Goal: Task Accomplishment & Management: Use online tool/utility

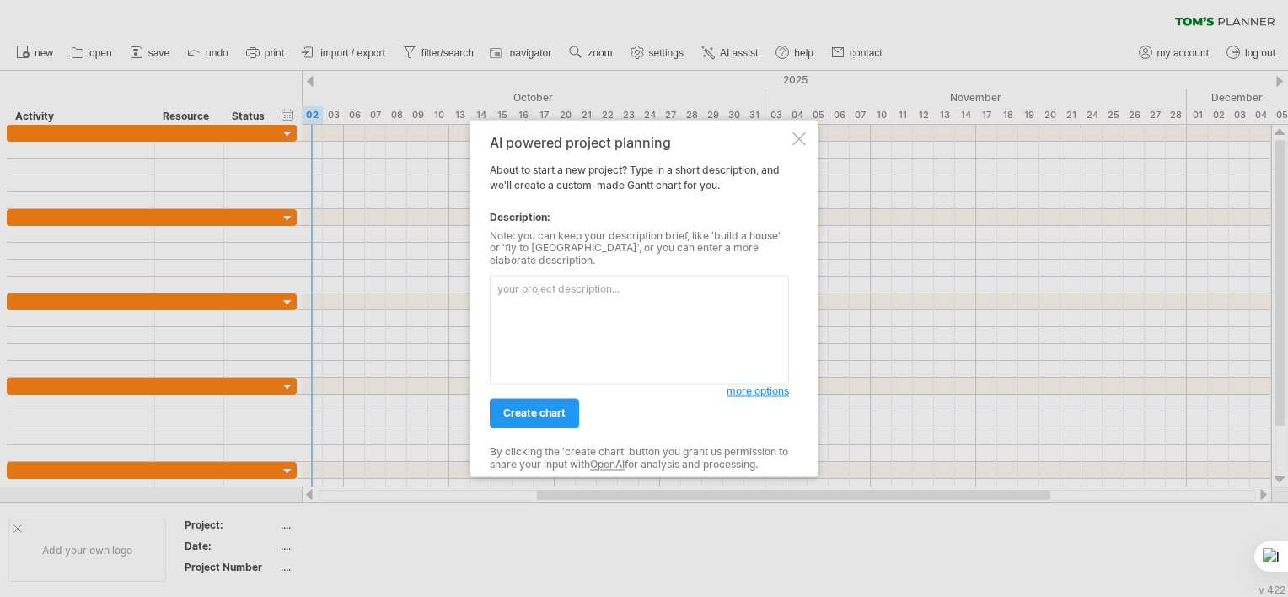
paste textarea "| **Fase** | **Tarefa** | **Datas** | | ---------------- | --------------------…"
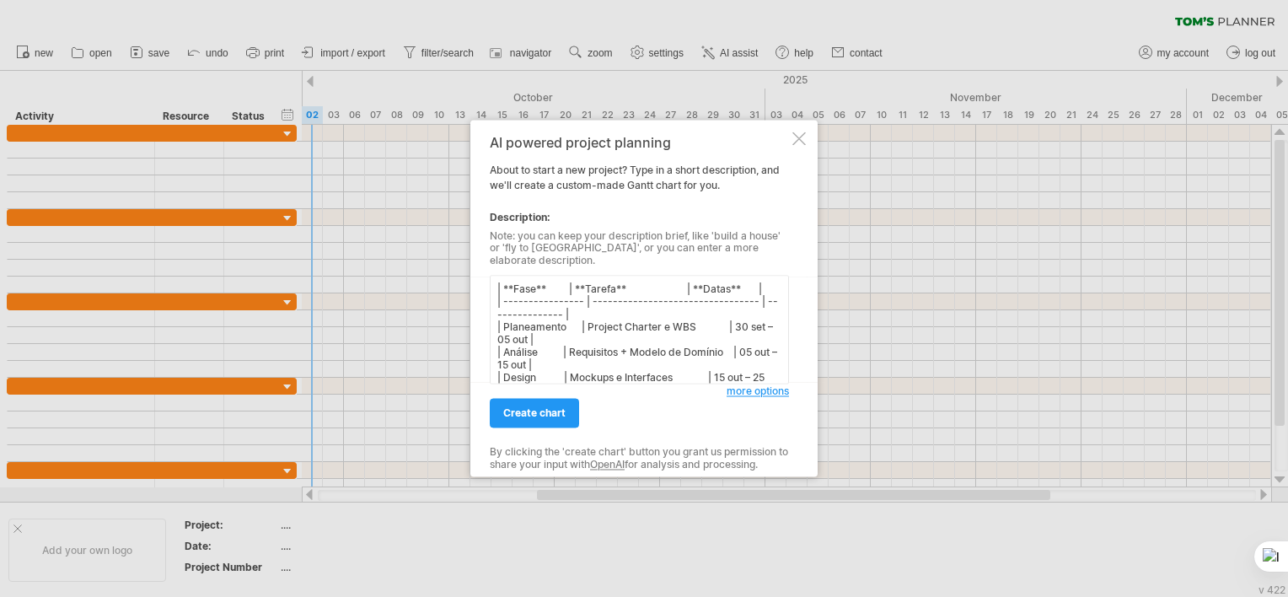
scroll to position [142, 0]
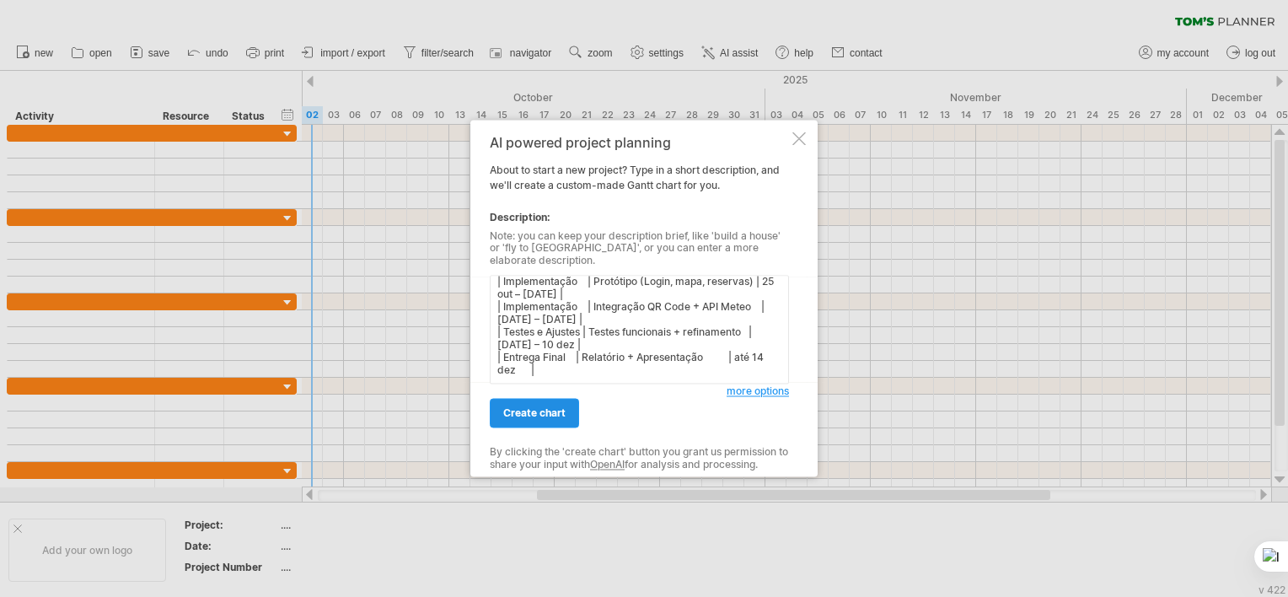
type textarea "| **Fase** | **Tarefa** | **Datas** | | ---------------- | --------------------…"
click at [560, 407] on span "create chart" at bounding box center [534, 413] width 62 height 13
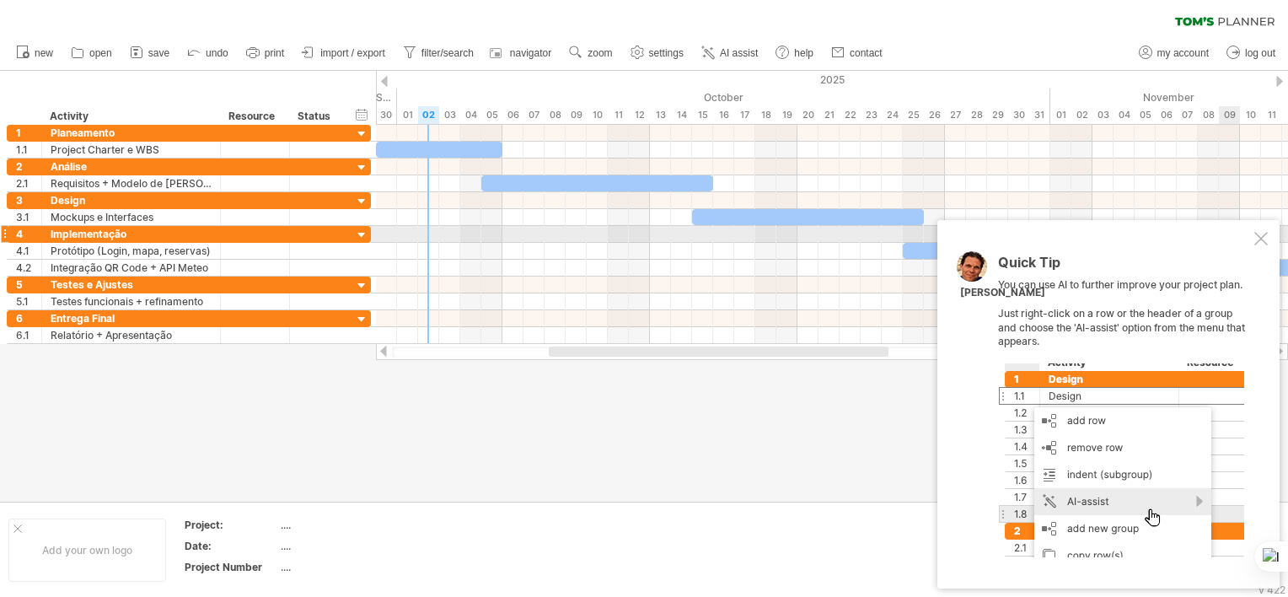
click at [1264, 236] on div at bounding box center [1260, 238] width 13 height 13
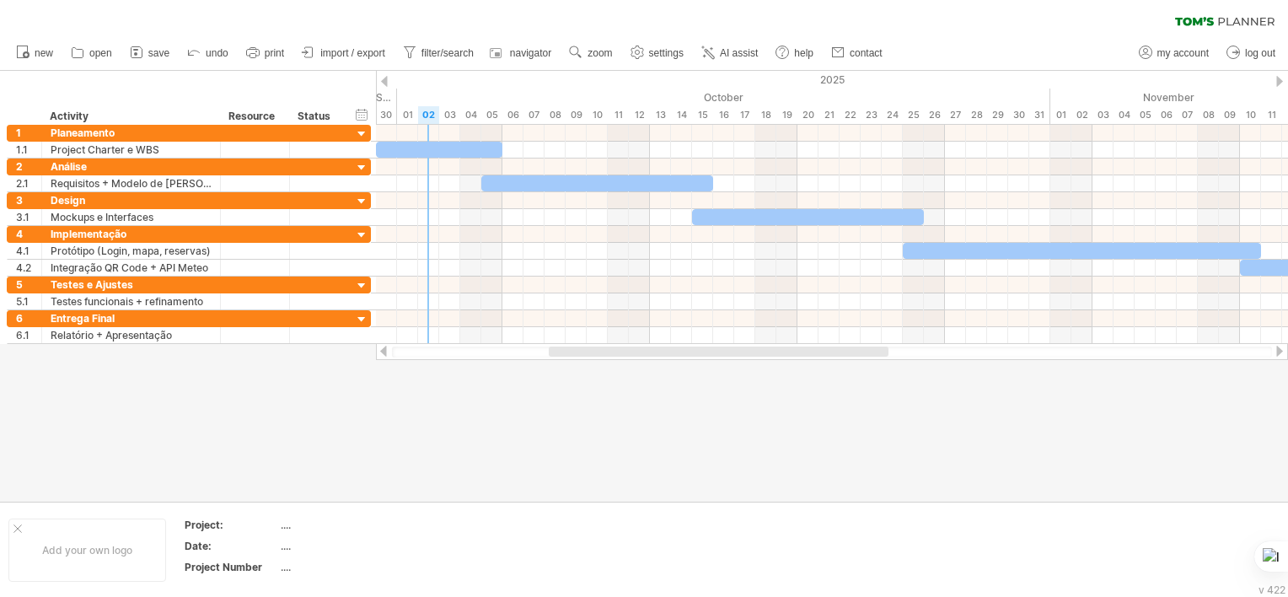
click at [385, 78] on div at bounding box center [384, 81] width 7 height 11
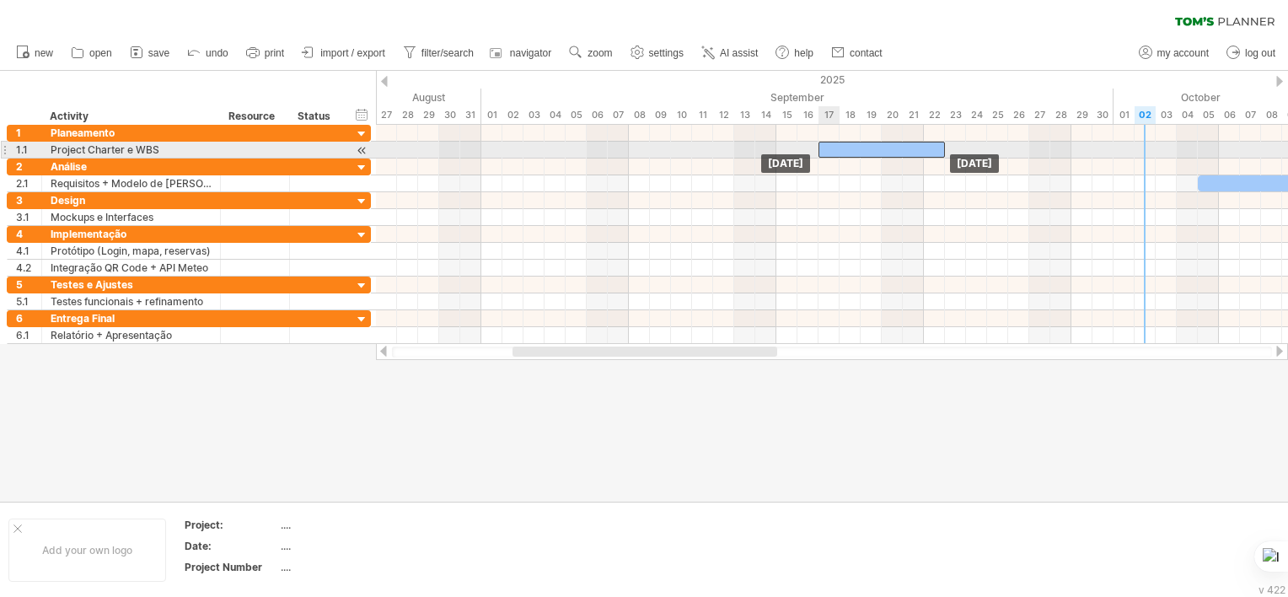
drag, startPoint x: 637, startPoint y: 150, endPoint x: 870, endPoint y: 152, distance: 232.7
click at [870, 152] on div at bounding box center [881, 150] width 126 height 16
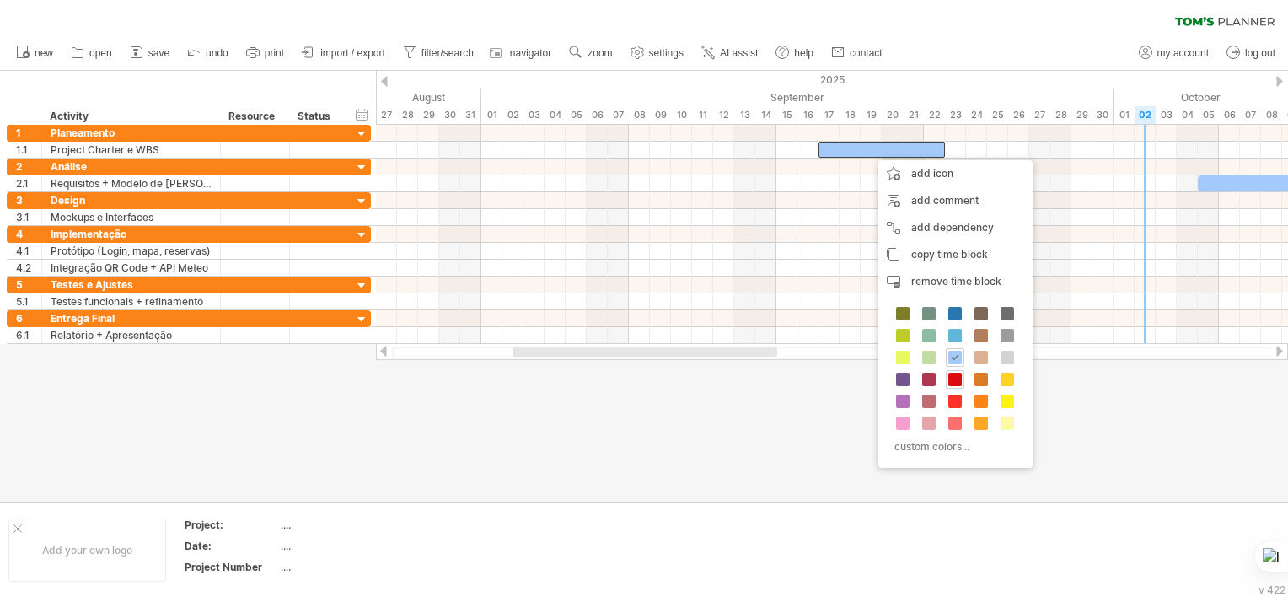
click at [956, 374] on span at bounding box center [954, 379] width 13 height 13
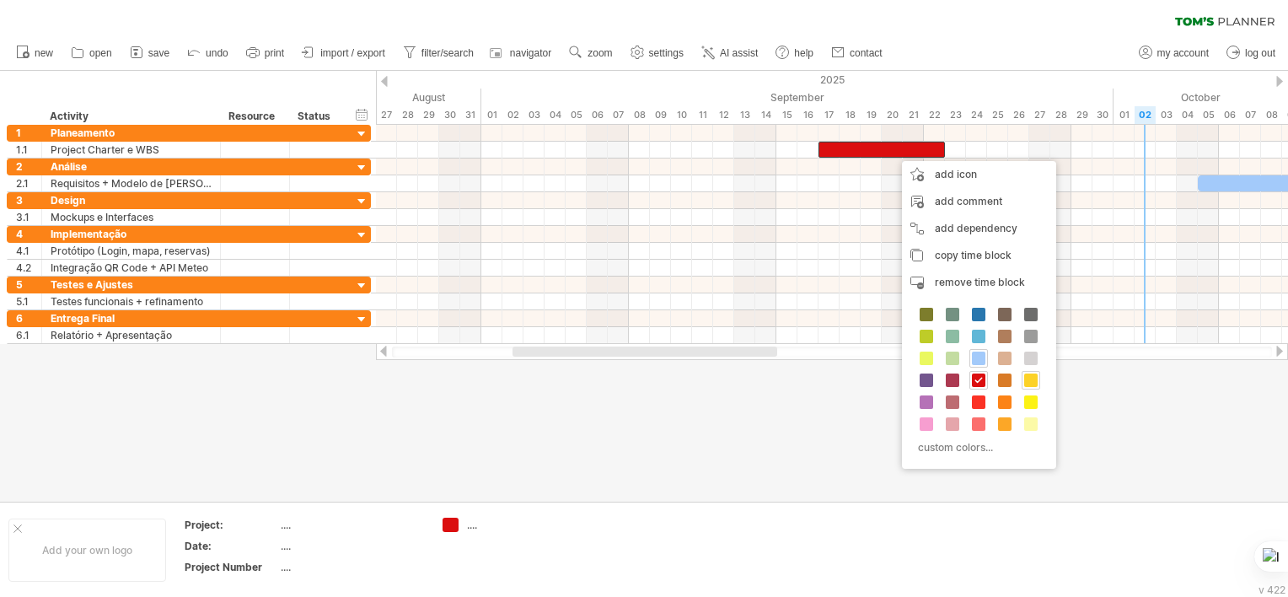
click at [1029, 381] on span at bounding box center [1030, 379] width 13 height 13
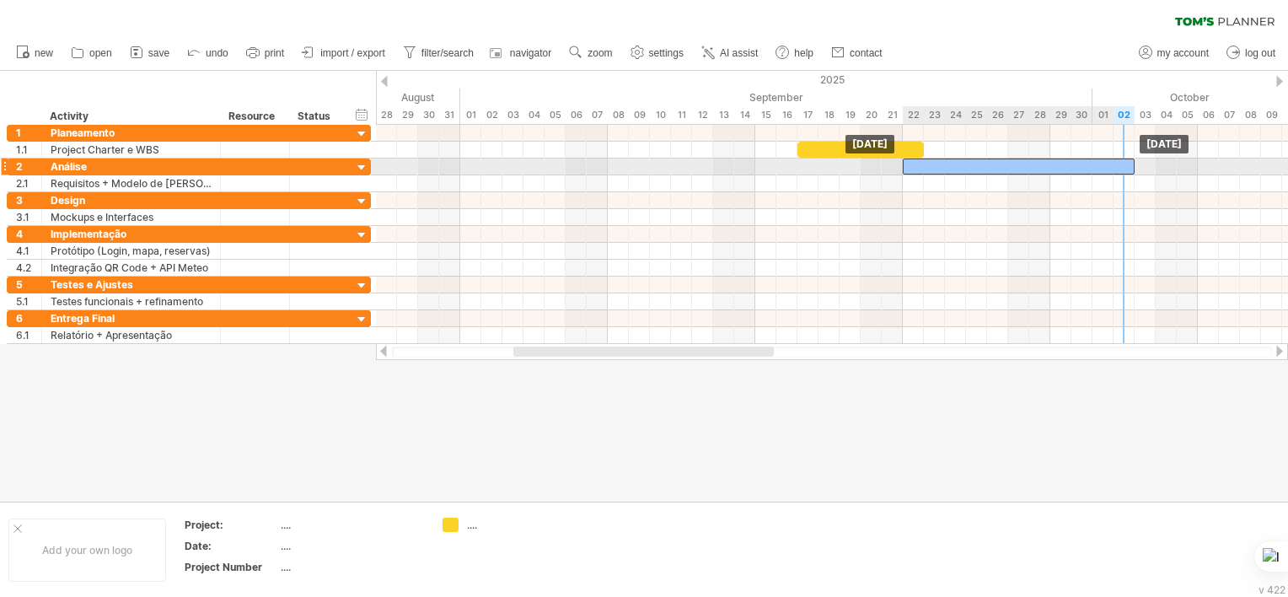
drag, startPoint x: 1230, startPoint y: 185, endPoint x: 933, endPoint y: 169, distance: 297.1
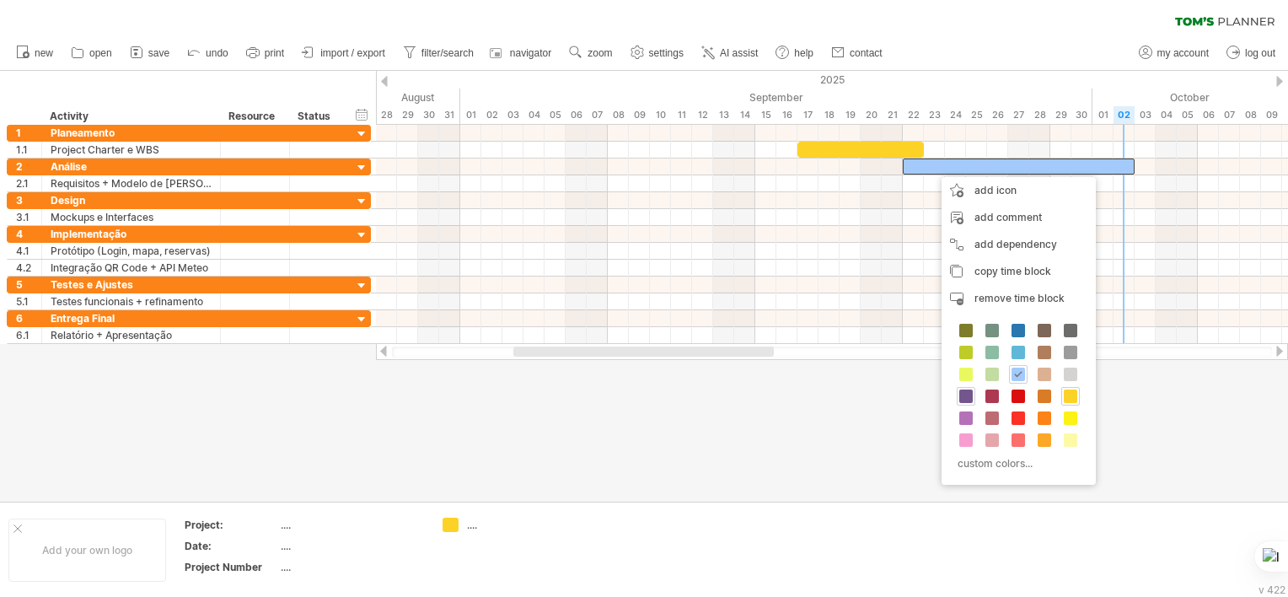
click at [973, 393] on div at bounding box center [966, 396] width 19 height 19
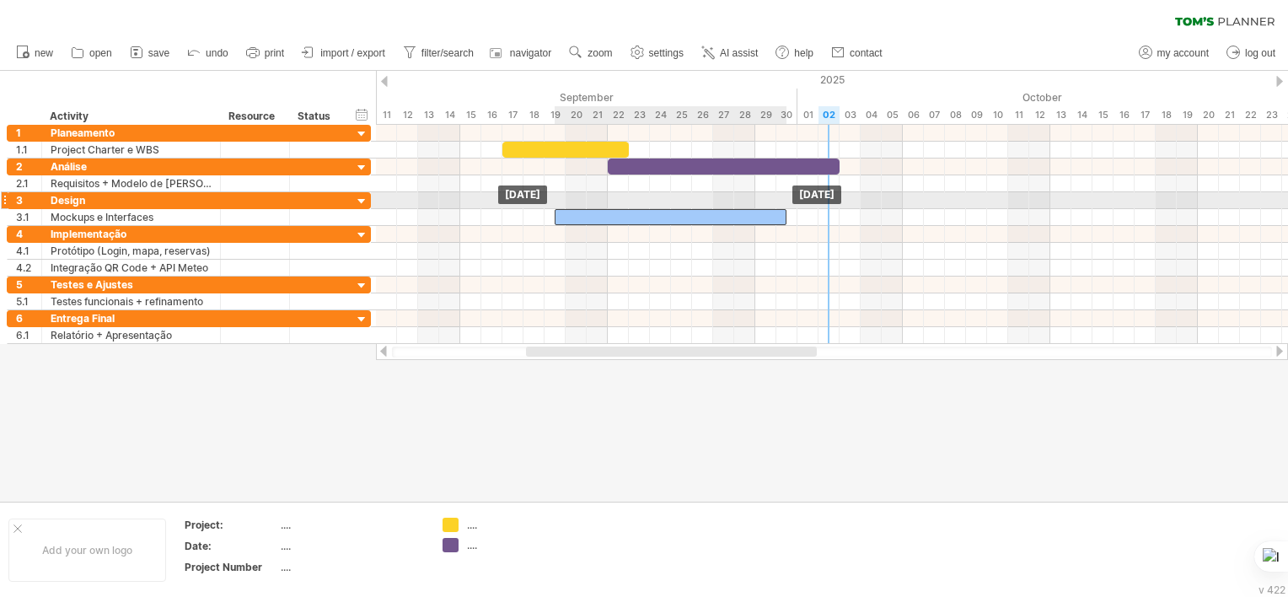
drag, startPoint x: 1186, startPoint y: 216, endPoint x: 647, endPoint y: 209, distance: 538.7
click at [647, 209] on div at bounding box center [671, 217] width 232 height 16
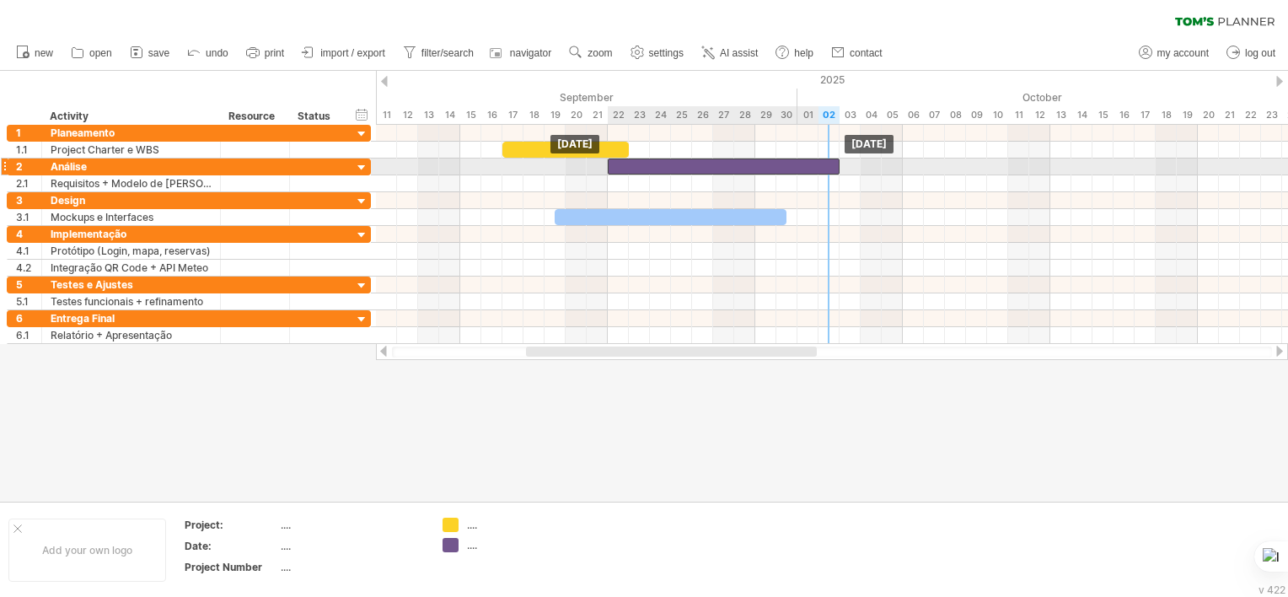
click at [657, 168] on div at bounding box center [724, 166] width 232 height 16
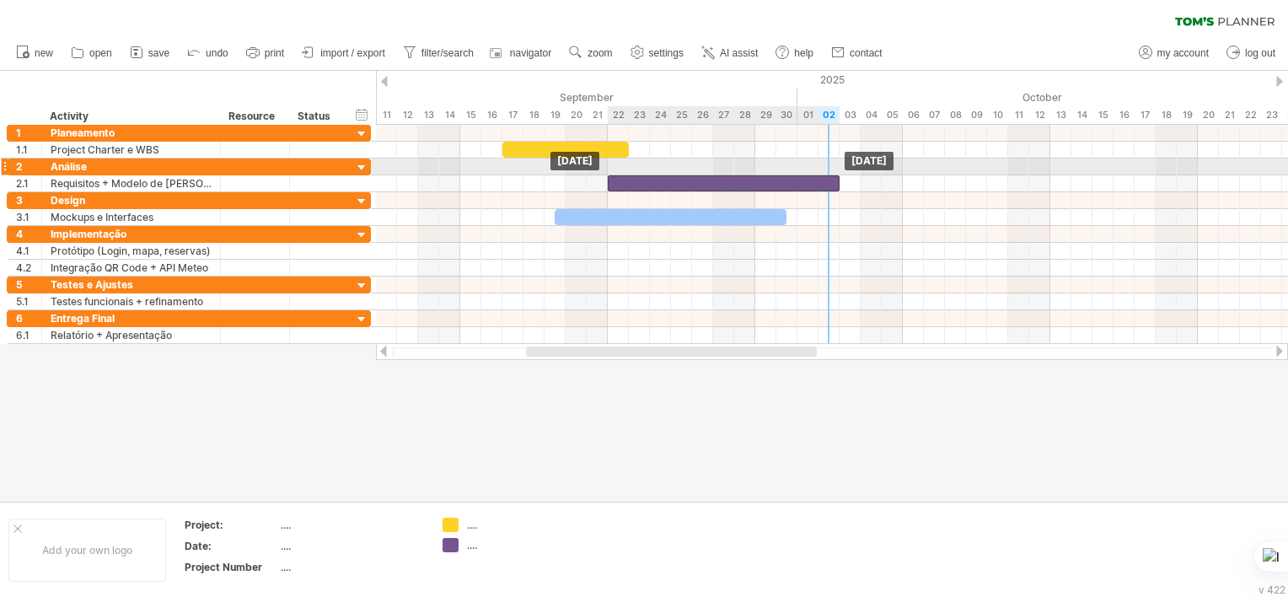
drag, startPoint x: 636, startPoint y: 165, endPoint x: 636, endPoint y: 175, distance: 10.1
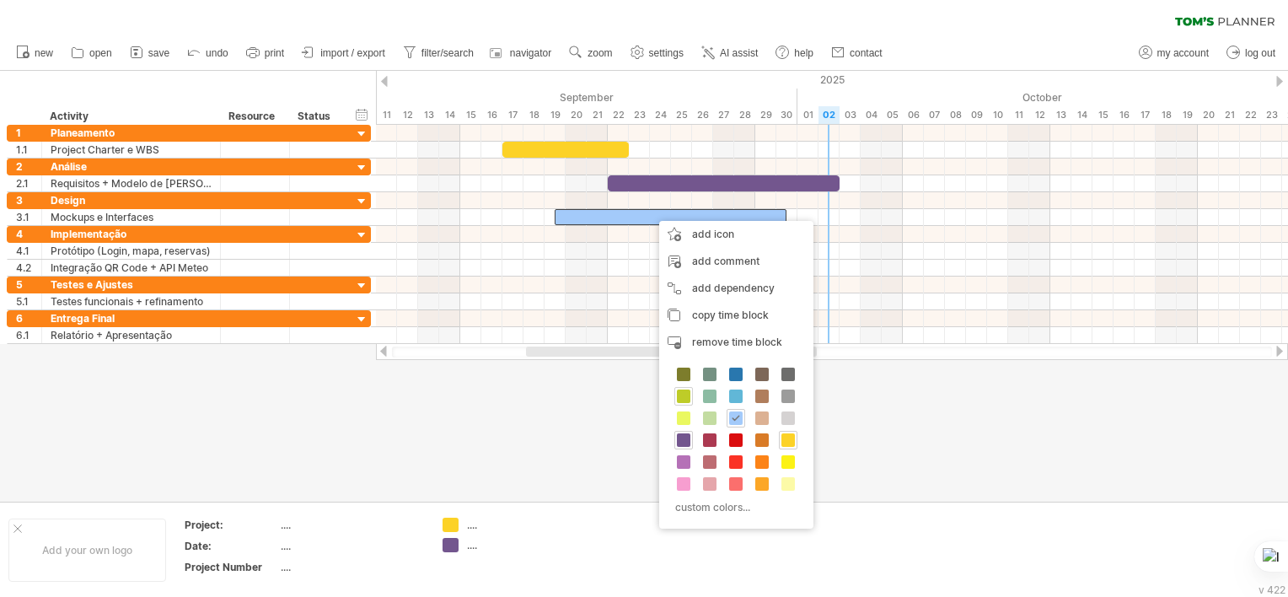
click at [684, 394] on span at bounding box center [683, 395] width 13 height 13
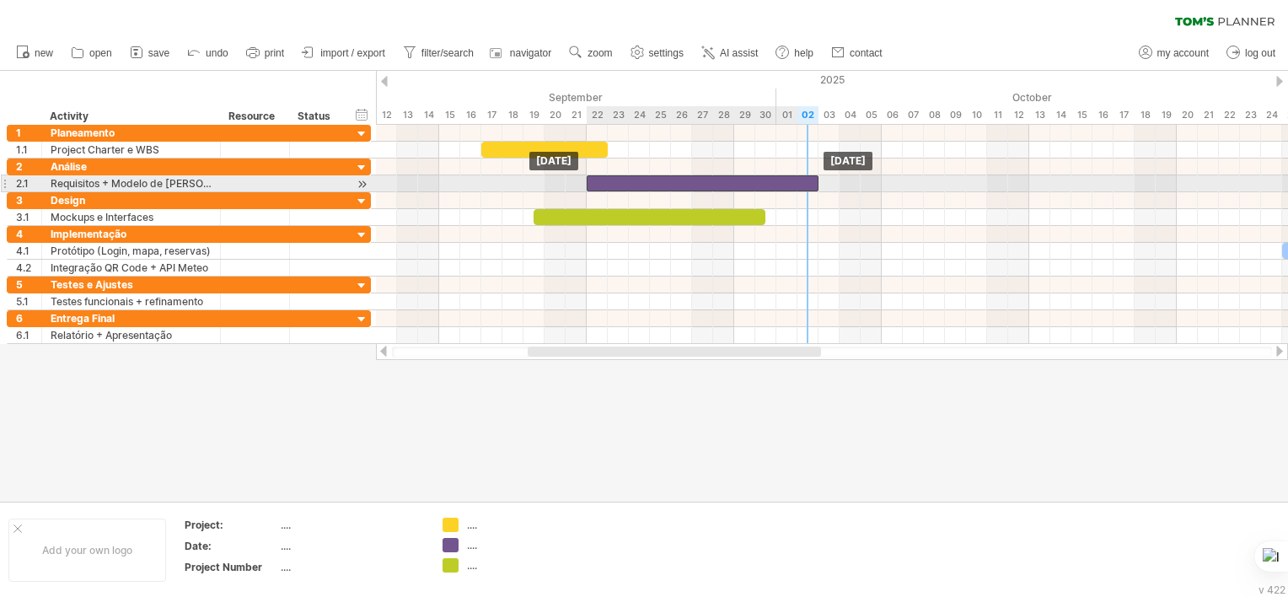
click at [633, 179] on div at bounding box center [703, 183] width 232 height 16
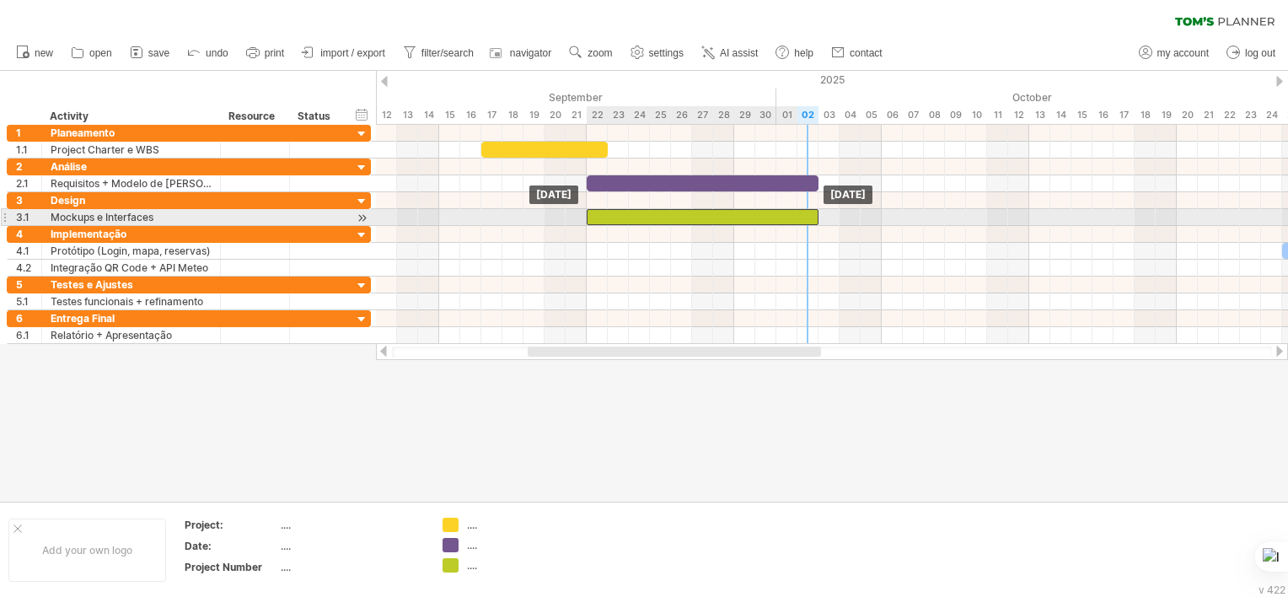
drag, startPoint x: 583, startPoint y: 214, endPoint x: 636, endPoint y: 212, distance: 52.3
click at [636, 212] on div at bounding box center [703, 217] width 232 height 16
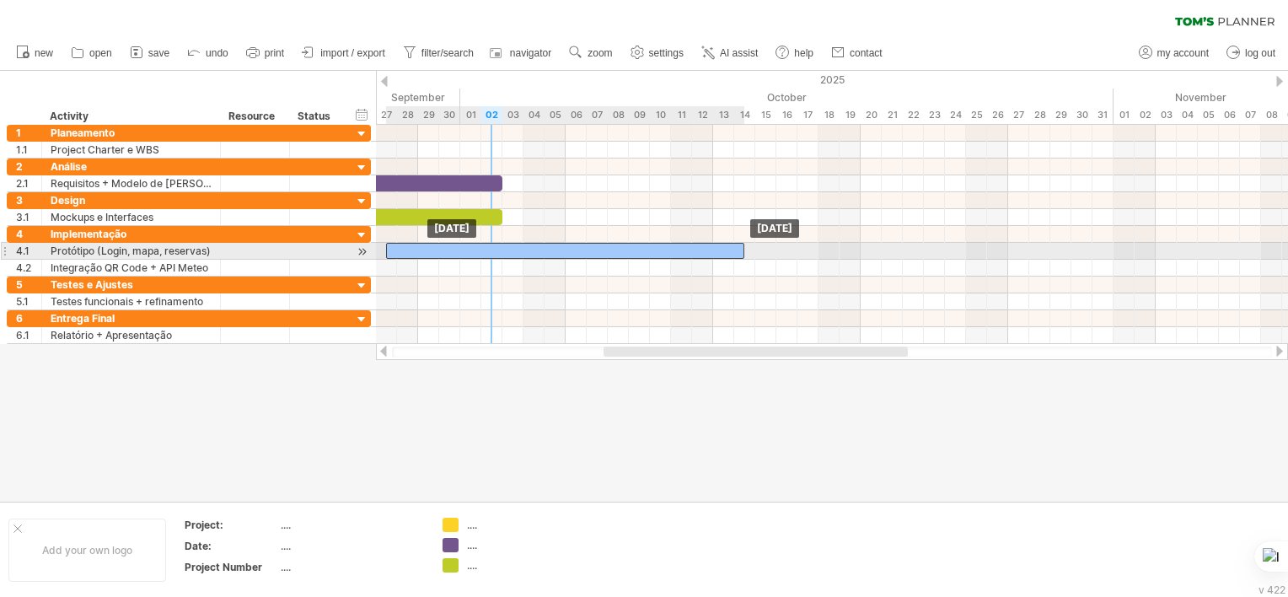
drag, startPoint x: 1050, startPoint y: 246, endPoint x: 471, endPoint y: 254, distance: 579.1
click at [471, 254] on div at bounding box center [565, 251] width 358 height 16
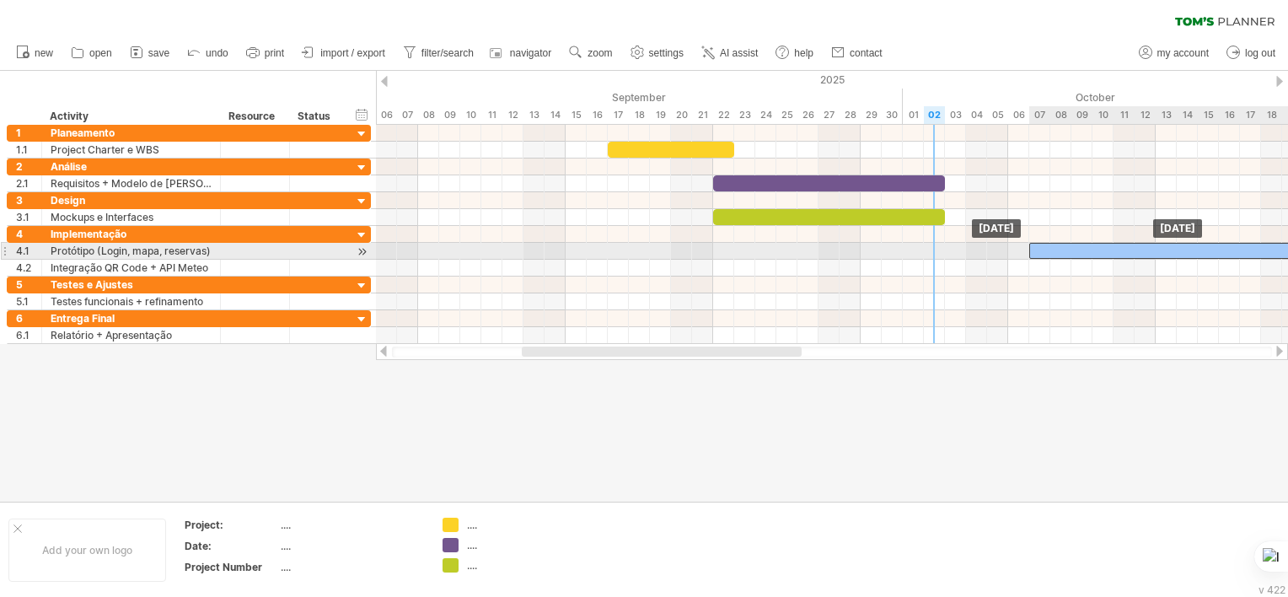
drag, startPoint x: 917, startPoint y: 246, endPoint x: 1115, endPoint y: 250, distance: 198.1
click at [1115, 250] on div at bounding box center [1208, 251] width 358 height 16
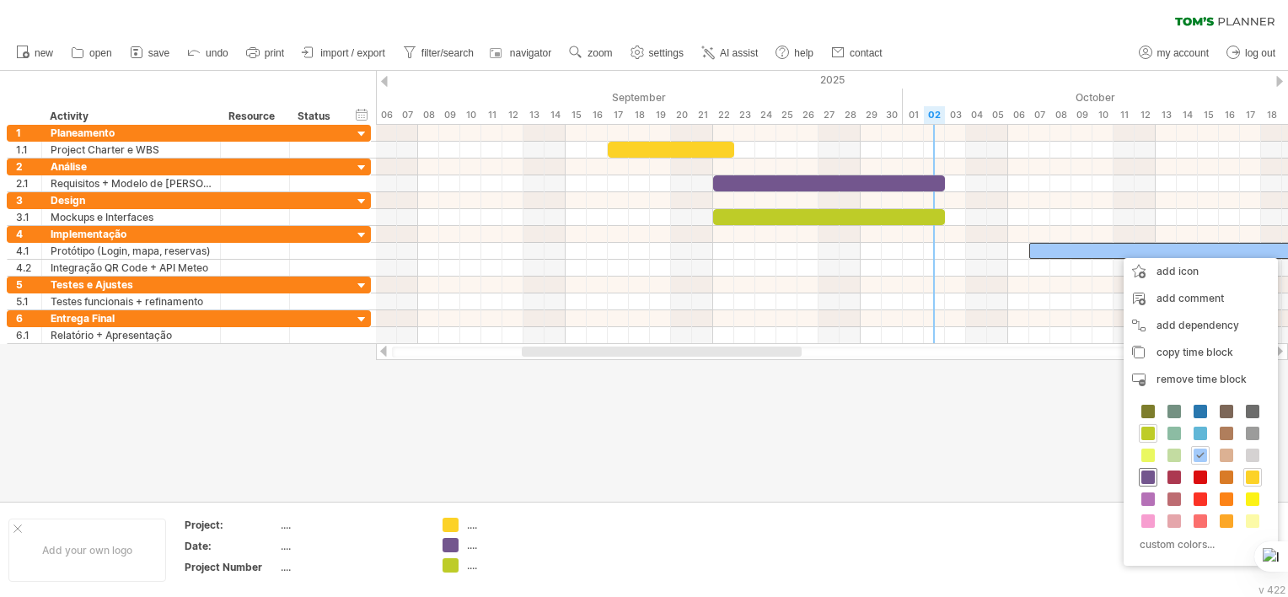
click at [1150, 472] on span at bounding box center [1147, 476] width 13 height 13
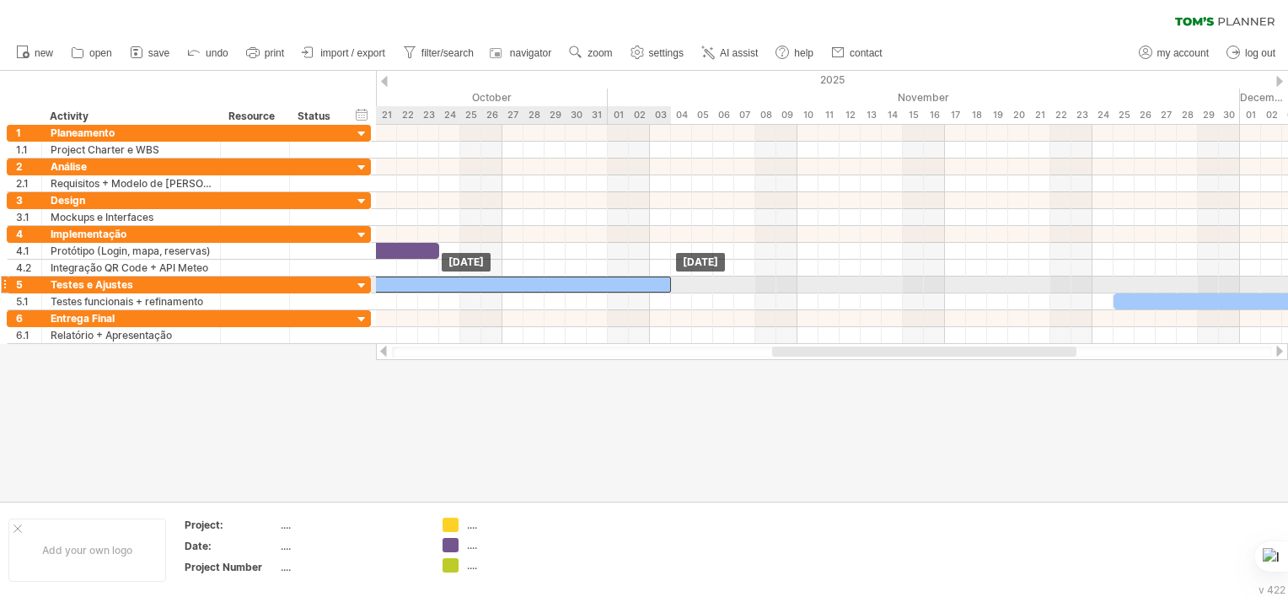
drag, startPoint x: 974, startPoint y: 267, endPoint x: 511, endPoint y: 287, distance: 463.2
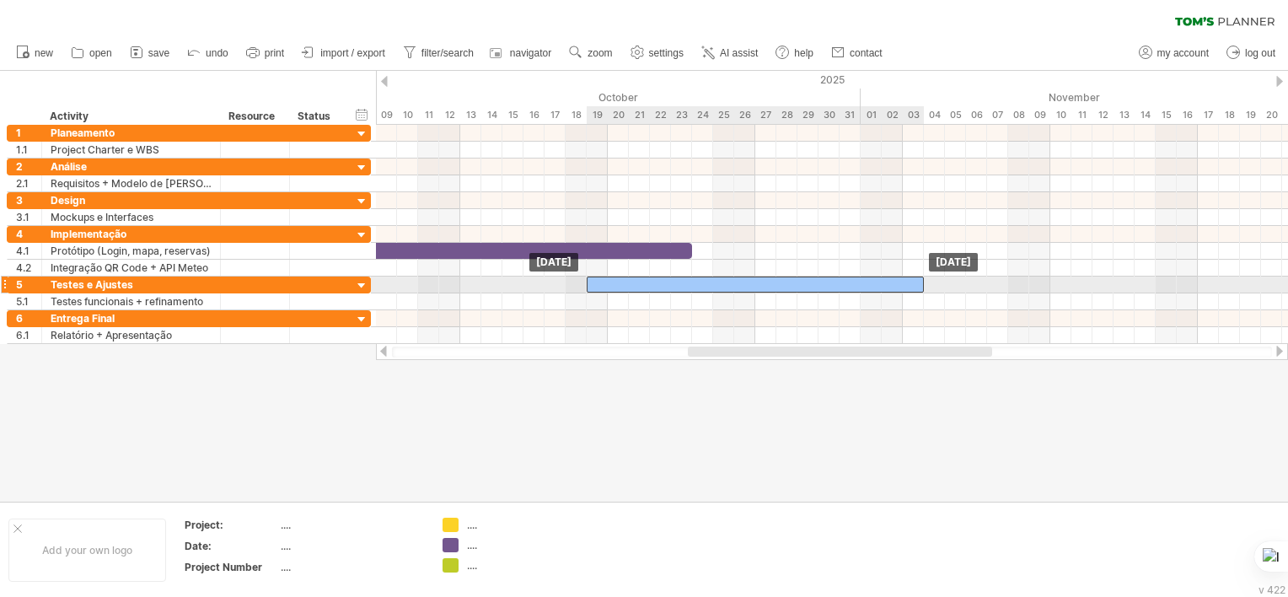
click at [655, 282] on div at bounding box center [755, 284] width 337 height 16
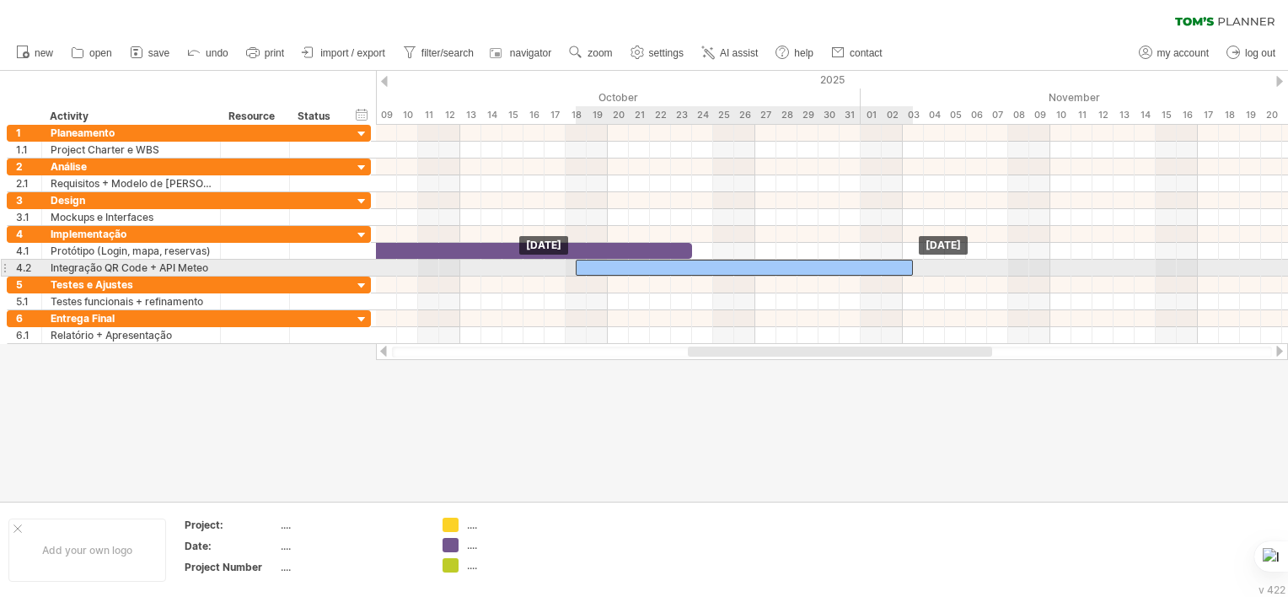
drag, startPoint x: 655, startPoint y: 282, endPoint x: 641, endPoint y: 270, distance: 18.5
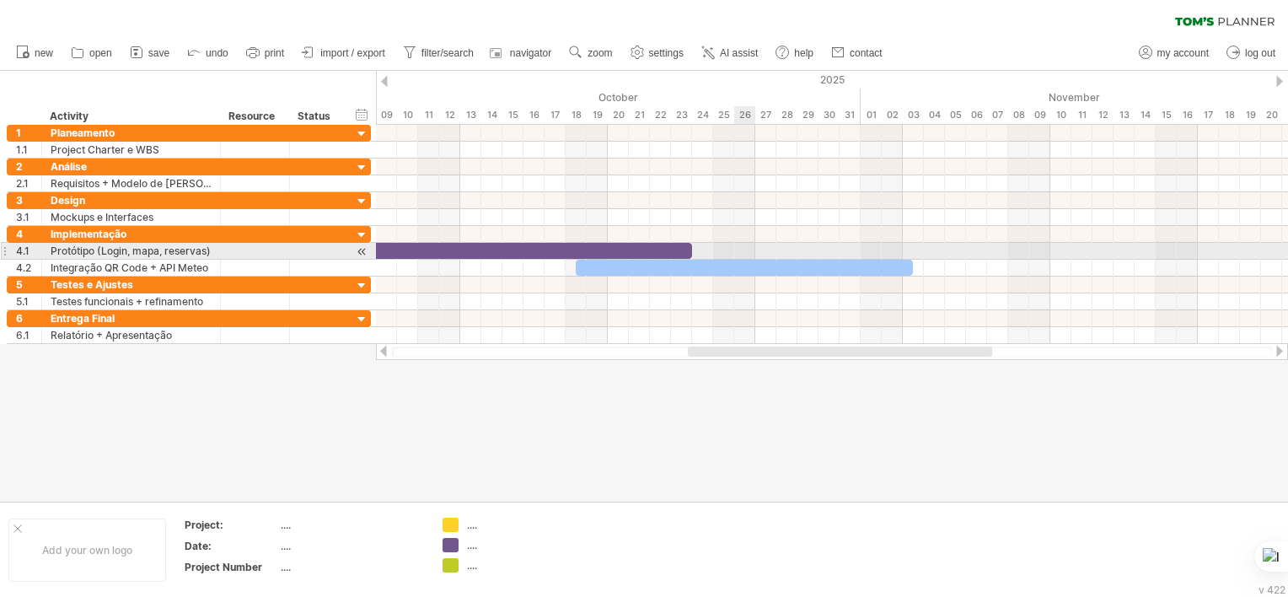
click at [754, 244] on div at bounding box center [832, 251] width 912 height 17
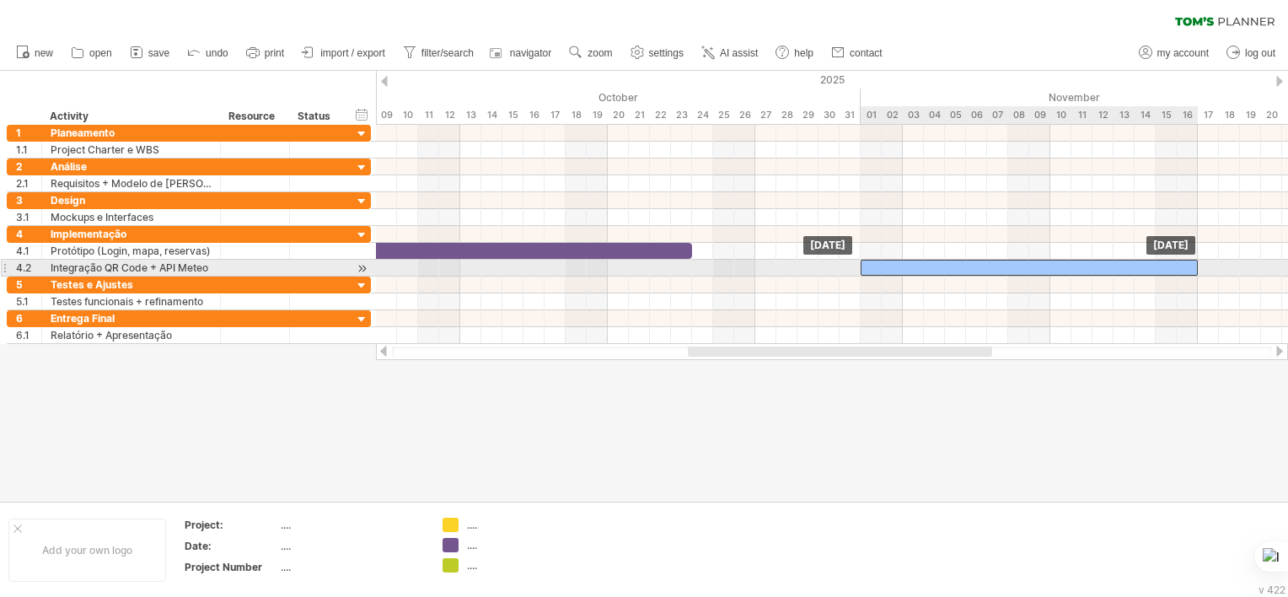
drag, startPoint x: 755, startPoint y: 266, endPoint x: 1044, endPoint y: 262, distance: 288.3
click at [1044, 262] on div at bounding box center [1029, 268] width 337 height 16
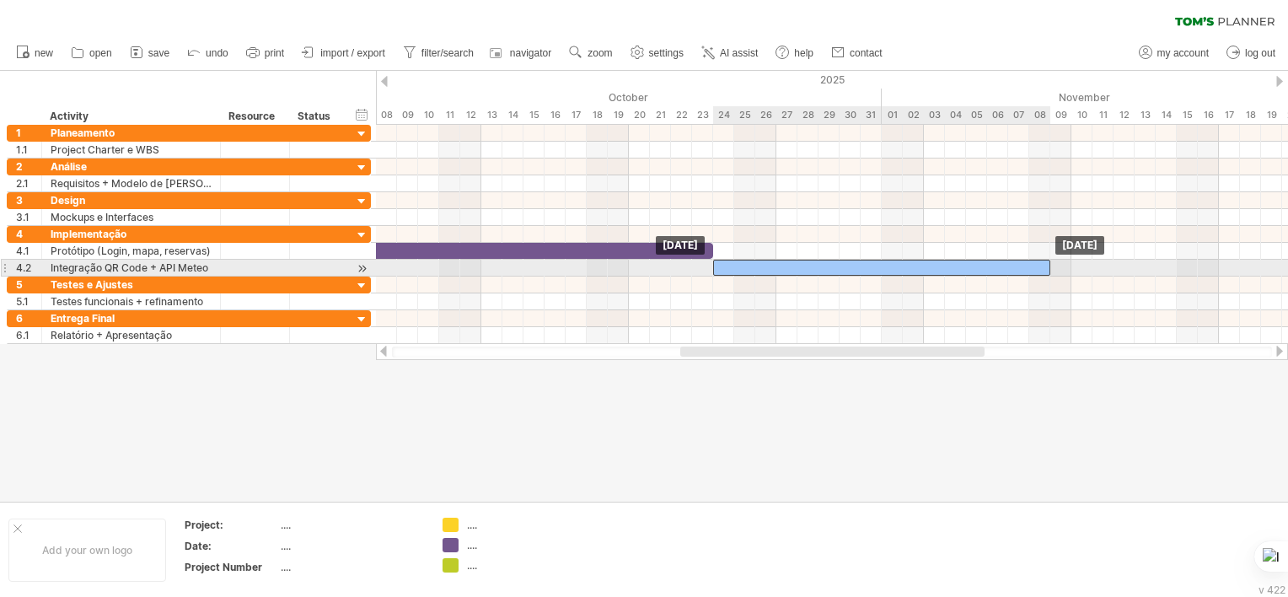
drag, startPoint x: 933, startPoint y: 269, endPoint x: 762, endPoint y: 275, distance: 171.2
click at [762, 275] on div "[DATE] [DATE]" at bounding box center [832, 234] width 912 height 219
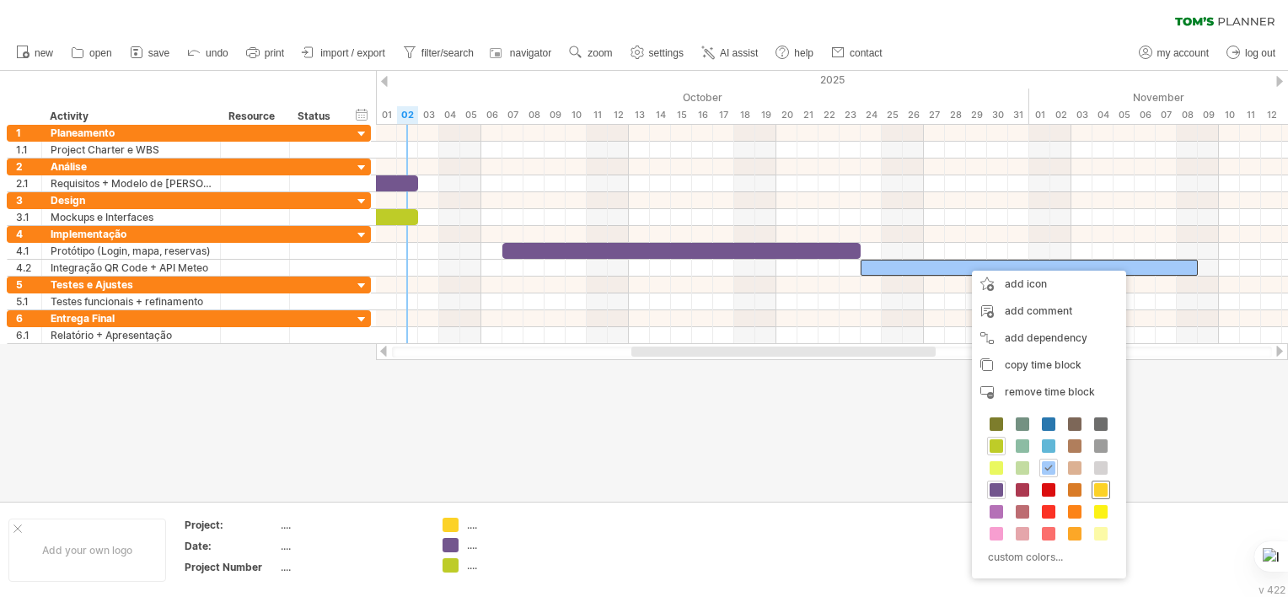
click at [1099, 492] on span at bounding box center [1100, 489] width 13 height 13
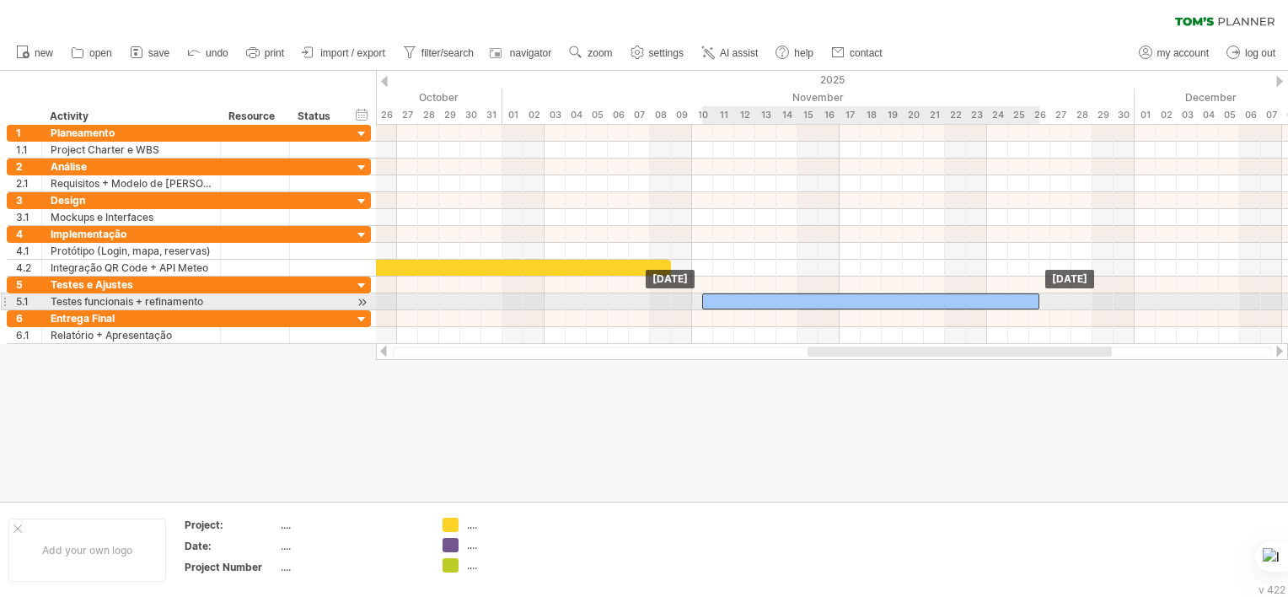
drag, startPoint x: 1140, startPoint y: 297, endPoint x: 830, endPoint y: 298, distance: 309.4
click at [830, 298] on div at bounding box center [870, 301] width 337 height 16
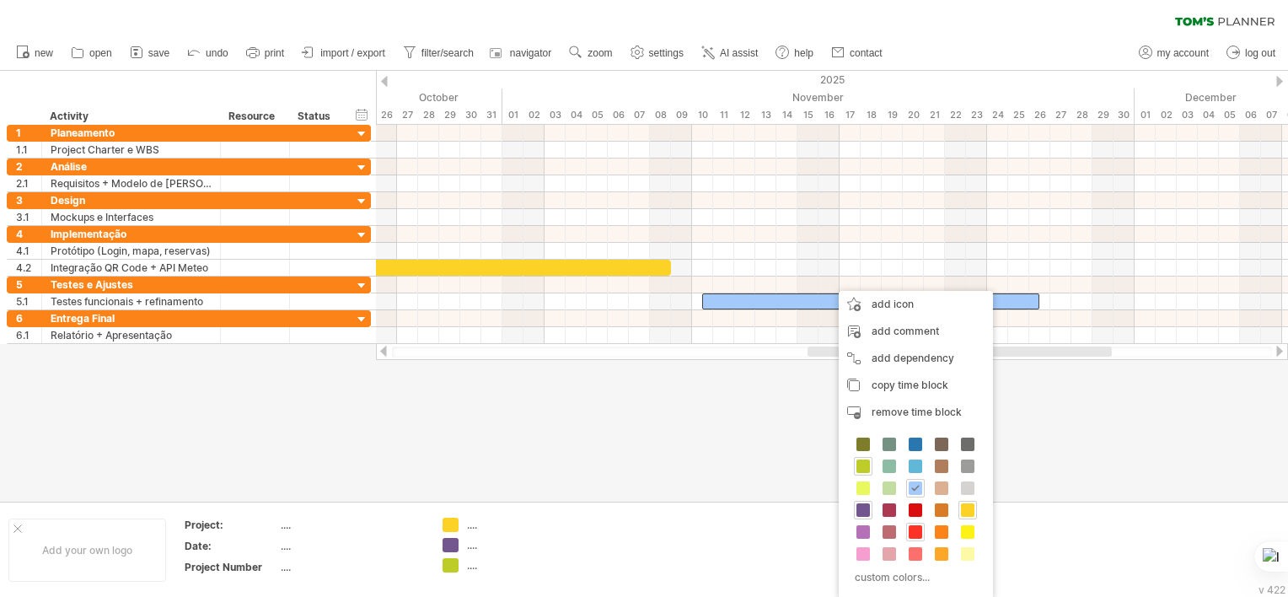
click at [914, 527] on span at bounding box center [915, 531] width 13 height 13
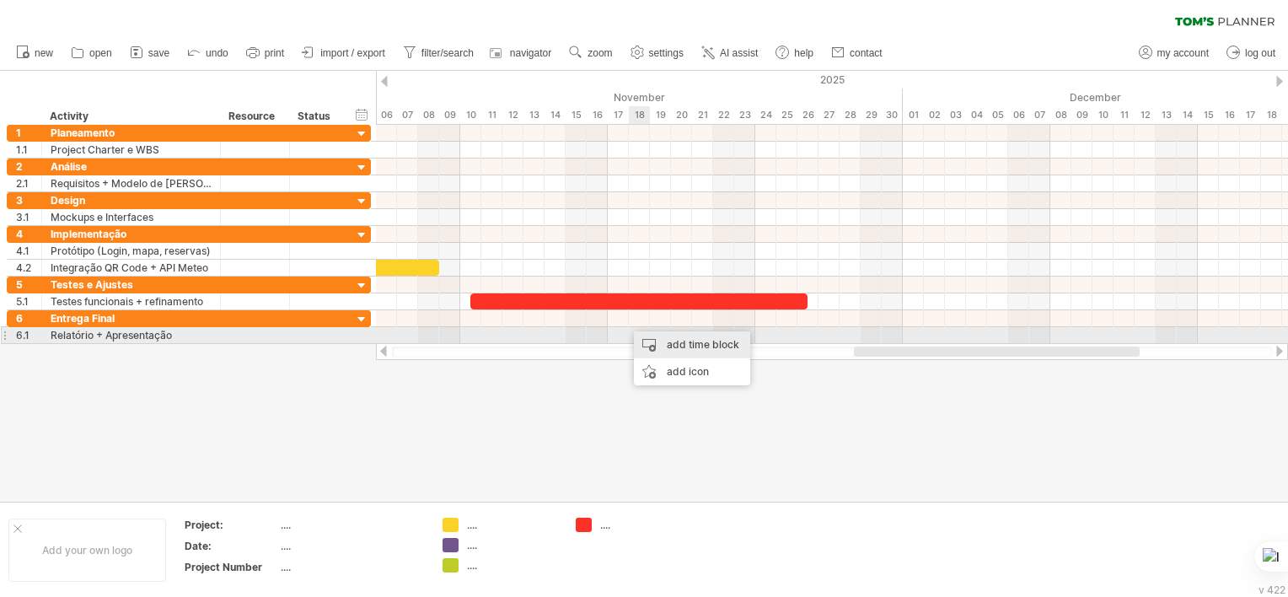
click at [654, 344] on div "add time block" at bounding box center [692, 344] width 116 height 27
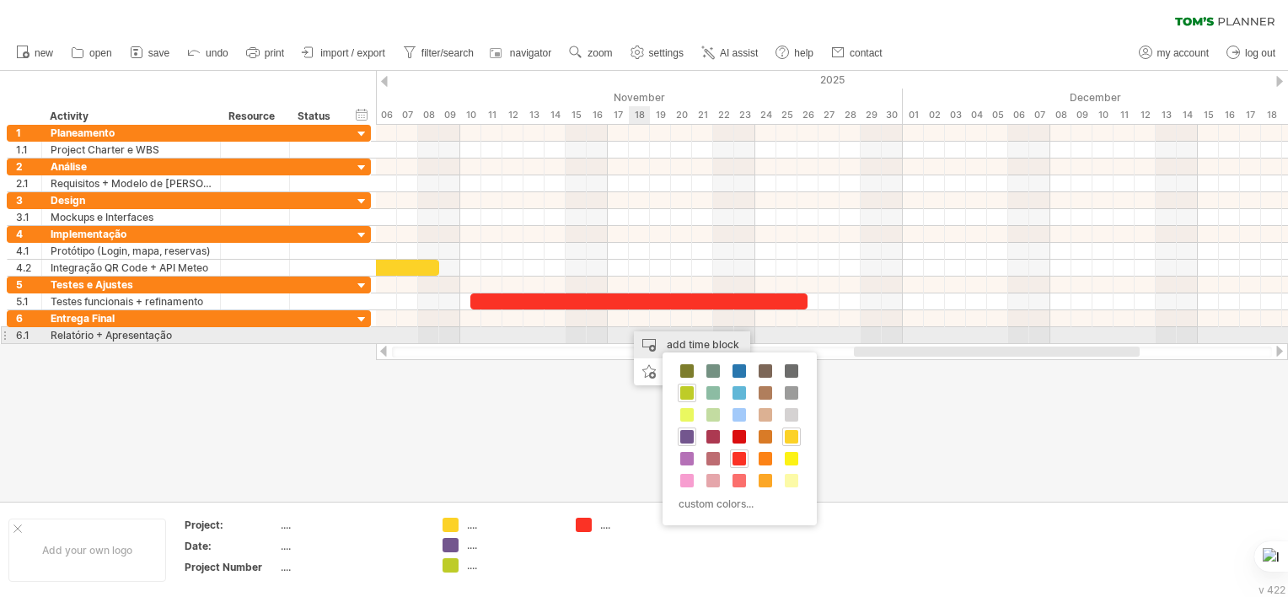
click at [654, 344] on div "add time block" at bounding box center [692, 344] width 116 height 27
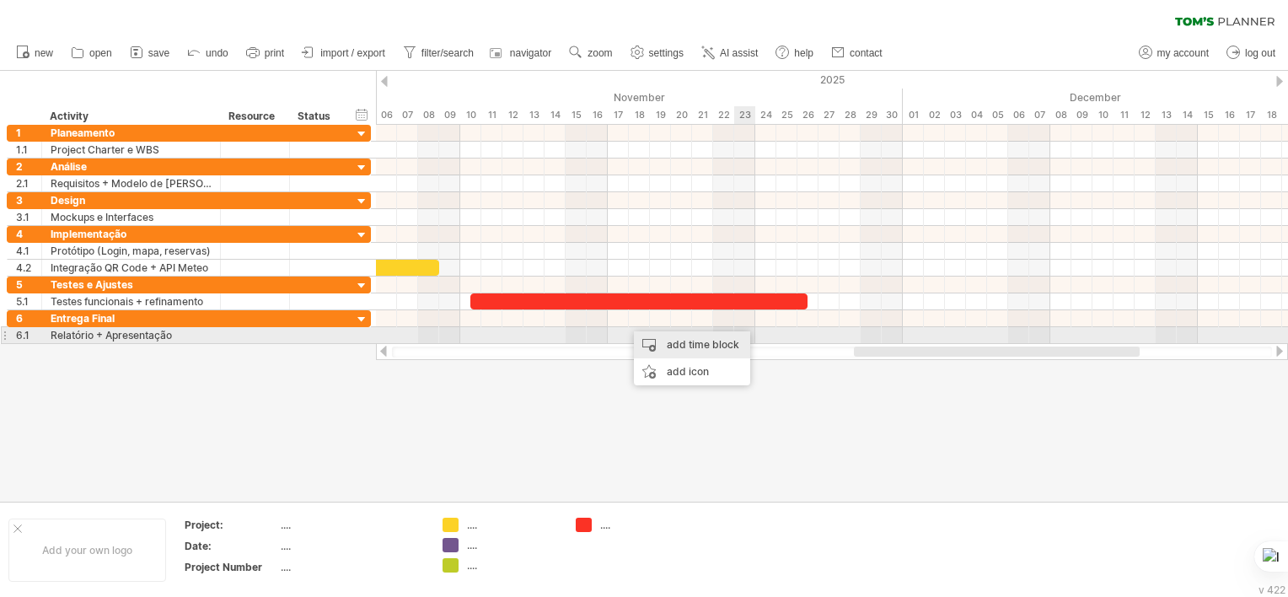
click at [727, 343] on div "add time block" at bounding box center [692, 344] width 116 height 27
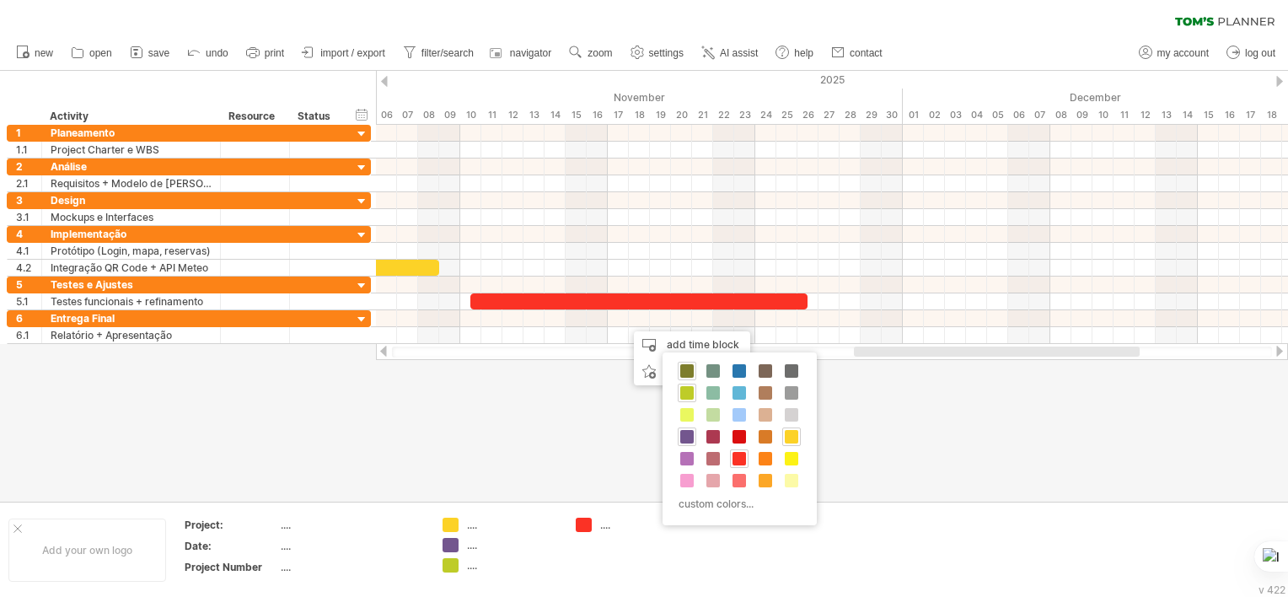
click at [686, 374] on span at bounding box center [686, 370] width 13 height 13
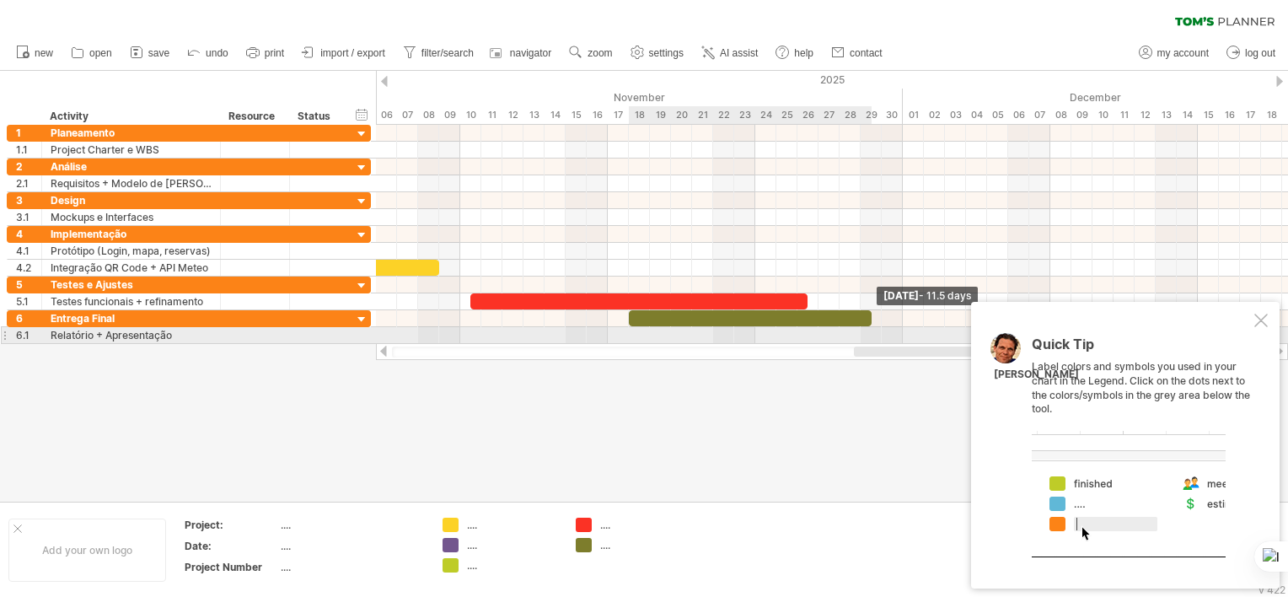
drag, startPoint x: 647, startPoint y: 313, endPoint x: 872, endPoint y: 337, distance: 225.5
click at [872, 337] on div "[DATE] - 11.5 days [DATE]" at bounding box center [832, 234] width 912 height 219
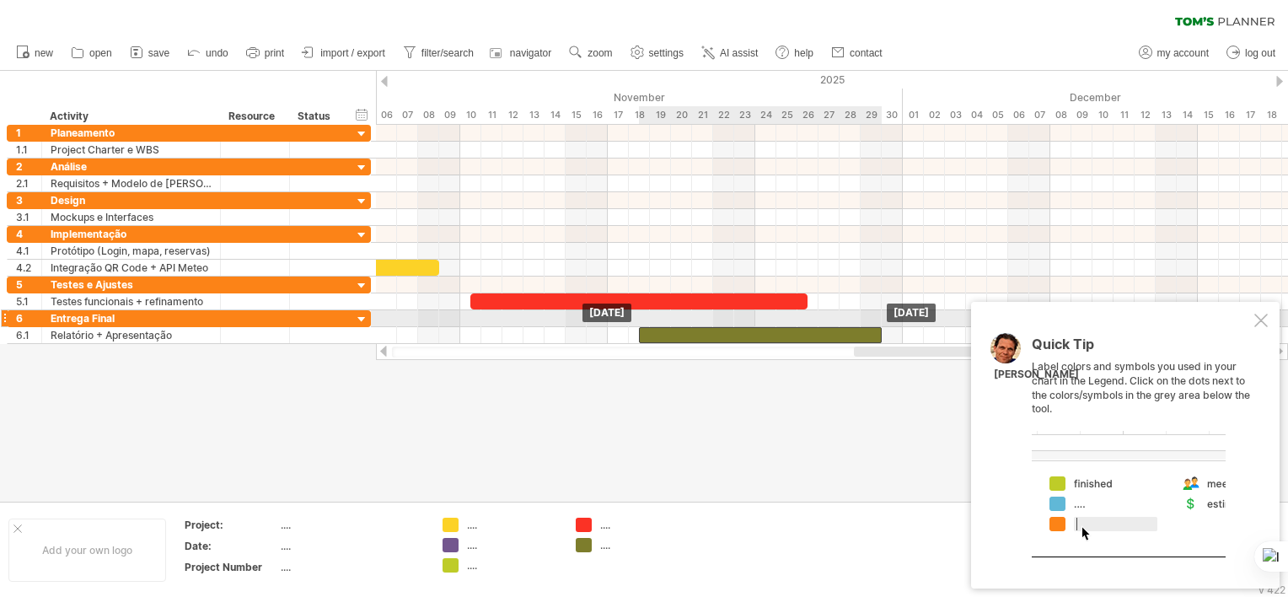
drag, startPoint x: 837, startPoint y: 314, endPoint x: 843, endPoint y: 325, distance: 12.4
click at [1266, 320] on div at bounding box center [1260, 320] width 13 height 13
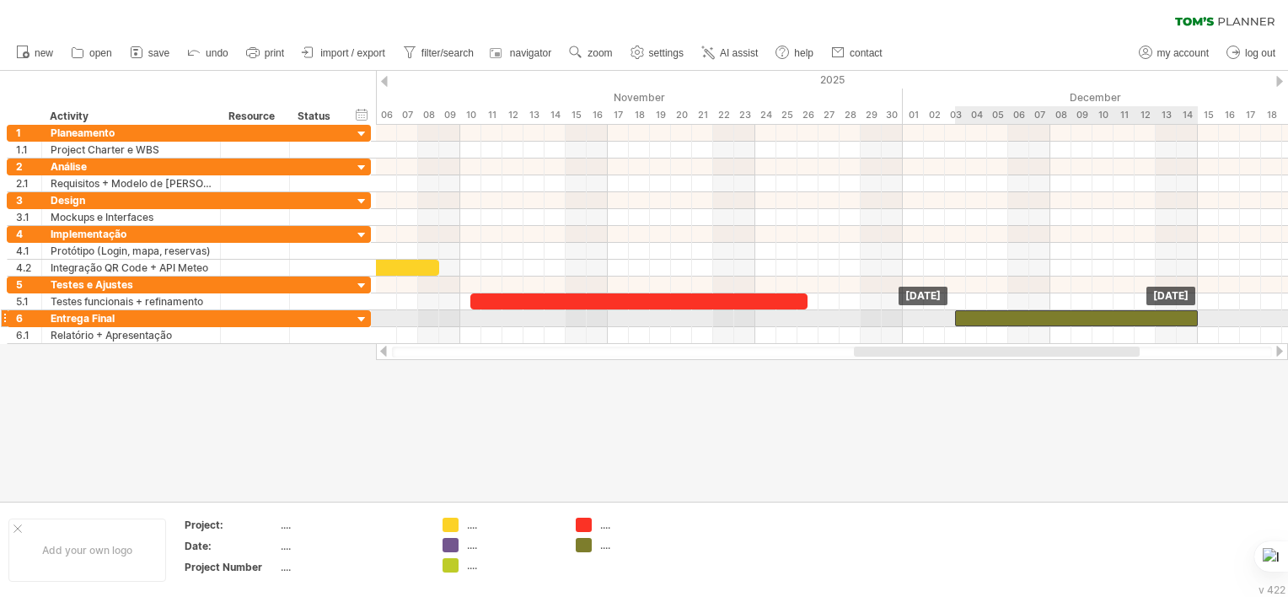
drag, startPoint x: 727, startPoint y: 333, endPoint x: 1044, endPoint y: 320, distance: 317.2
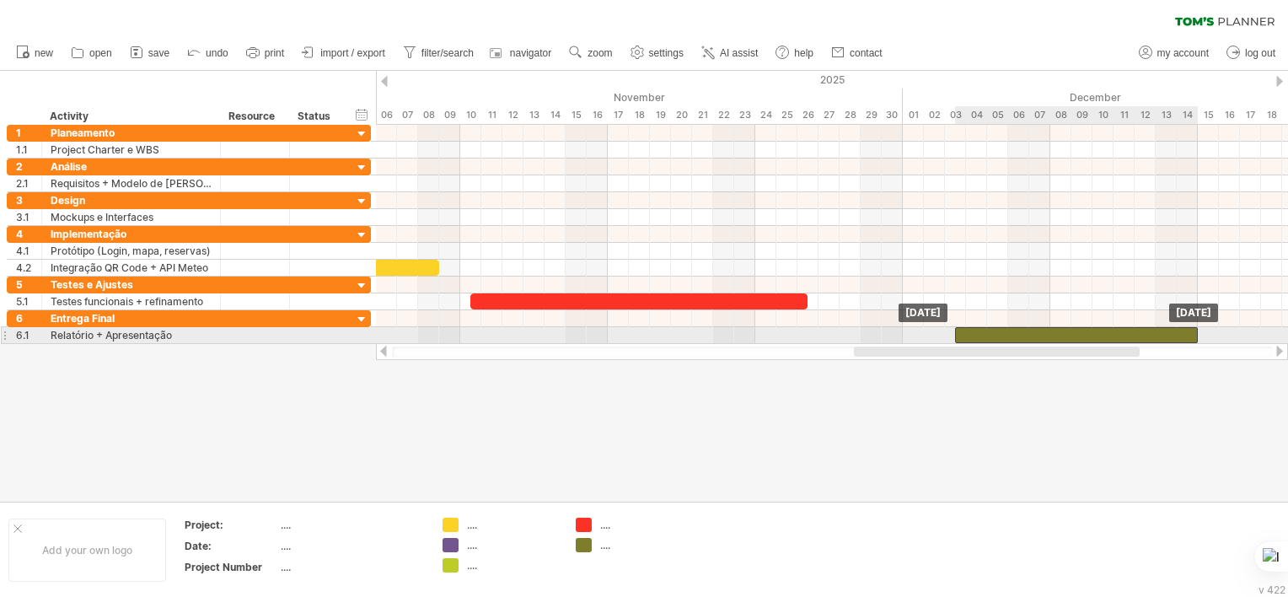
drag, startPoint x: 1044, startPoint y: 320, endPoint x: 1047, endPoint y: 332, distance: 12.3
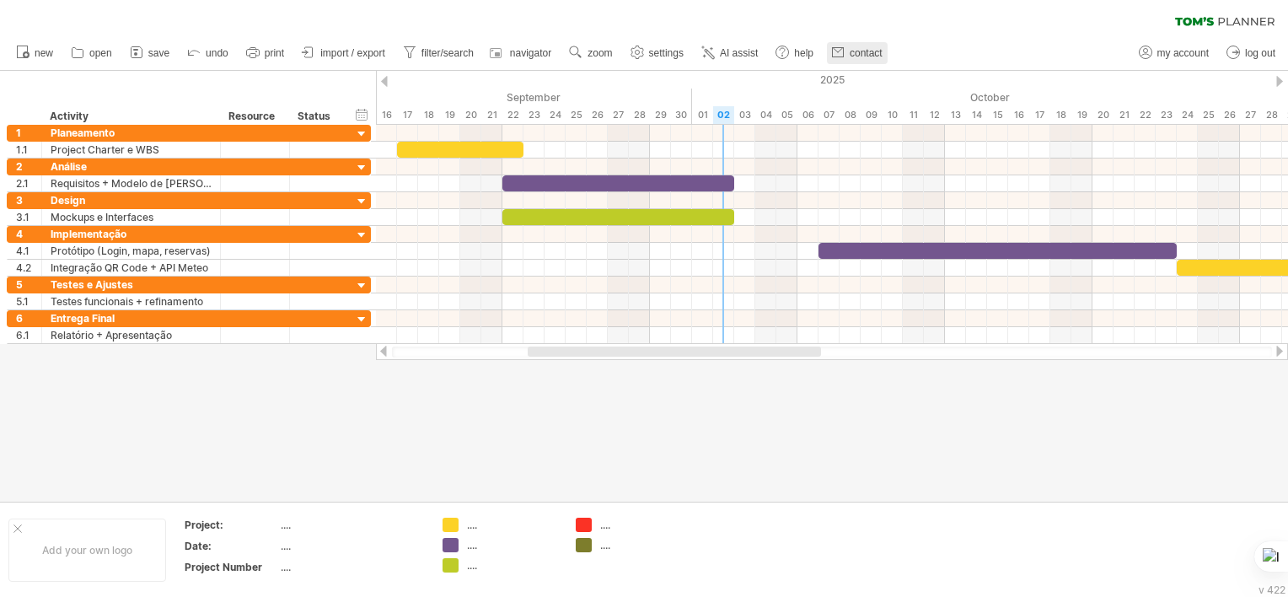
click at [867, 53] on span "contact" at bounding box center [866, 53] width 33 height 12
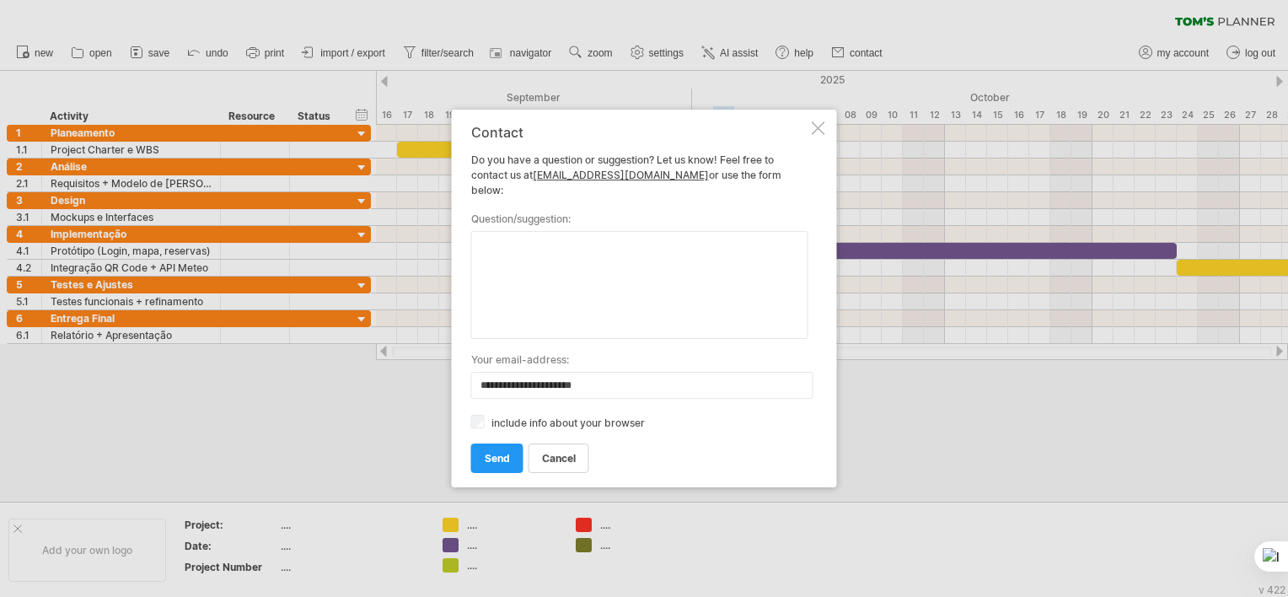
click at [821, 135] on div at bounding box center [818, 127] width 13 height 13
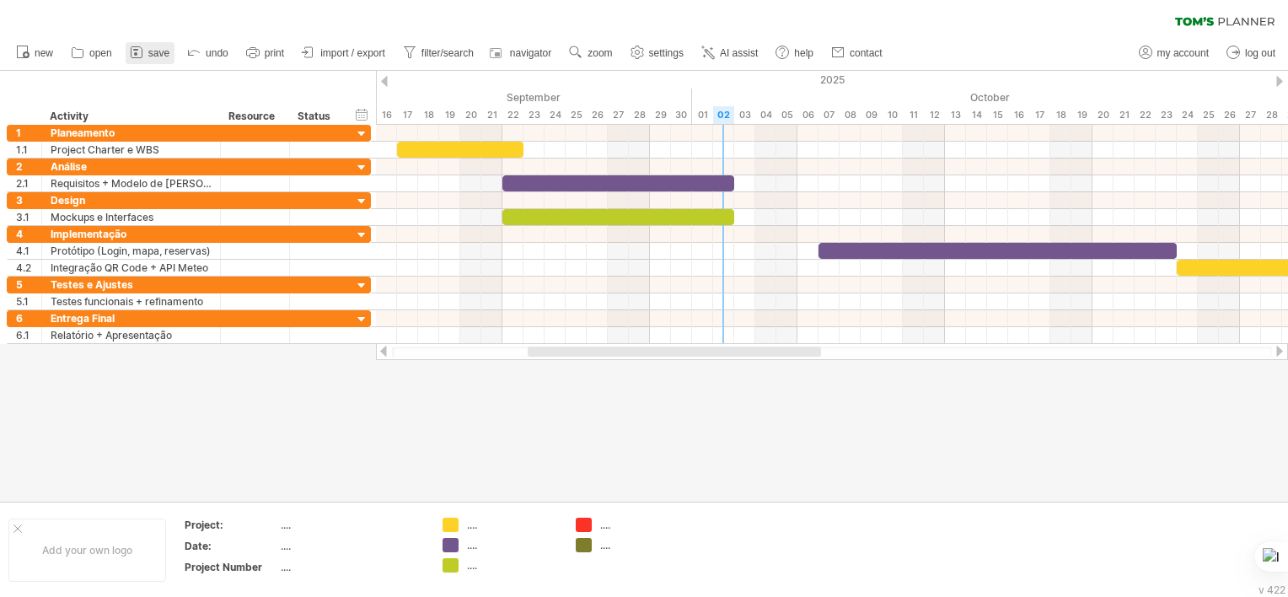
click at [142, 54] on icon at bounding box center [136, 52] width 17 height 17
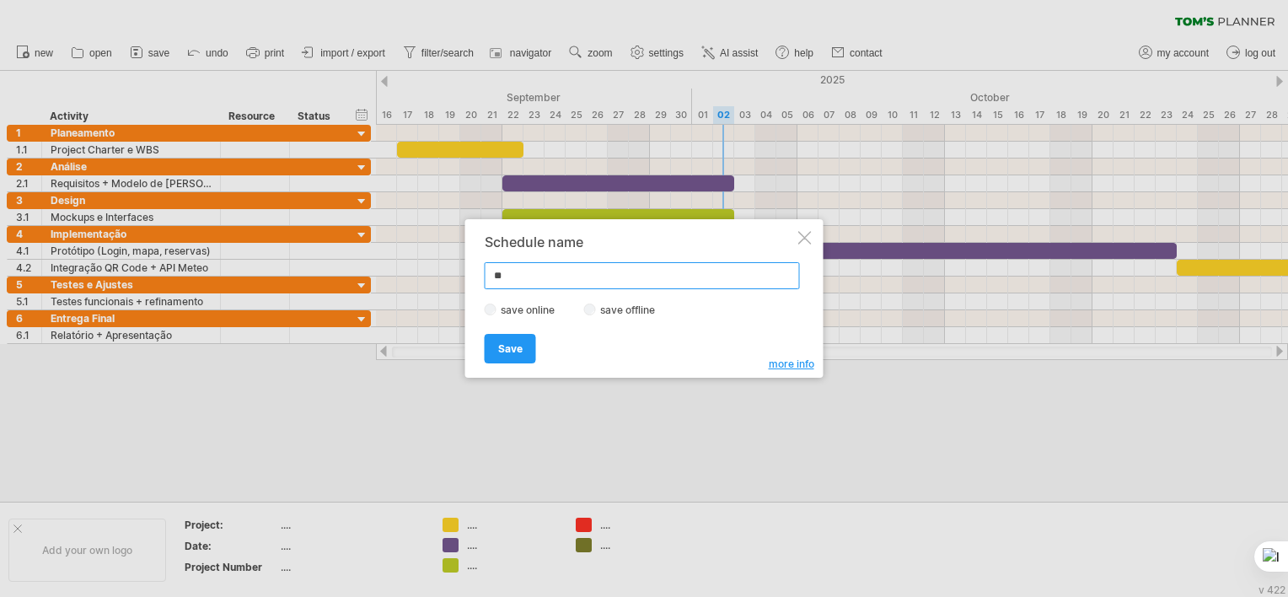
type input "*"
type input "**********"
click at [522, 346] on link "Save" at bounding box center [510, 349] width 51 height 30
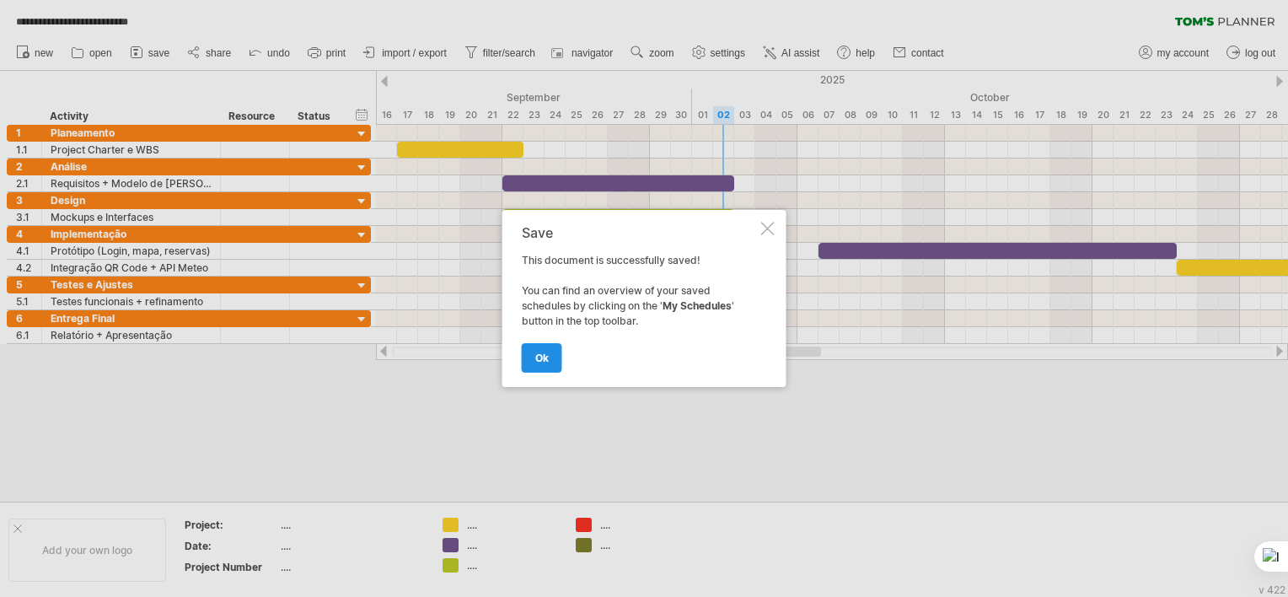
click at [538, 349] on link "ok" at bounding box center [542, 358] width 40 height 30
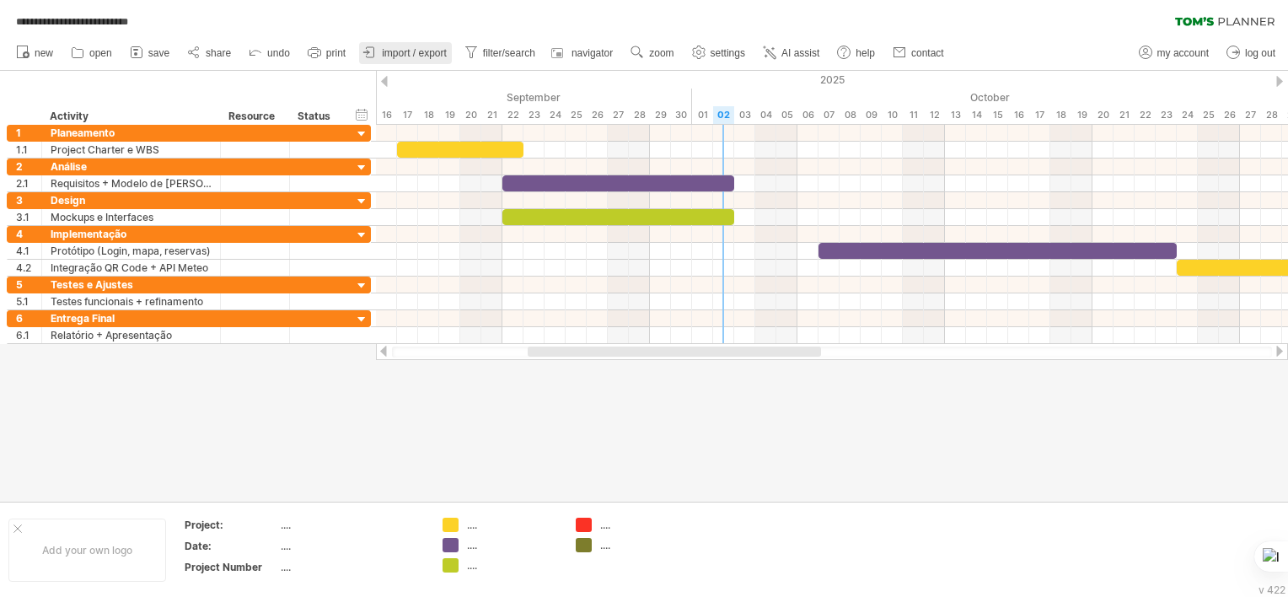
click at [414, 54] on span "import / export" at bounding box center [414, 53] width 65 height 12
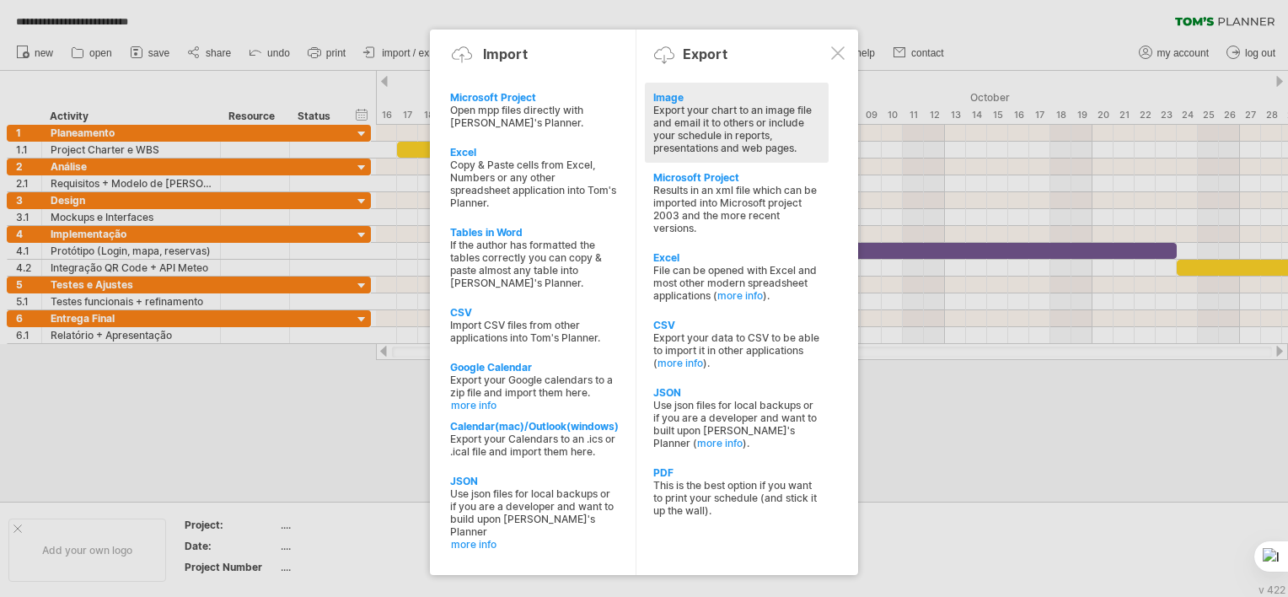
click at [684, 127] on div "Export your chart to an image file and email it to others or include your sched…" at bounding box center [736, 129] width 167 height 51
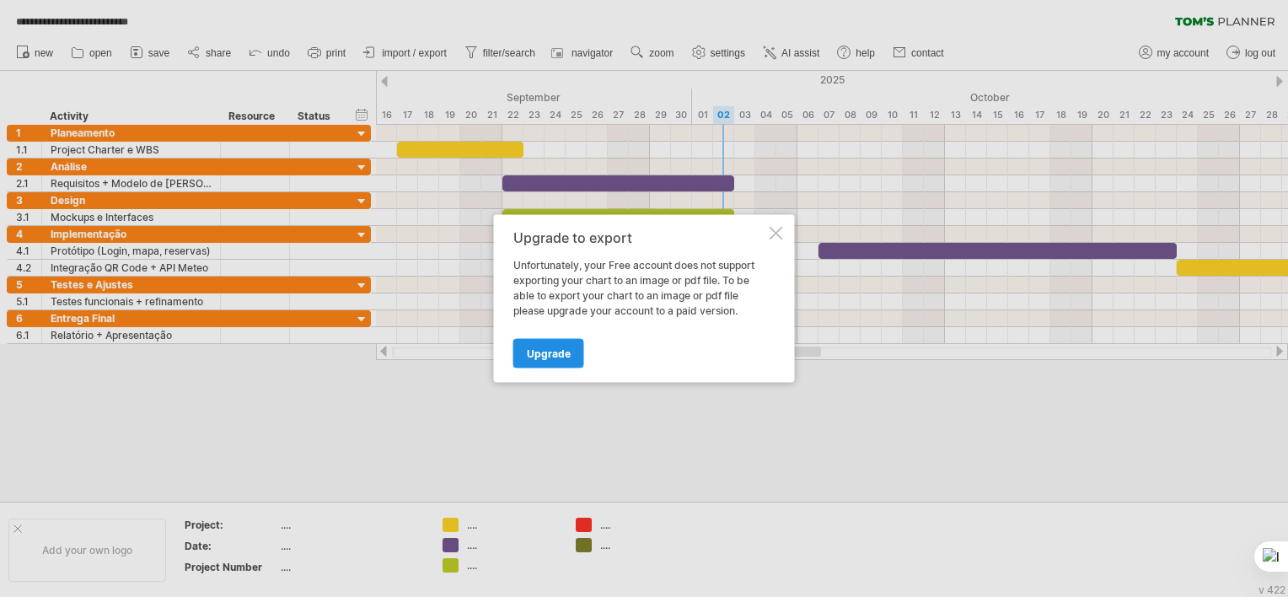
click at [563, 348] on span "Upgrade" at bounding box center [549, 353] width 44 height 13
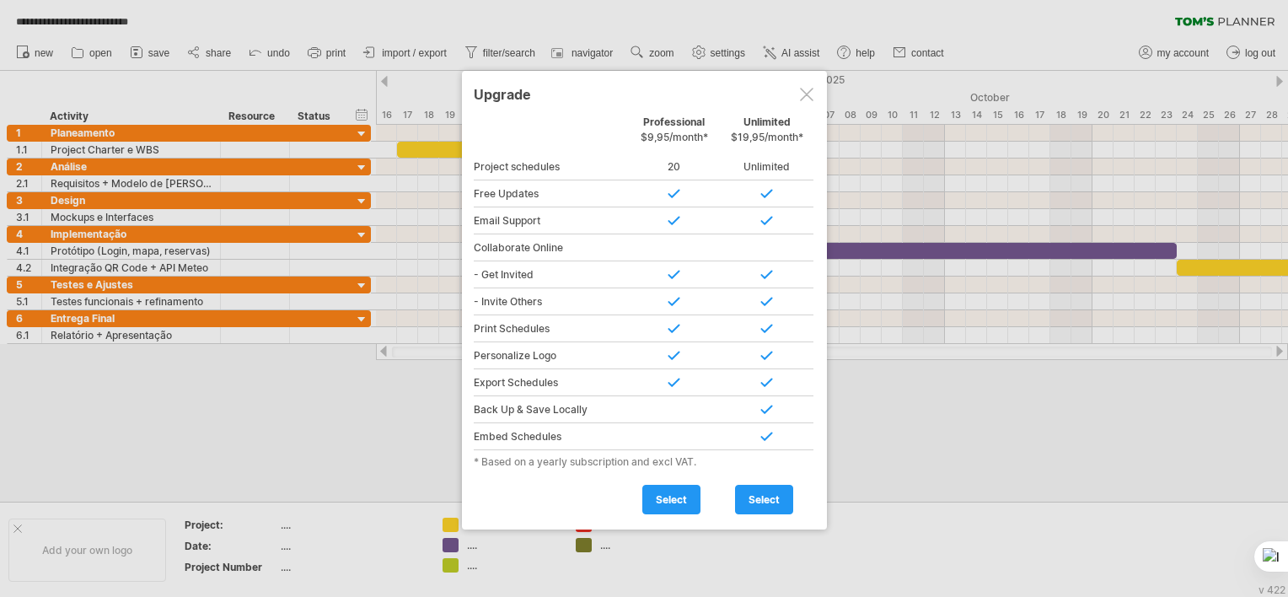
click at [801, 99] on div at bounding box center [806, 94] width 13 height 13
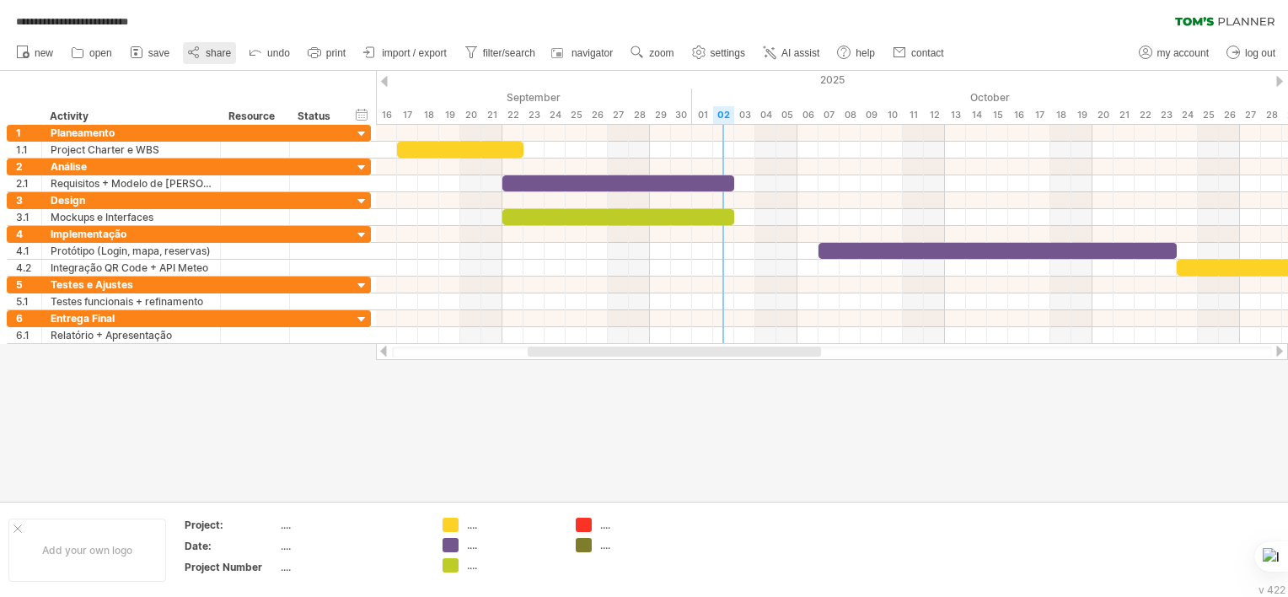
click at [208, 55] on span "share" at bounding box center [218, 53] width 25 height 12
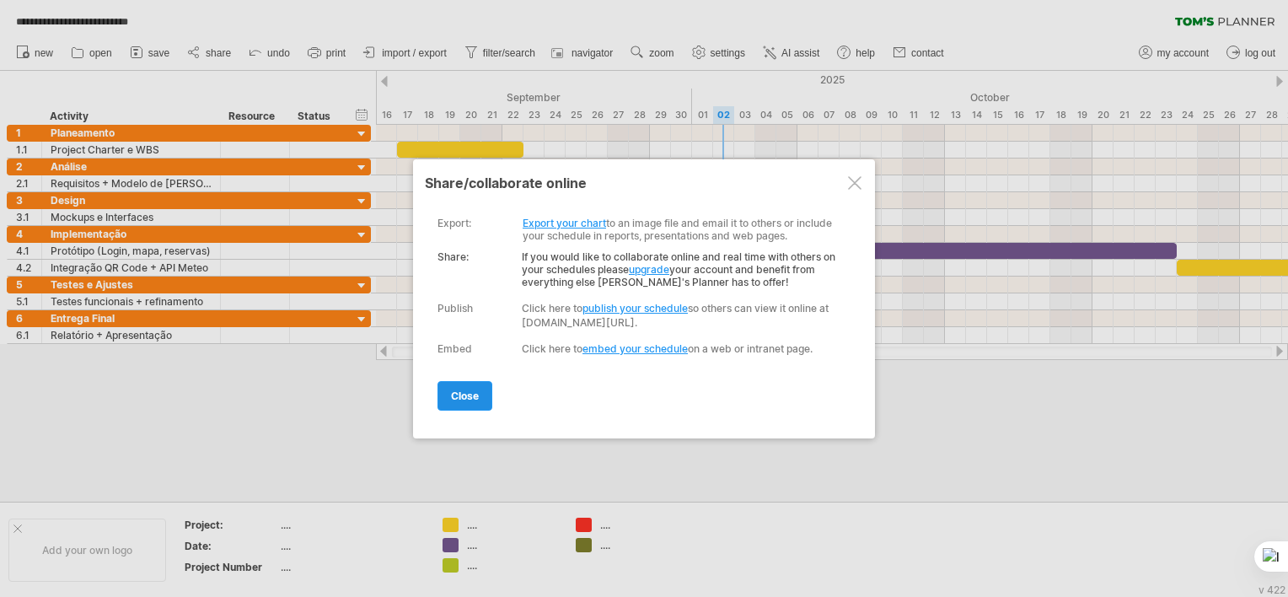
click at [479, 394] on link "close" at bounding box center [464, 396] width 55 height 30
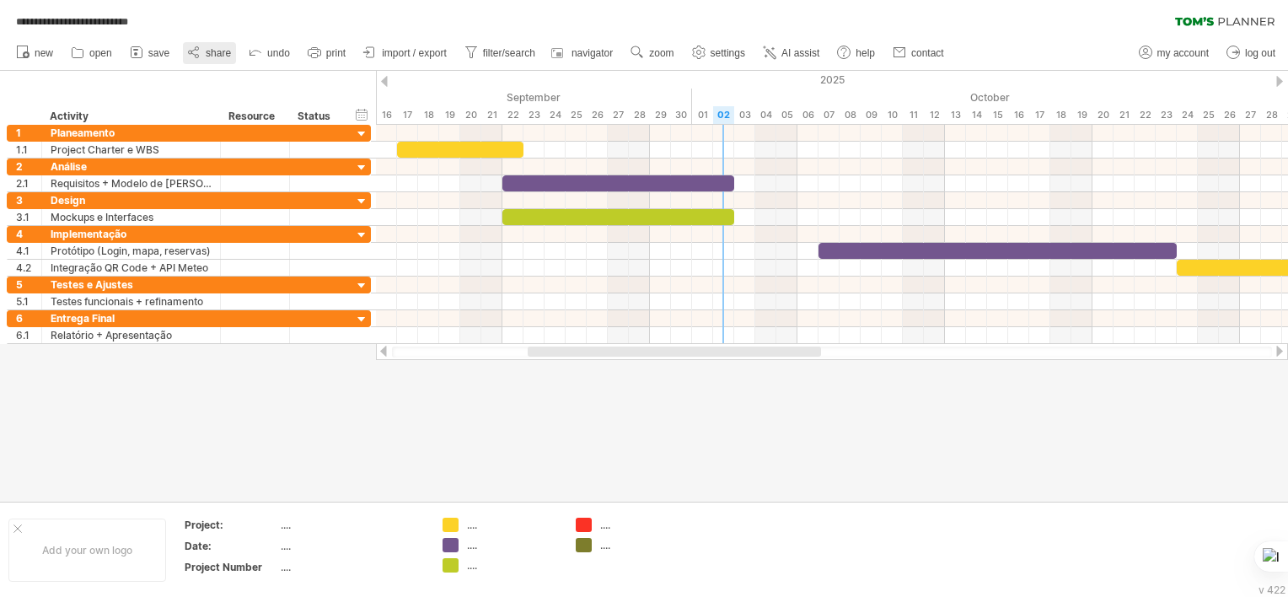
click at [202, 52] on icon at bounding box center [193, 52] width 17 height 17
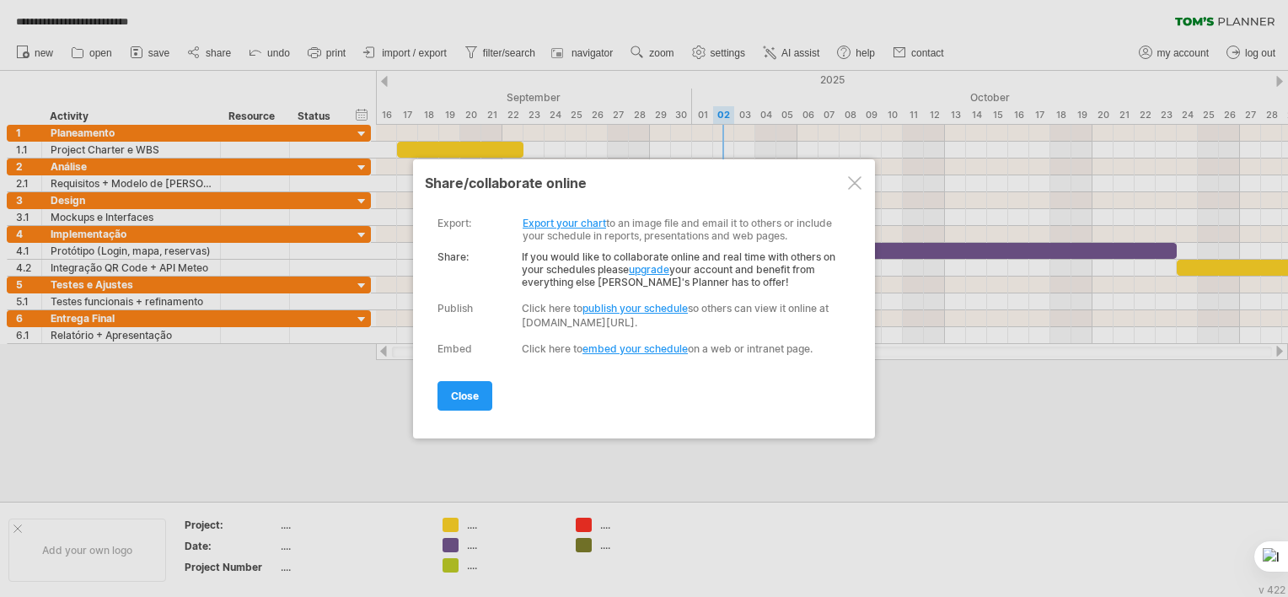
click at [587, 225] on link "Export your chart" at bounding box center [564, 223] width 83 height 13
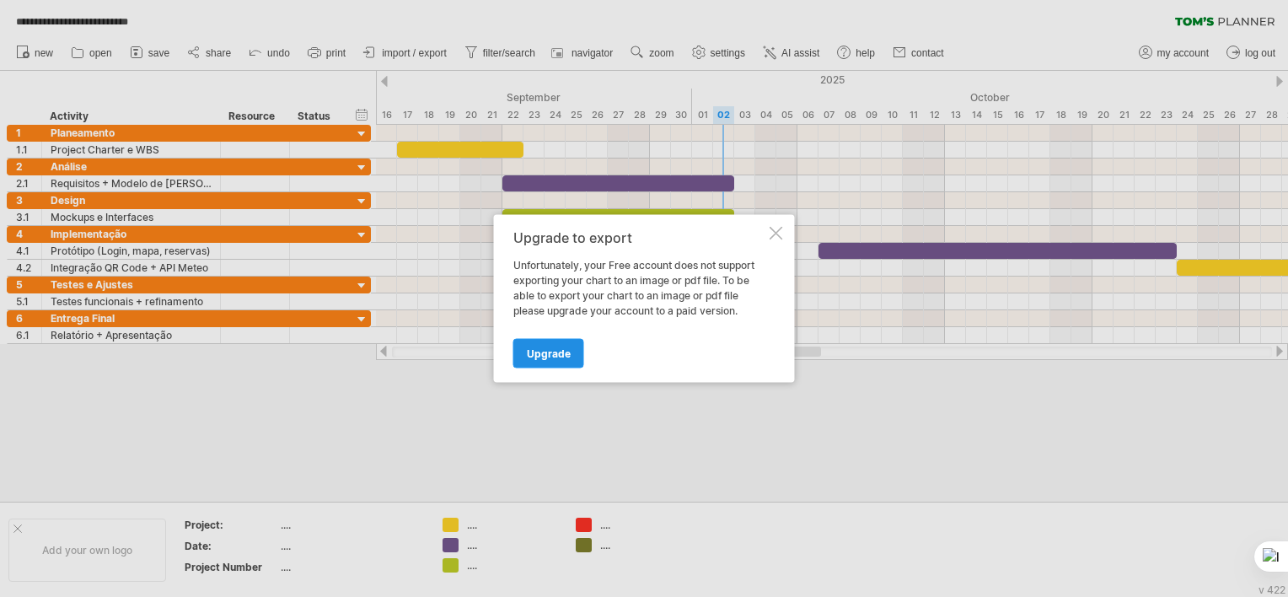
click at [557, 344] on link "Upgrade" at bounding box center [548, 354] width 71 height 30
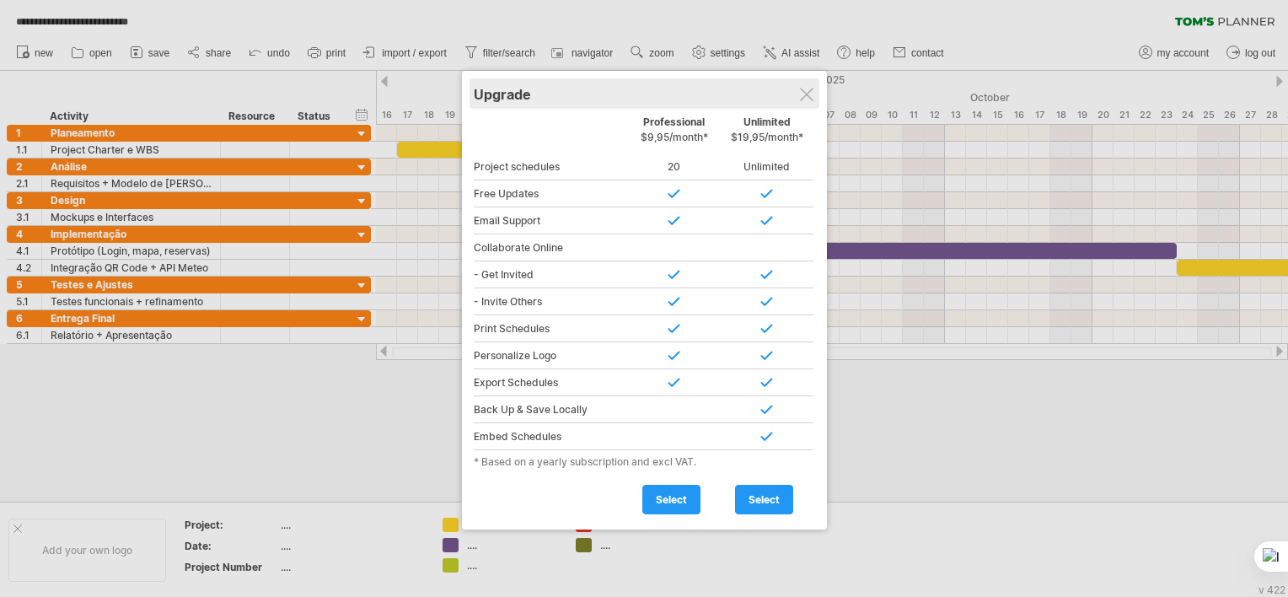
click at [798, 91] on div "Upgrade" at bounding box center [644, 93] width 341 height 30
click at [804, 91] on div at bounding box center [806, 94] width 13 height 13
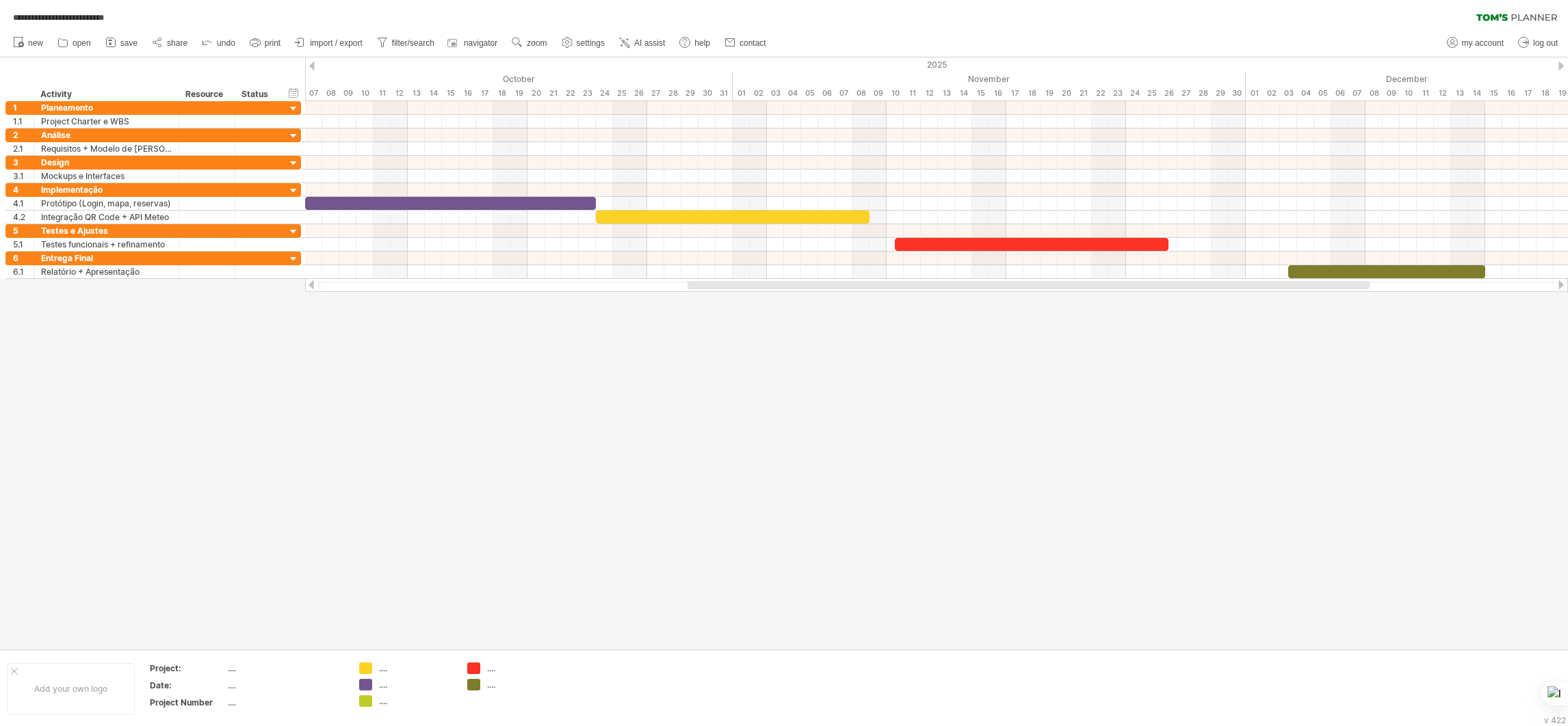
drag, startPoint x: 485, startPoint y: 0, endPoint x: 920, endPoint y: 458, distance: 631.7
click at [920, 458] on div at bounding box center [784, 353] width 1568 height 591
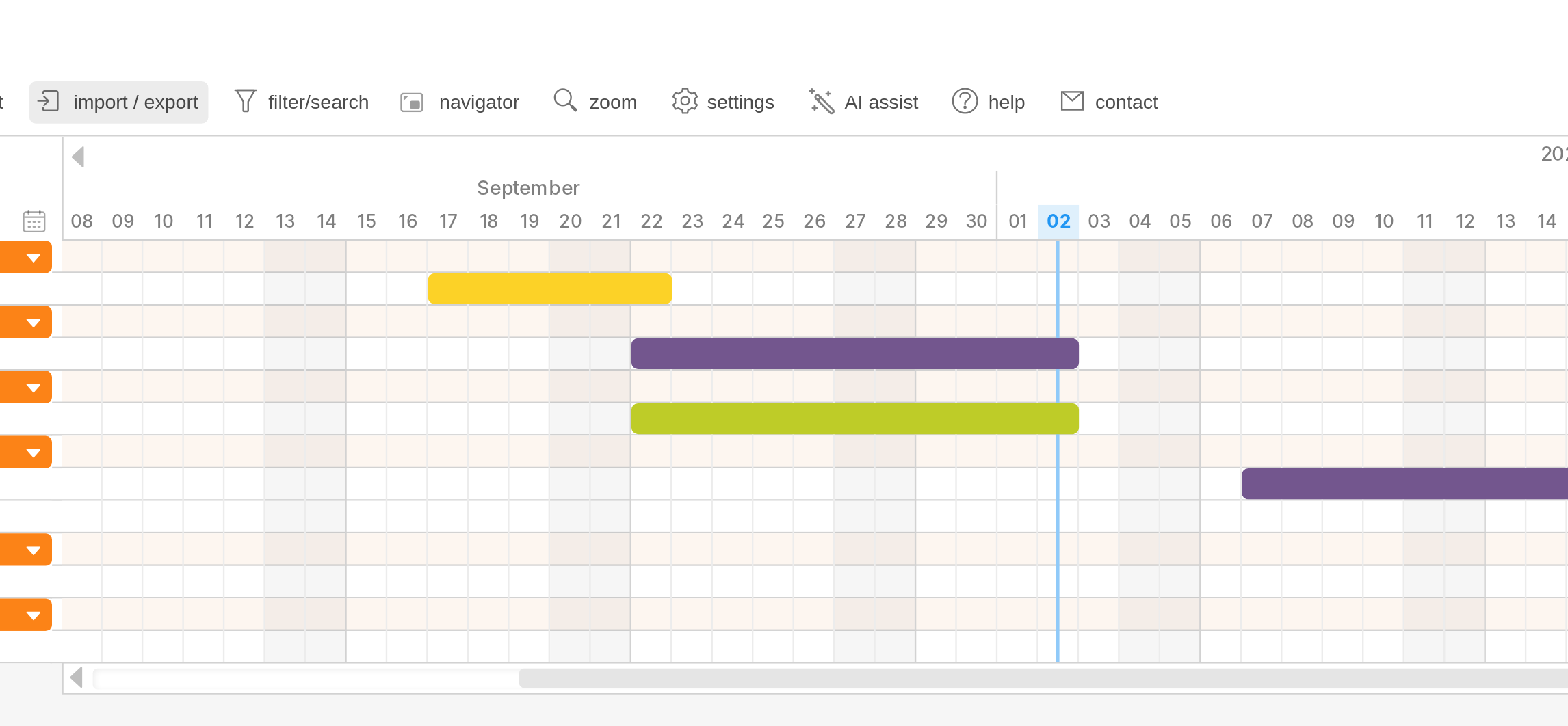
click at [334, 41] on span "import / export" at bounding box center [336, 43] width 53 height 10
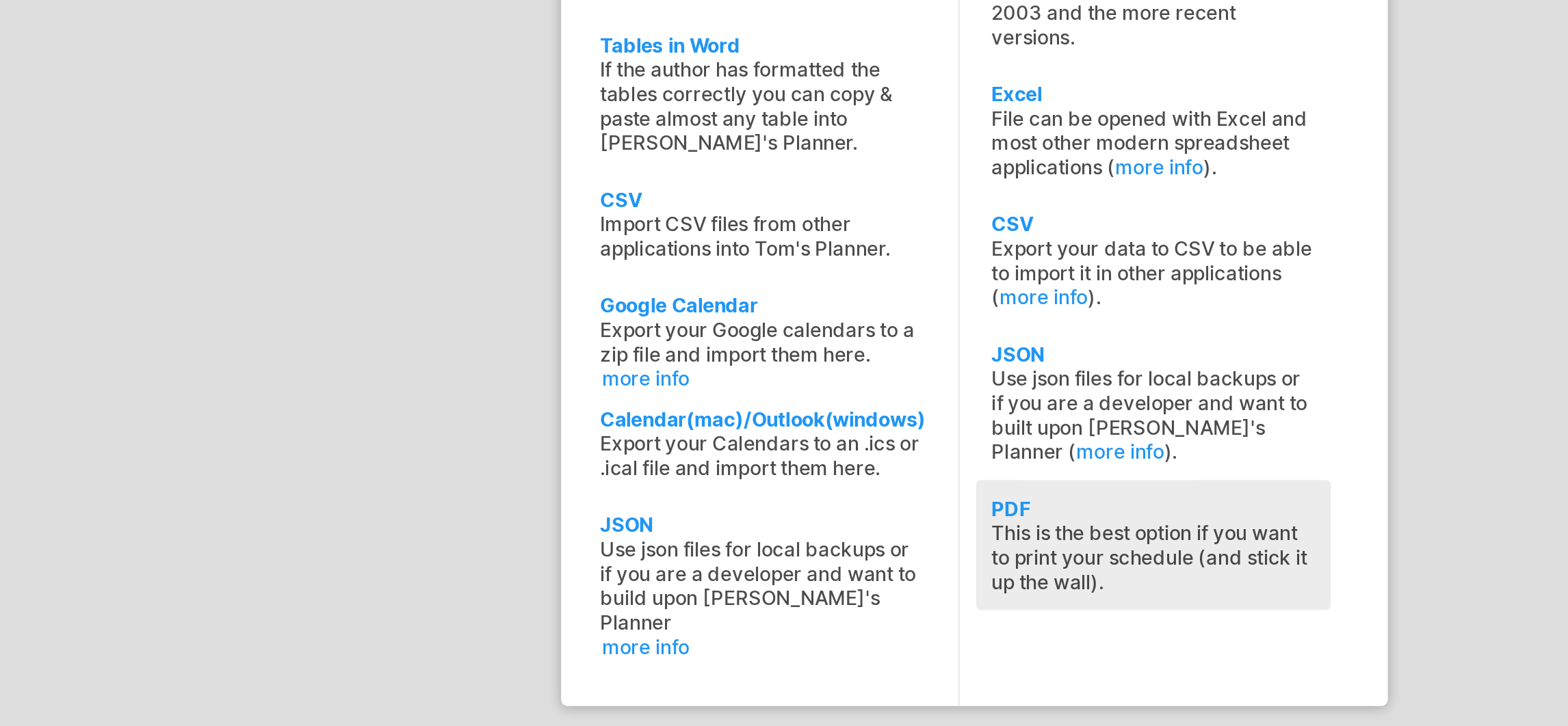
click at [808, 483] on div "This is the best option if you want to print your schedule (and stick it up the…" at bounding box center [859, 533] width 136 height 31
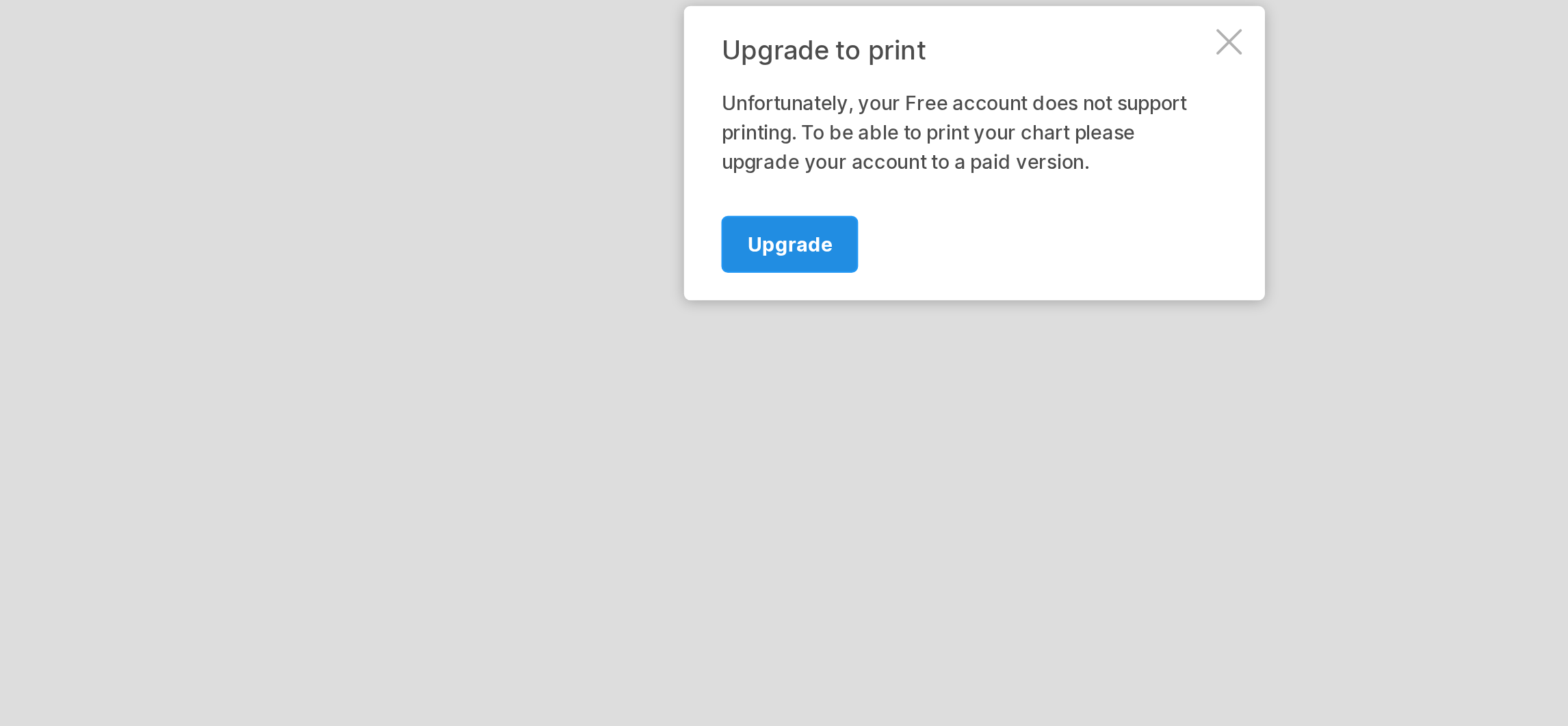
click at [696, 399] on span "Upgrade" at bounding box center [707, 402] width 36 height 11
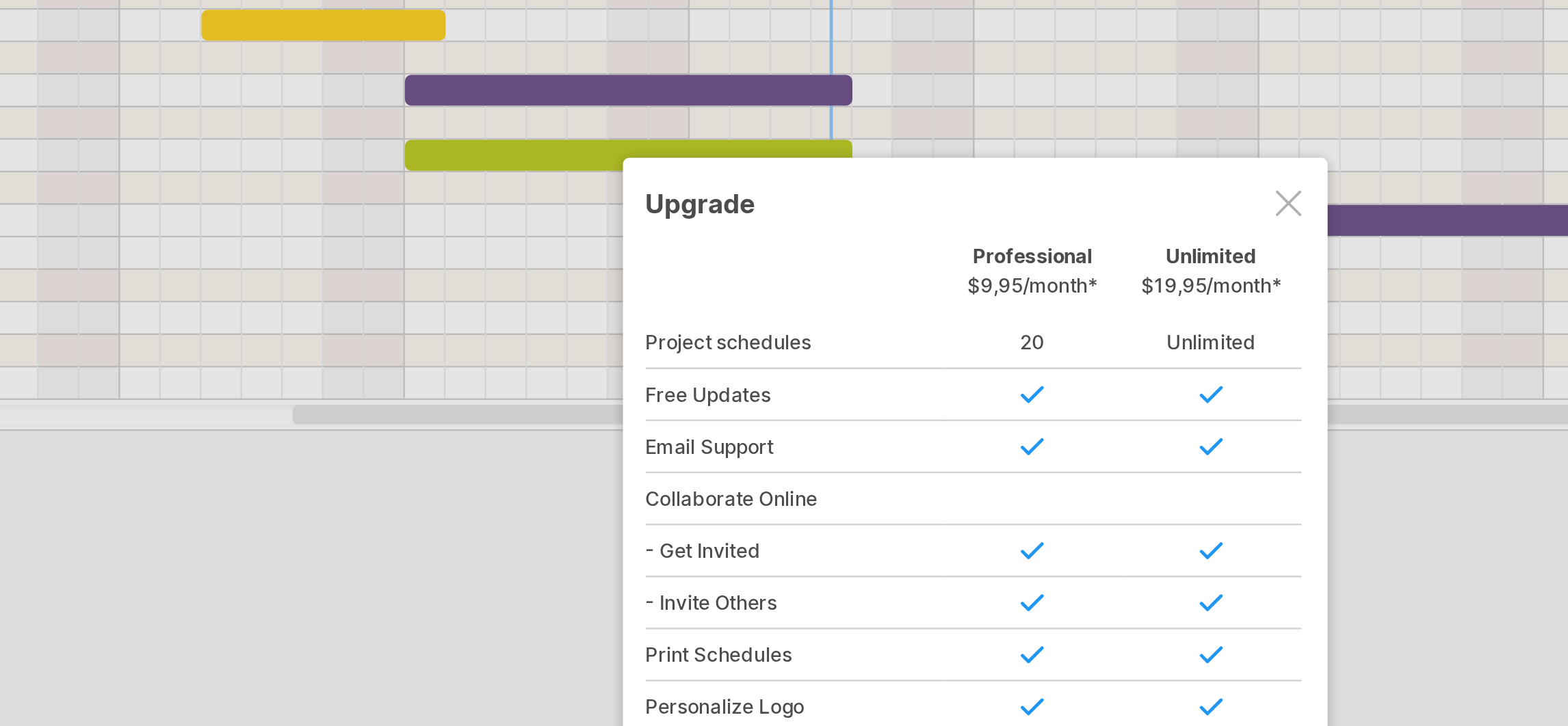
click at [916, 194] on div at bounding box center [915, 195] width 11 height 11
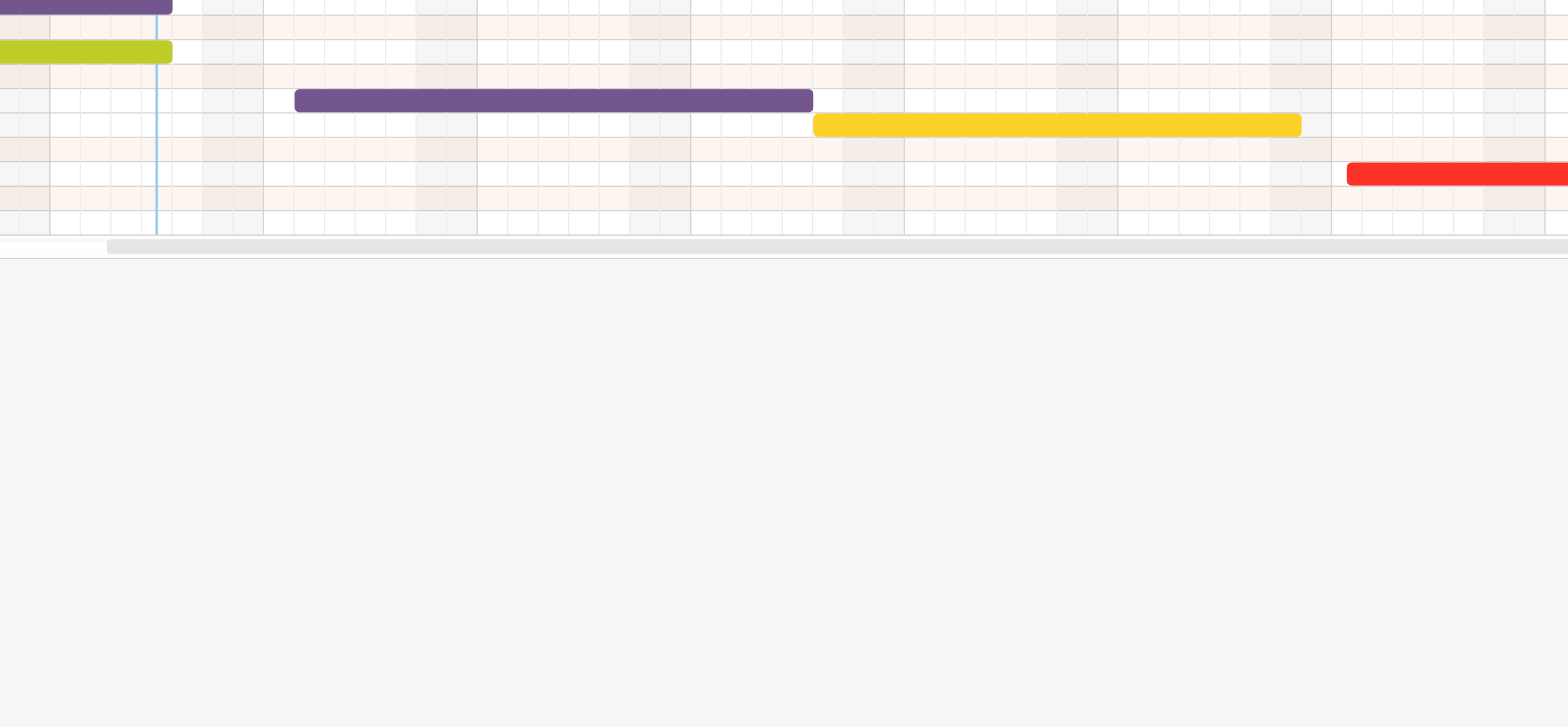
click at [777, 240] on div at bounding box center [784, 356] width 1568 height 625
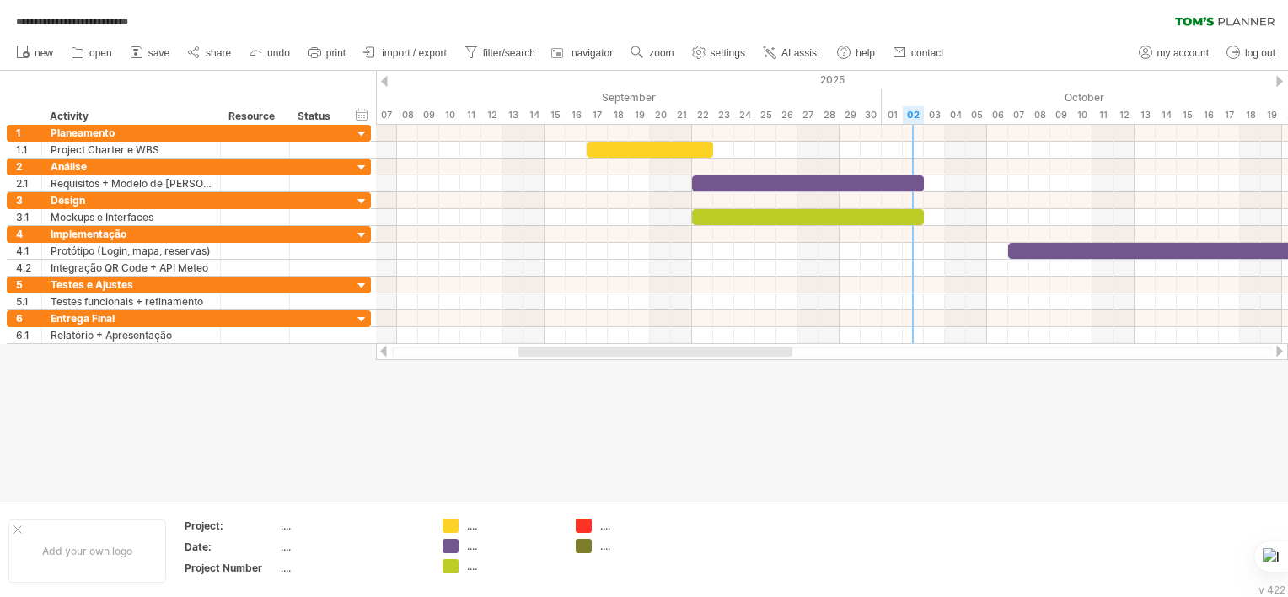
drag, startPoint x: 2412, startPoint y: 0, endPoint x: 725, endPoint y: 394, distance: 1732.9
click at [725, 394] on div at bounding box center [644, 286] width 1288 height 431
click at [435, 56] on span "import / export" at bounding box center [414, 53] width 65 height 12
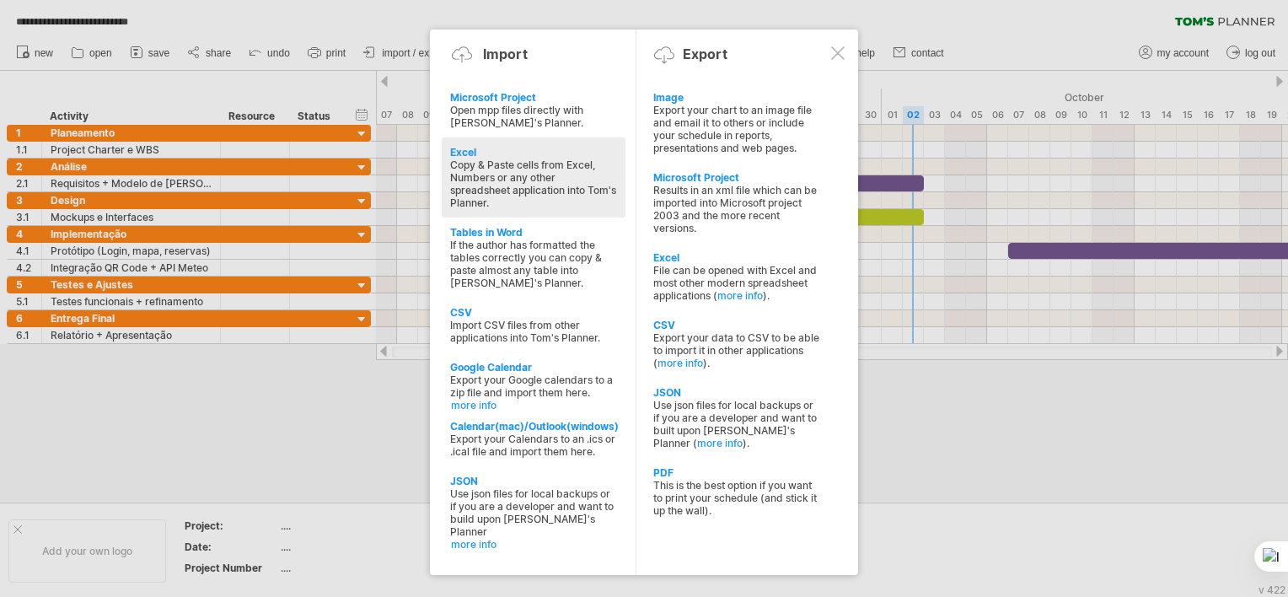
click at [530, 161] on div "Copy & Paste cells from Excel, Numbers or any other spreadsheet application int…" at bounding box center [533, 183] width 167 height 51
type textarea "**********"
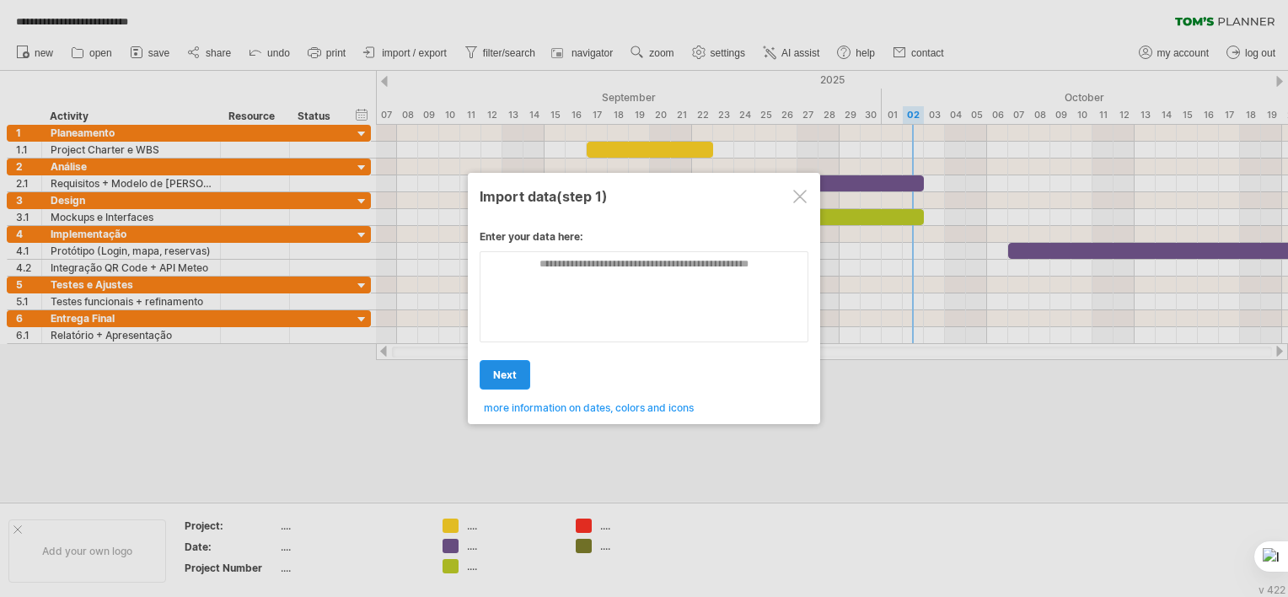
click at [516, 368] on link "next" at bounding box center [505, 375] width 51 height 30
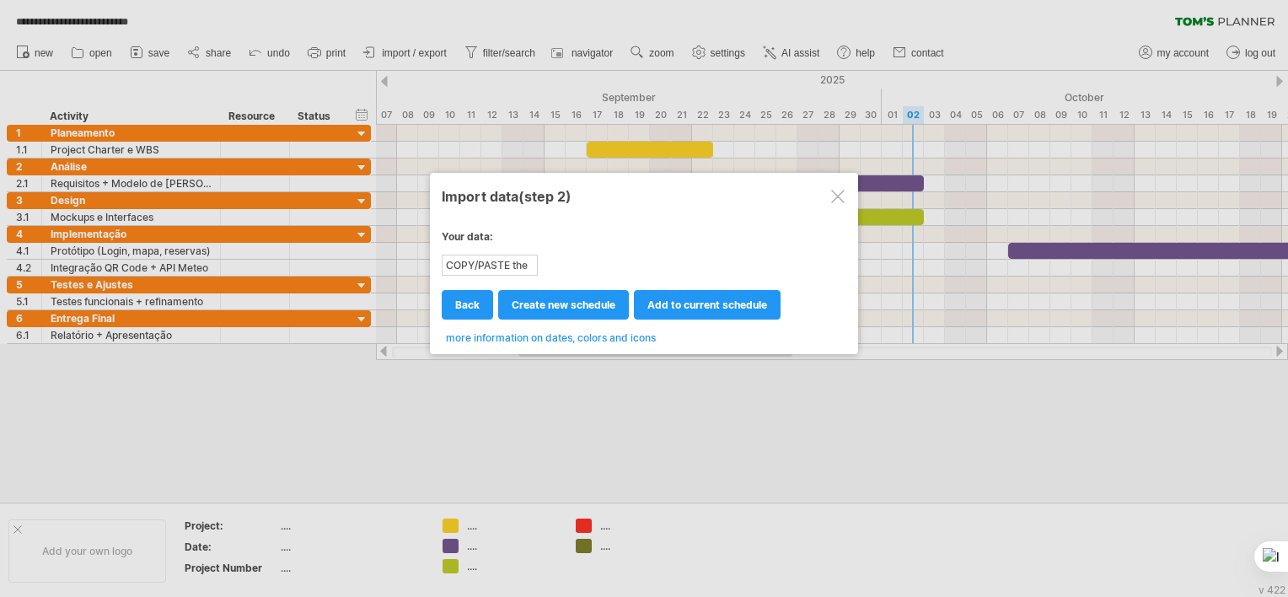
click at [840, 196] on div at bounding box center [837, 196] width 13 height 13
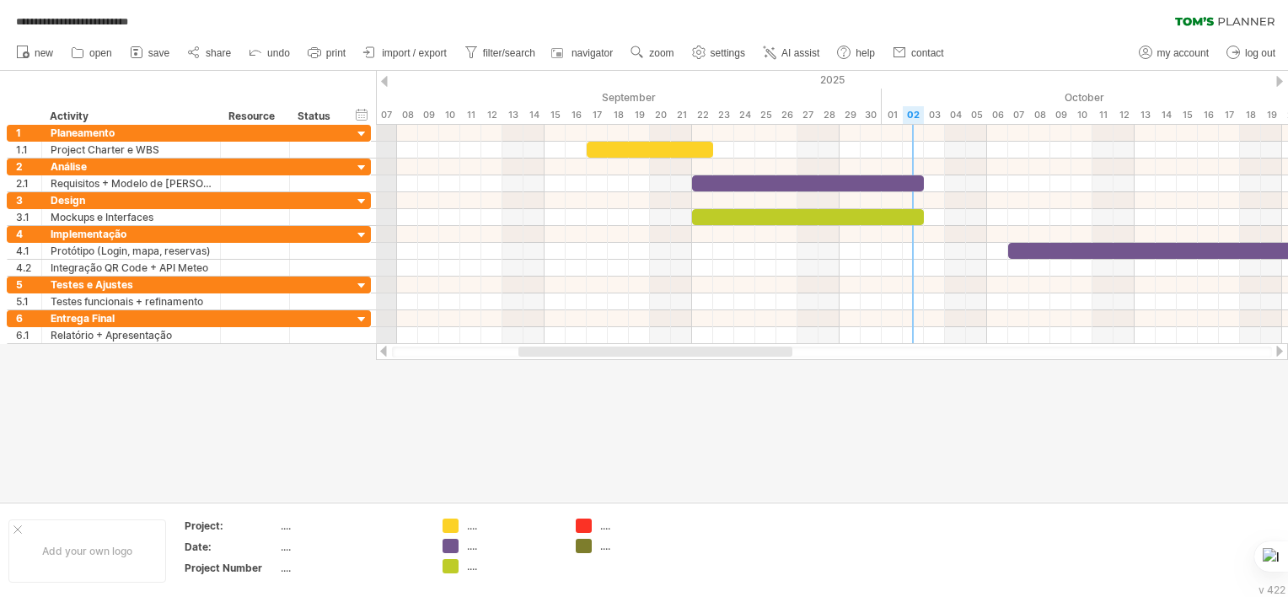
drag, startPoint x: 143, startPoint y: 80, endPoint x: 384, endPoint y: 75, distance: 241.1
click at [384, 75] on div "**********" at bounding box center [644, 298] width 1288 height 597
click at [398, 57] on span "import / export" at bounding box center [414, 53] width 65 height 12
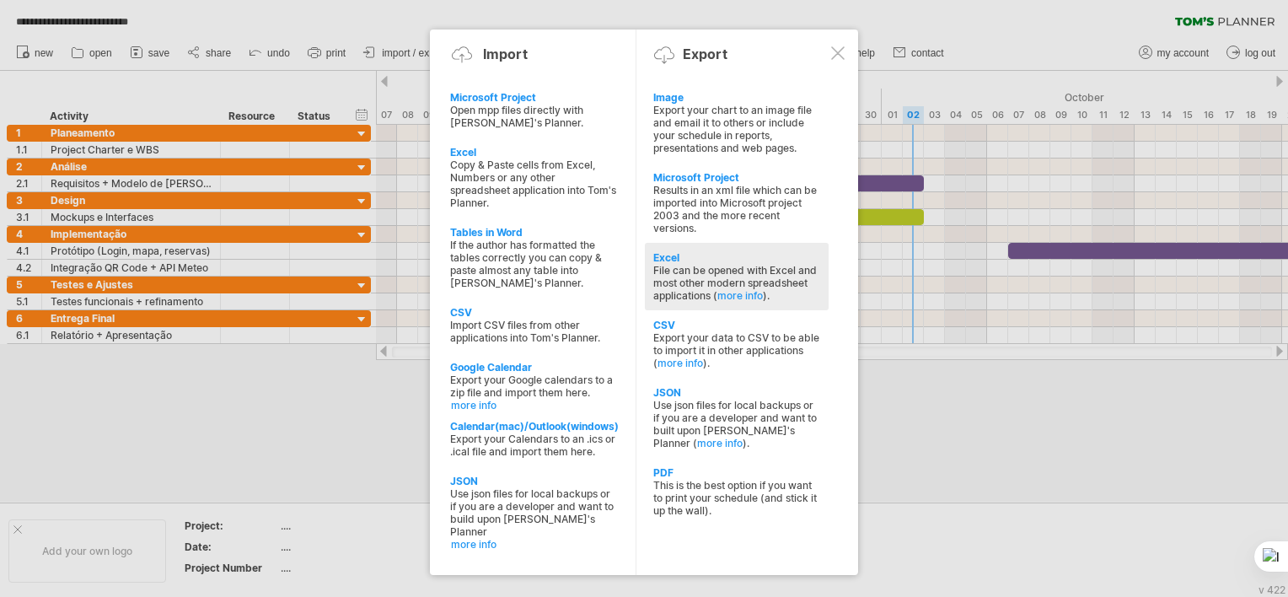
click at [711, 276] on div "File can be opened with Excel and most other modern spreadsheet applications ( …" at bounding box center [736, 283] width 167 height 38
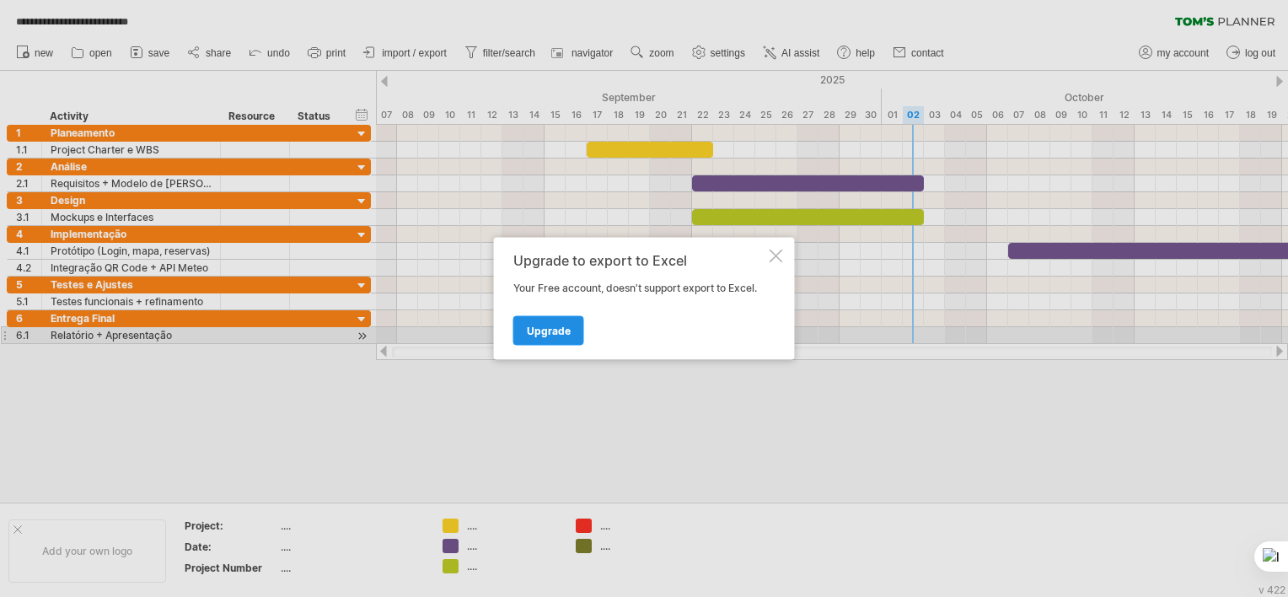
click at [559, 332] on span "Upgrade" at bounding box center [549, 331] width 44 height 13
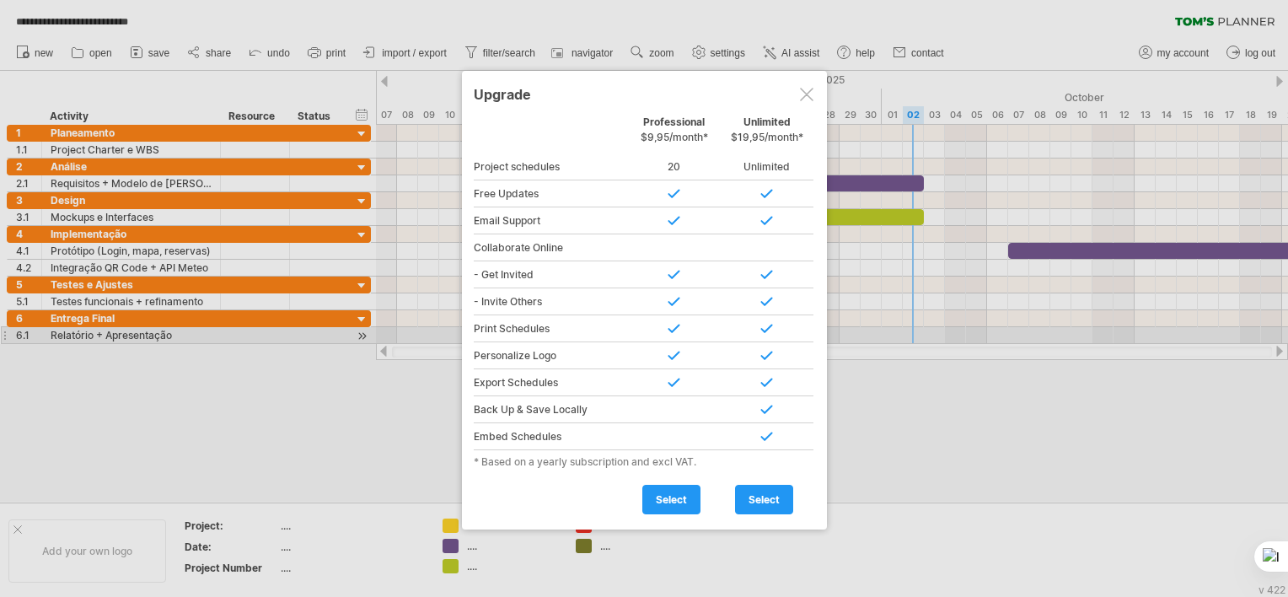
click at [810, 89] on div at bounding box center [806, 94] width 13 height 13
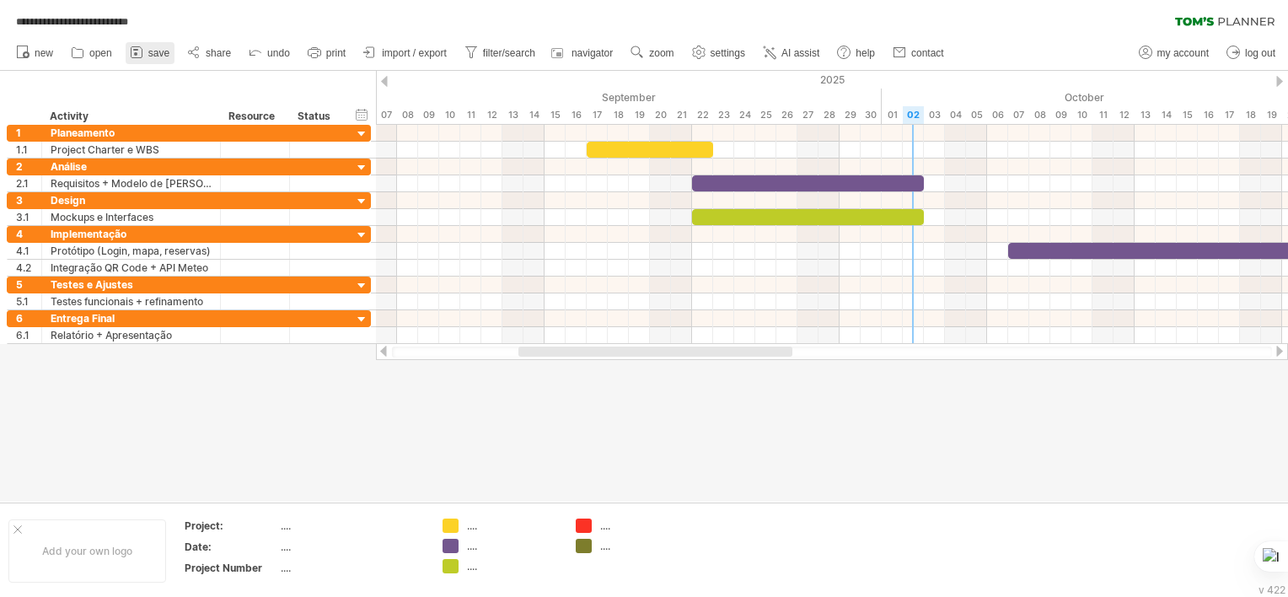
click at [162, 52] on span "save" at bounding box center [158, 53] width 21 height 12
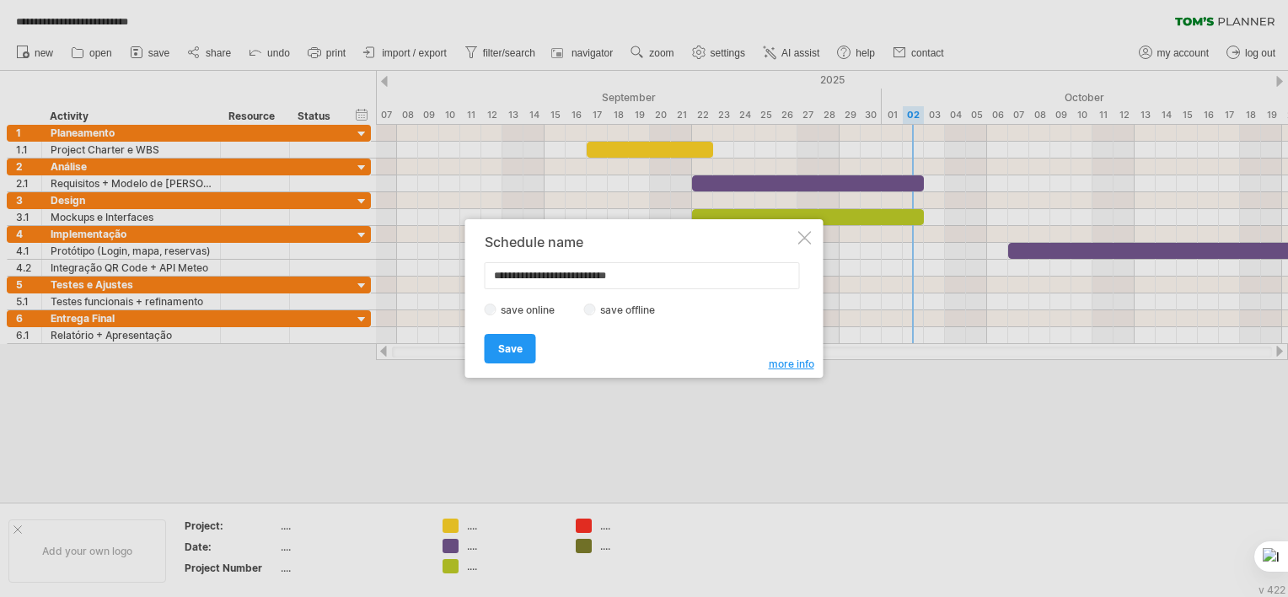
click at [616, 310] on label "save offline" at bounding box center [632, 309] width 73 height 13
click at [510, 350] on span "Save" at bounding box center [510, 348] width 24 height 13
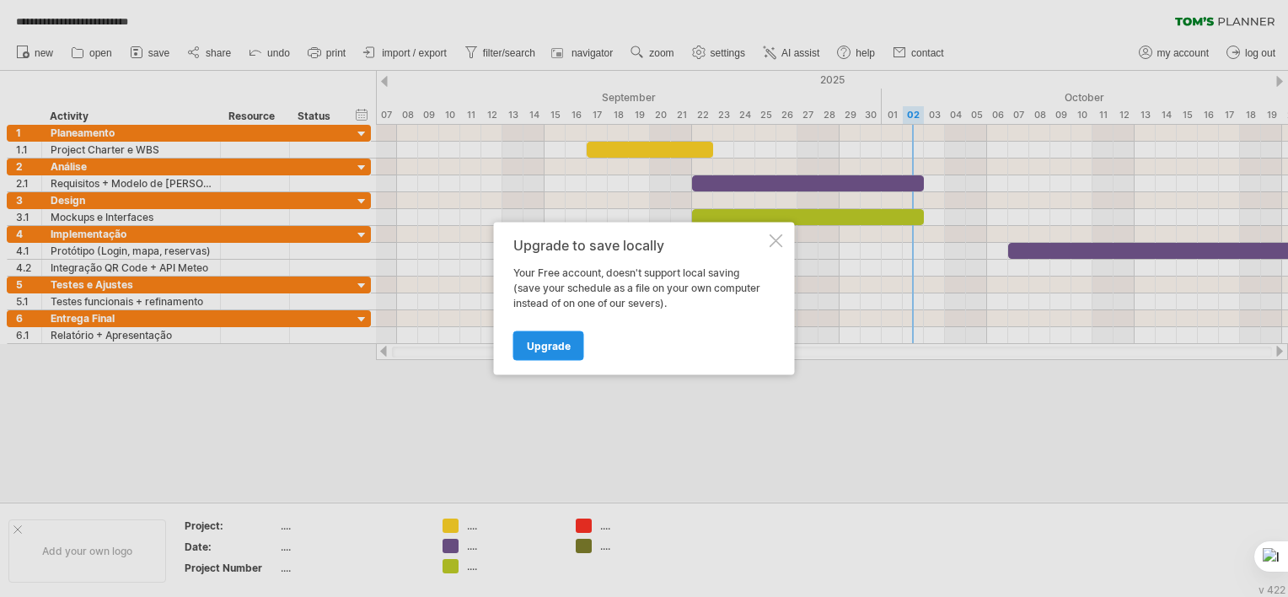
click at [539, 346] on span "Upgrade" at bounding box center [549, 346] width 44 height 13
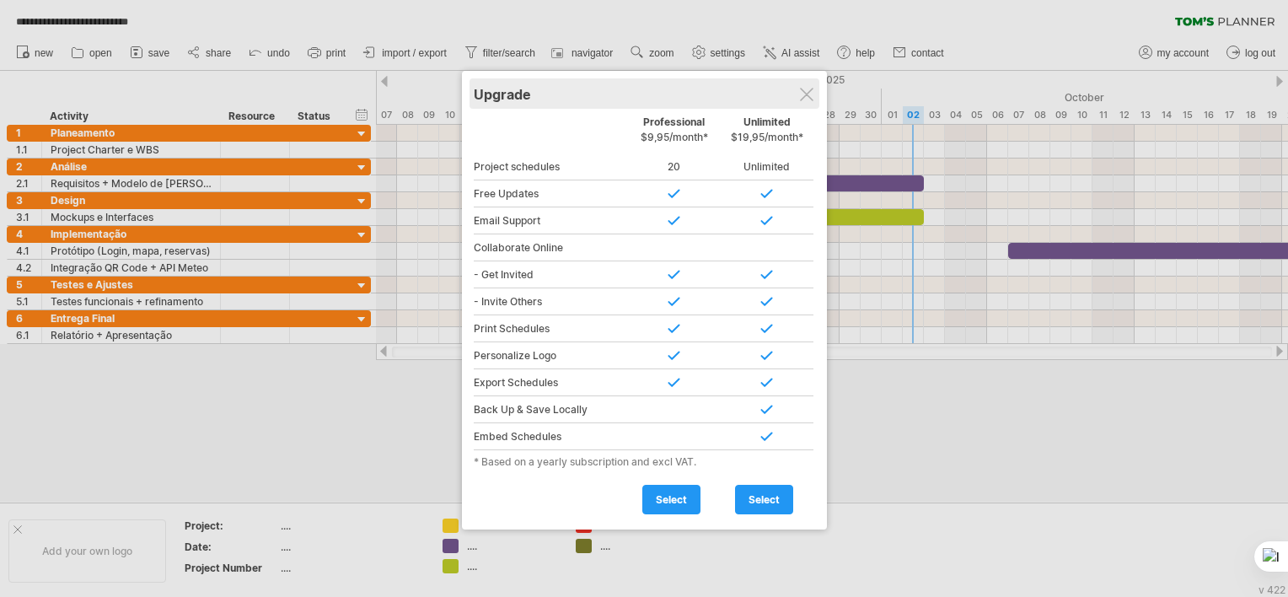
click at [814, 89] on div "Upgrade" at bounding box center [644, 93] width 341 height 30
click at [804, 93] on div at bounding box center [806, 94] width 13 height 13
click at [804, 93] on div "September" at bounding box center [566, 98] width 632 height 18
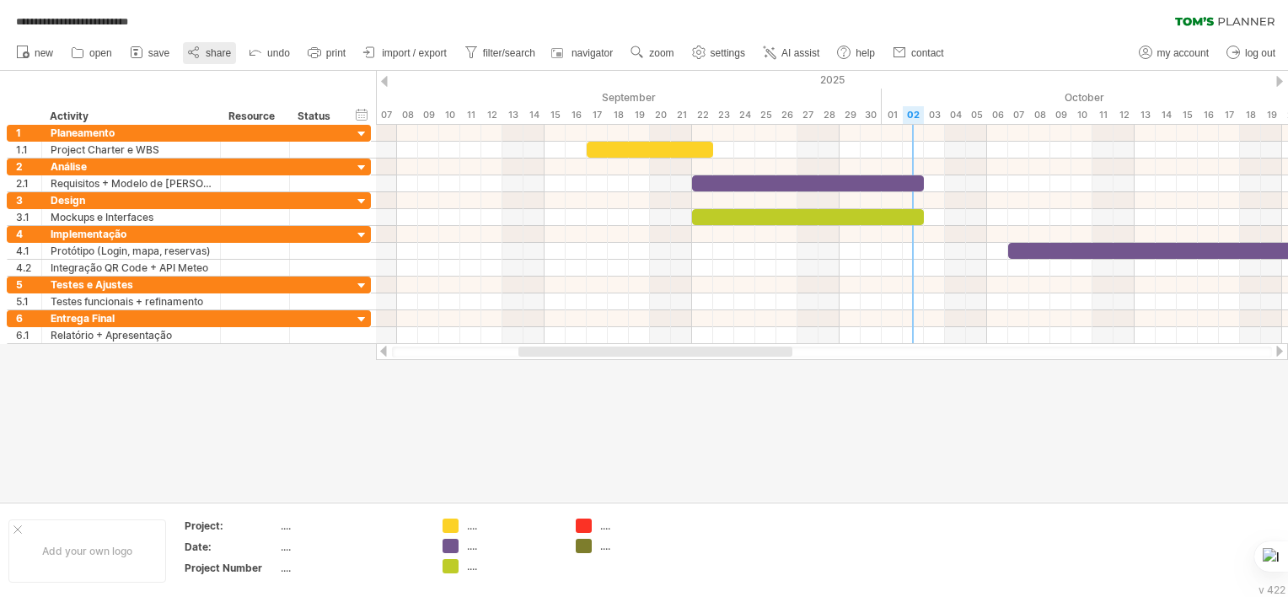
click at [207, 51] on span "share" at bounding box center [218, 53] width 25 height 12
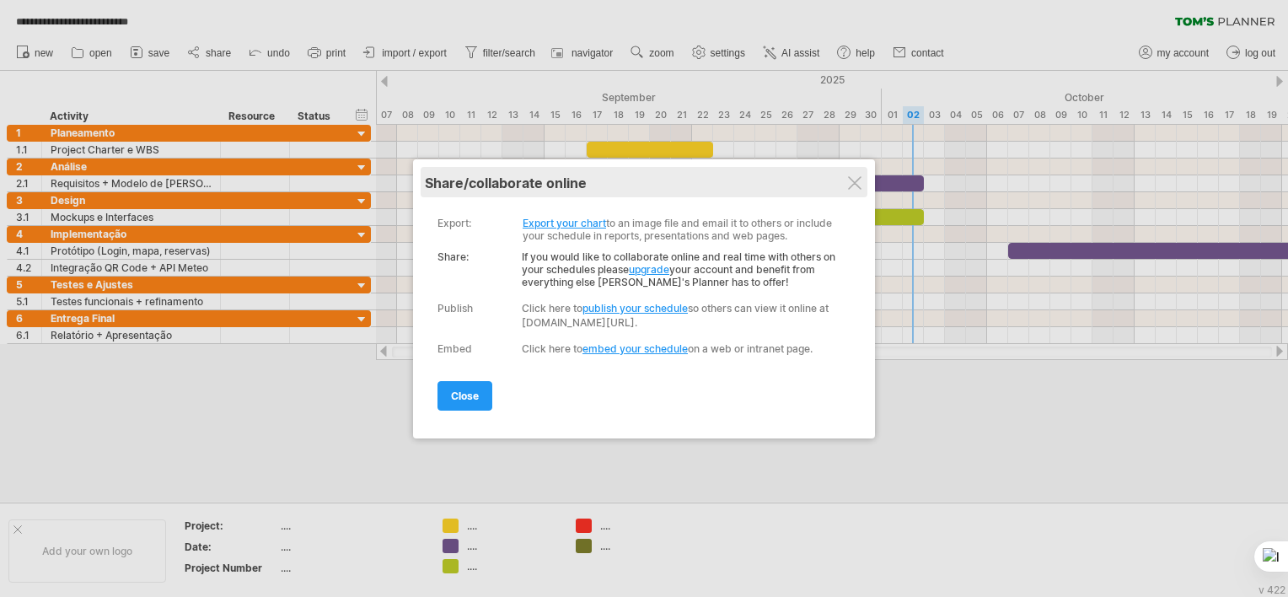
click at [862, 182] on div "share/collaborate online" at bounding box center [644, 182] width 438 height 17
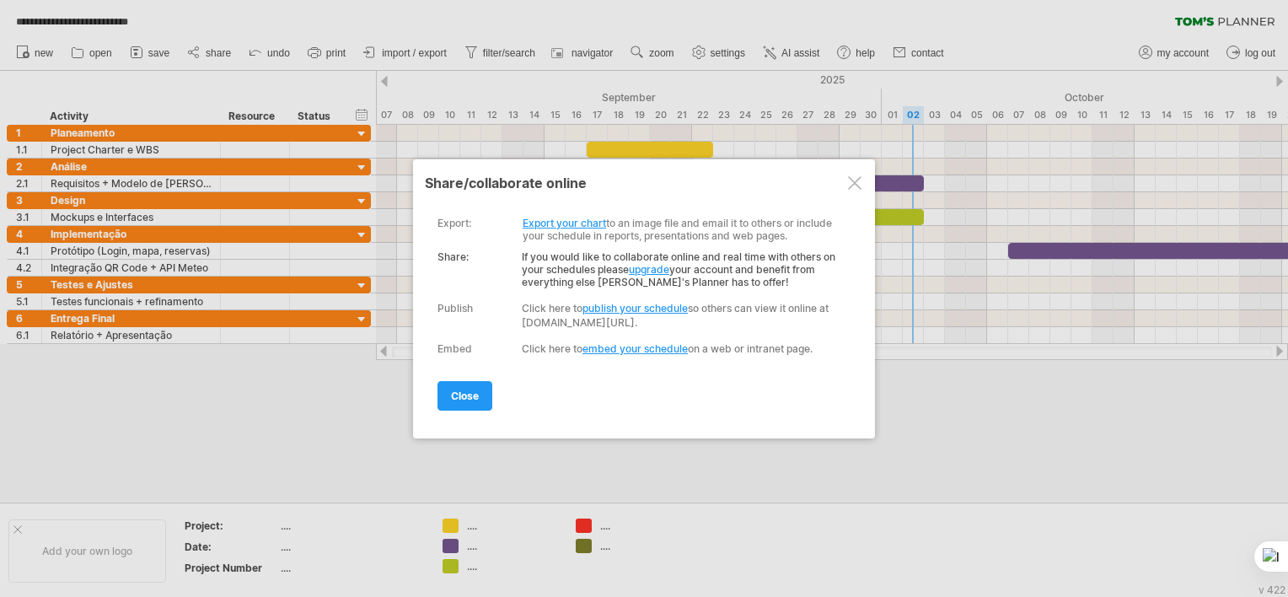
click at [867, 199] on div "My schedules share/collaborate online online schedules local schedules template…" at bounding box center [644, 298] width 462 height 279
click at [858, 184] on div at bounding box center [854, 182] width 13 height 13
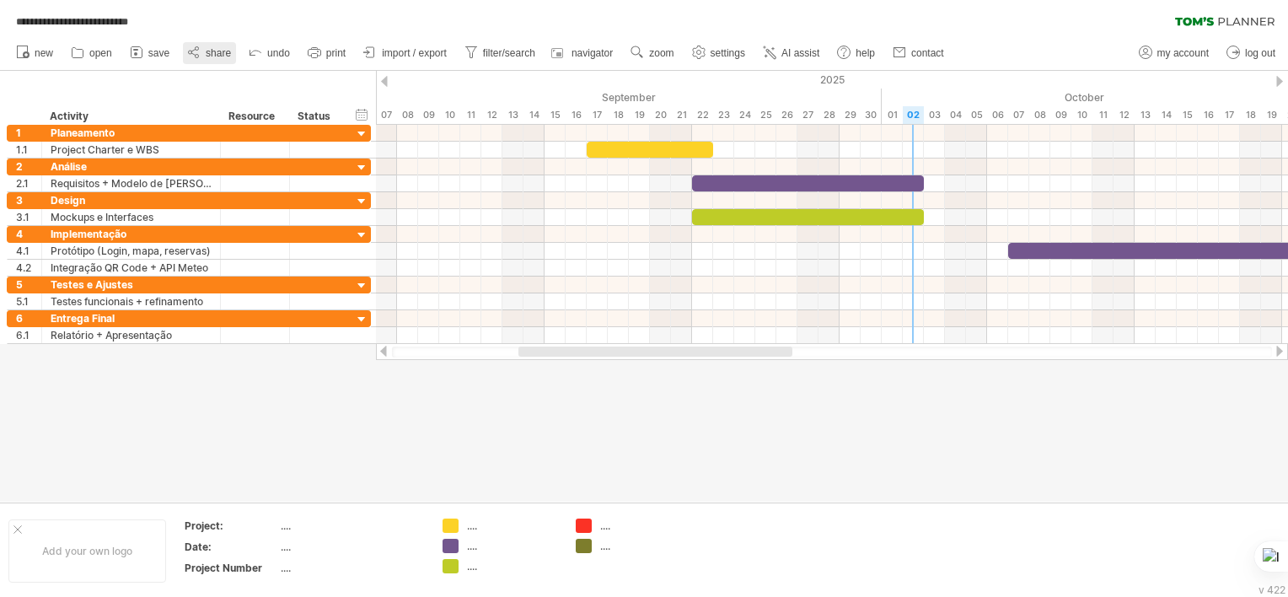
click at [229, 51] on span "share" at bounding box center [218, 53] width 25 height 12
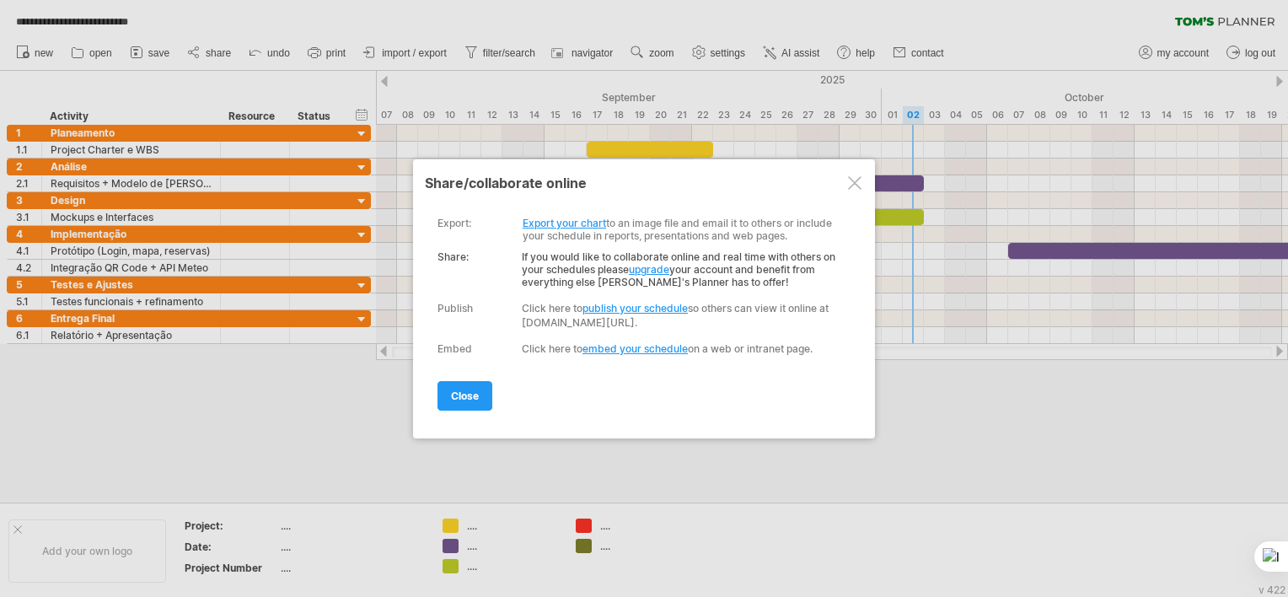
click at [652, 269] on link "upgrade" at bounding box center [649, 269] width 40 height 13
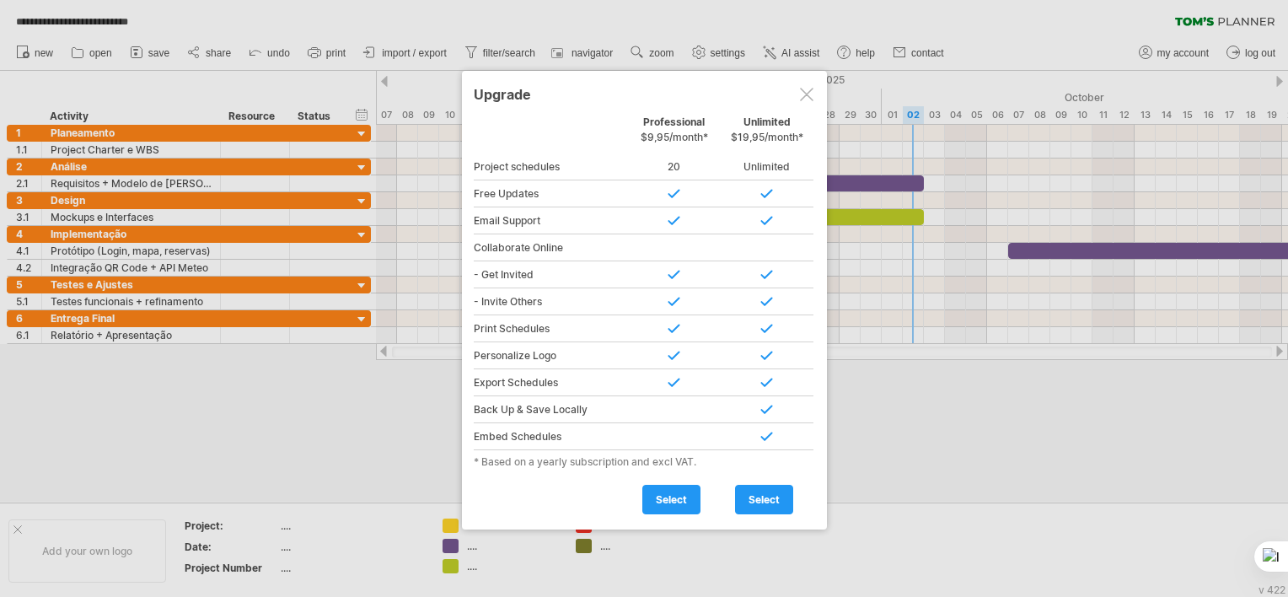
click at [813, 94] on div "Upgrade" at bounding box center [644, 93] width 341 height 30
click at [883, 553] on div at bounding box center [644, 298] width 1288 height 597
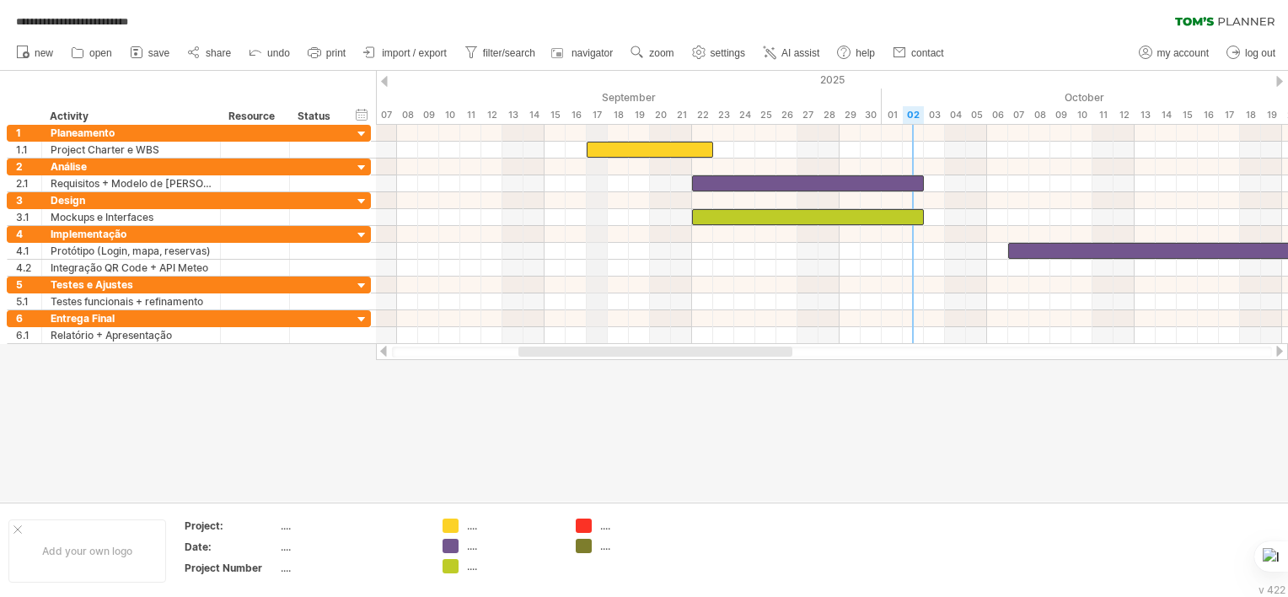
click at [593, 108] on div "17" at bounding box center [597, 115] width 21 height 18
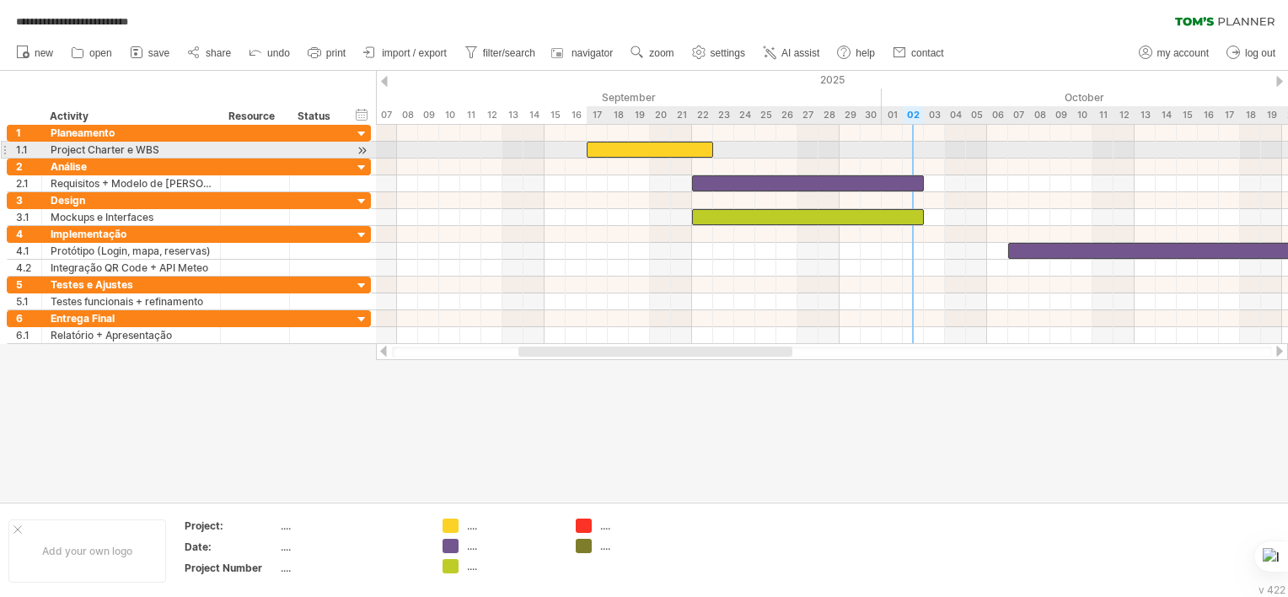
click at [624, 148] on div at bounding box center [650, 150] width 126 height 16
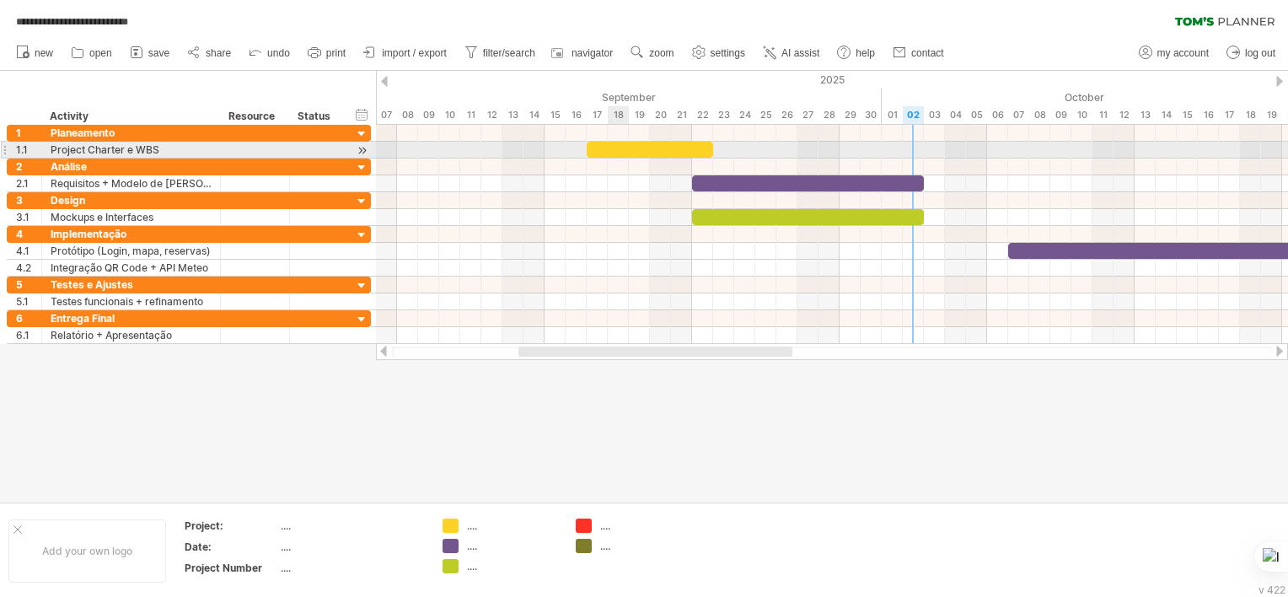
click at [624, 148] on div at bounding box center [650, 150] width 126 height 16
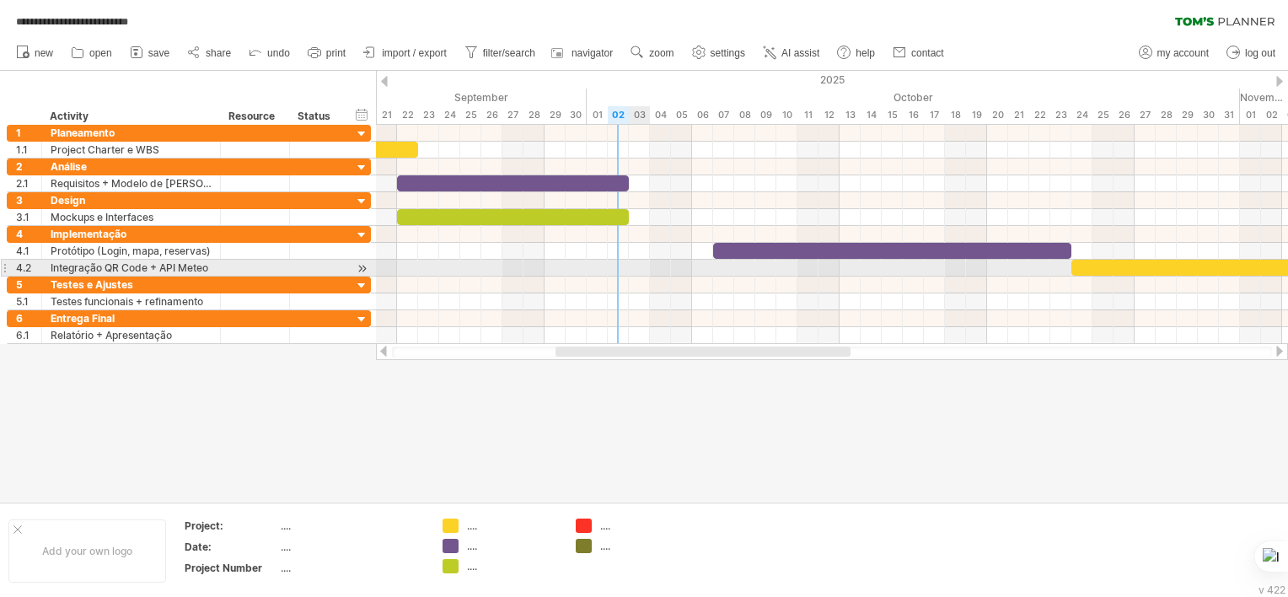
click at [637, 267] on div at bounding box center [832, 268] width 912 height 17
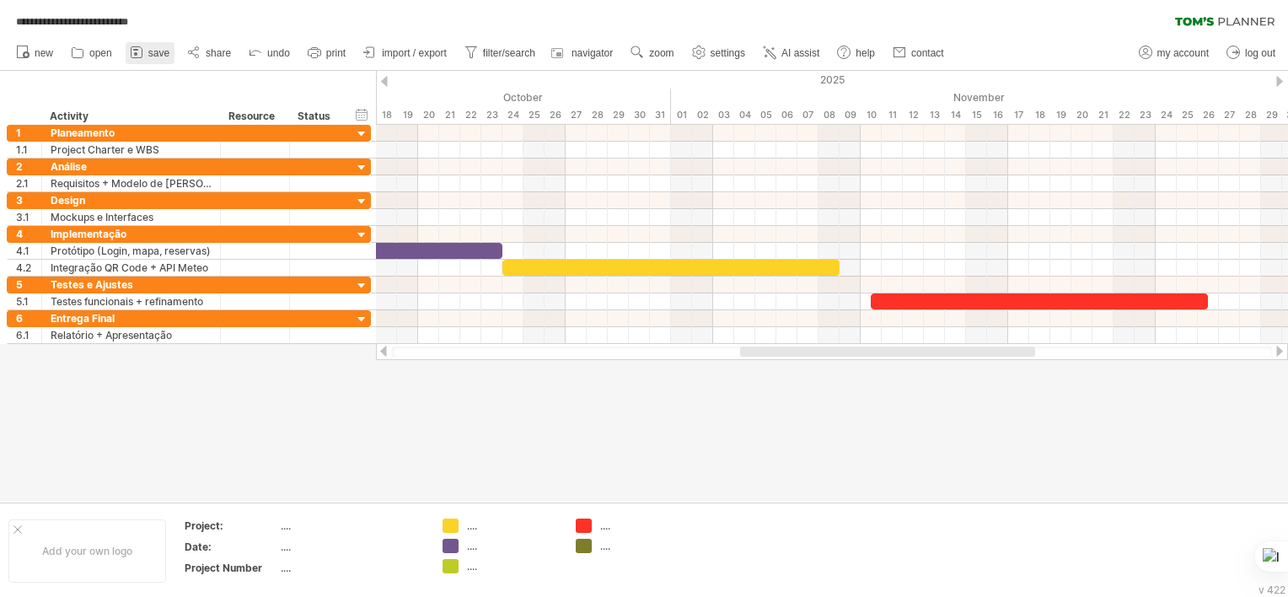
click at [148, 51] on span "save" at bounding box center [158, 53] width 21 height 12
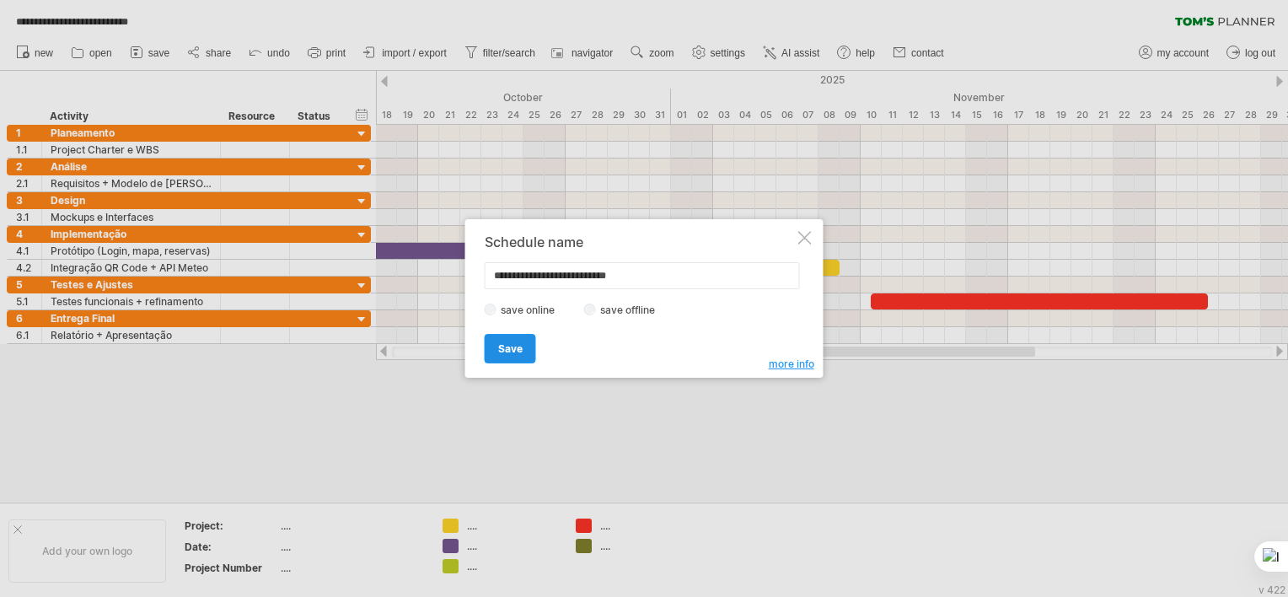
click at [517, 348] on span "Save" at bounding box center [510, 348] width 24 height 13
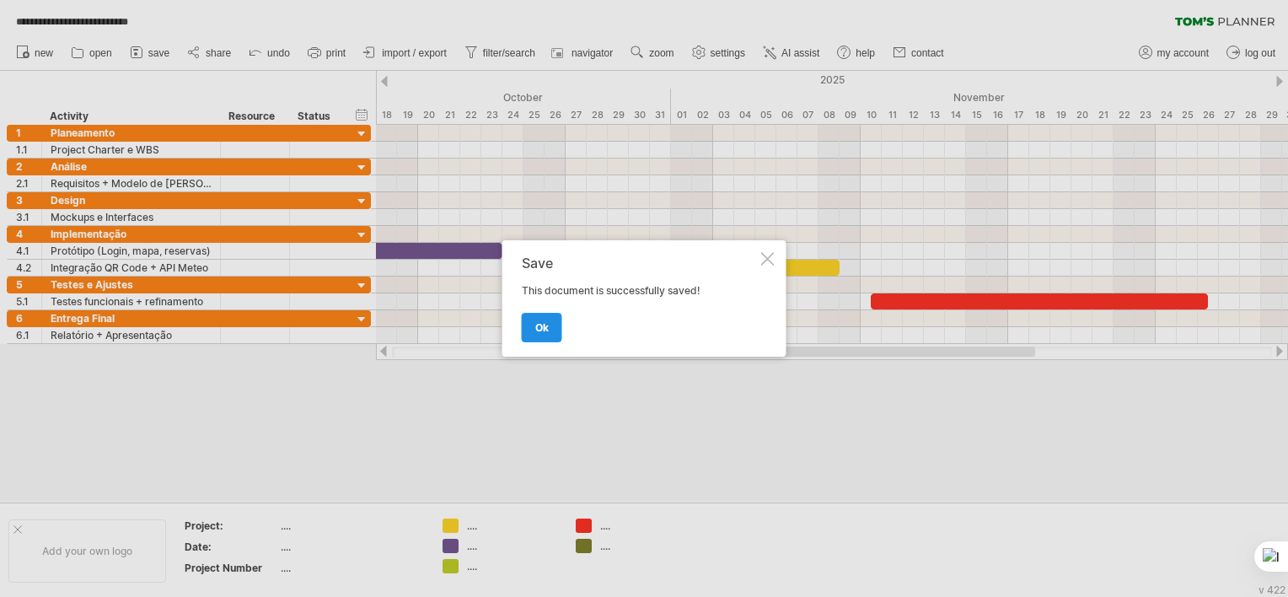
click at [534, 319] on link "ok" at bounding box center [542, 328] width 40 height 30
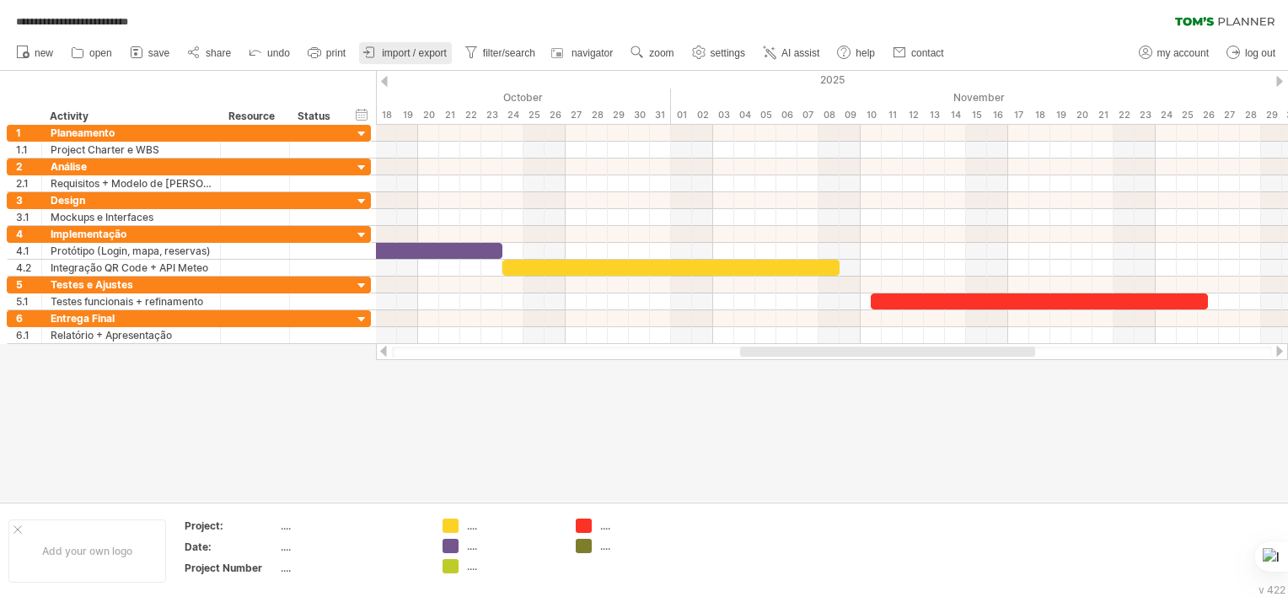
click at [391, 50] on span "import / export" at bounding box center [414, 53] width 65 height 12
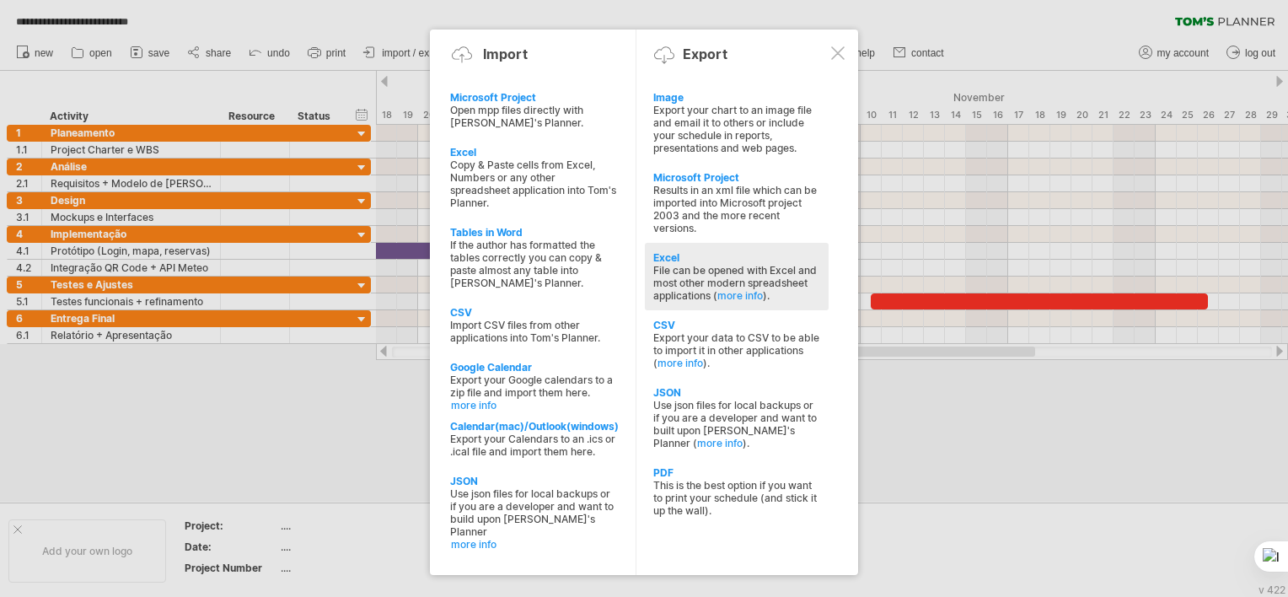
click at [697, 271] on div "File can be opened with Excel and most other modern spreadsheet applications ( …" at bounding box center [736, 283] width 167 height 38
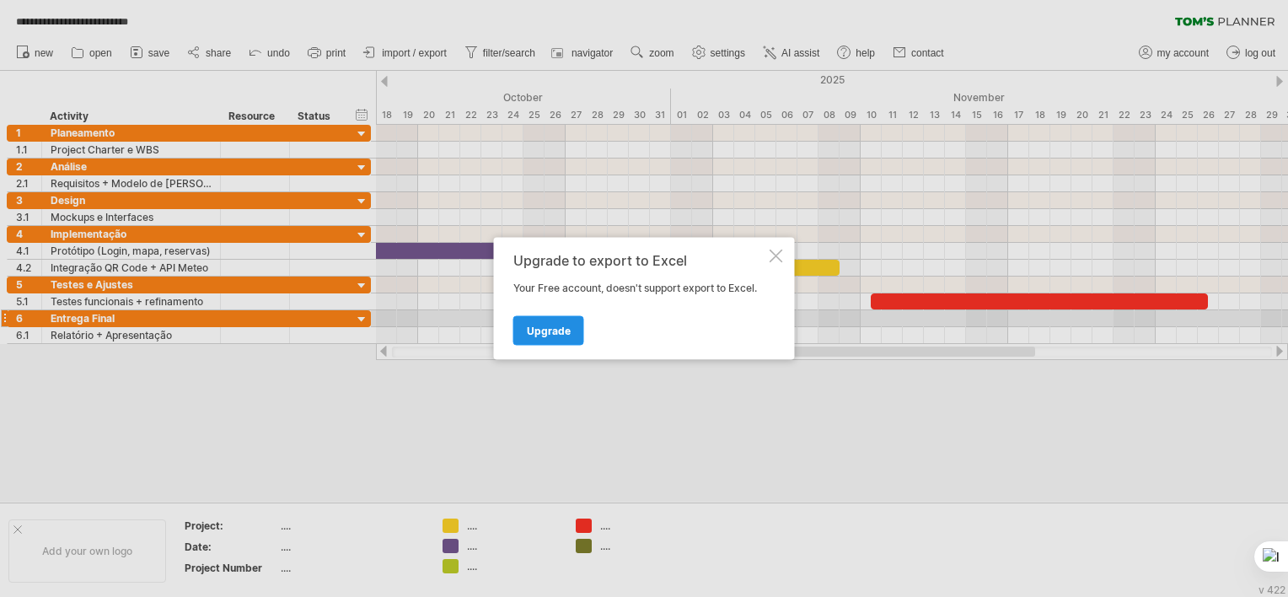
click at [550, 327] on span "Upgrade" at bounding box center [549, 331] width 44 height 13
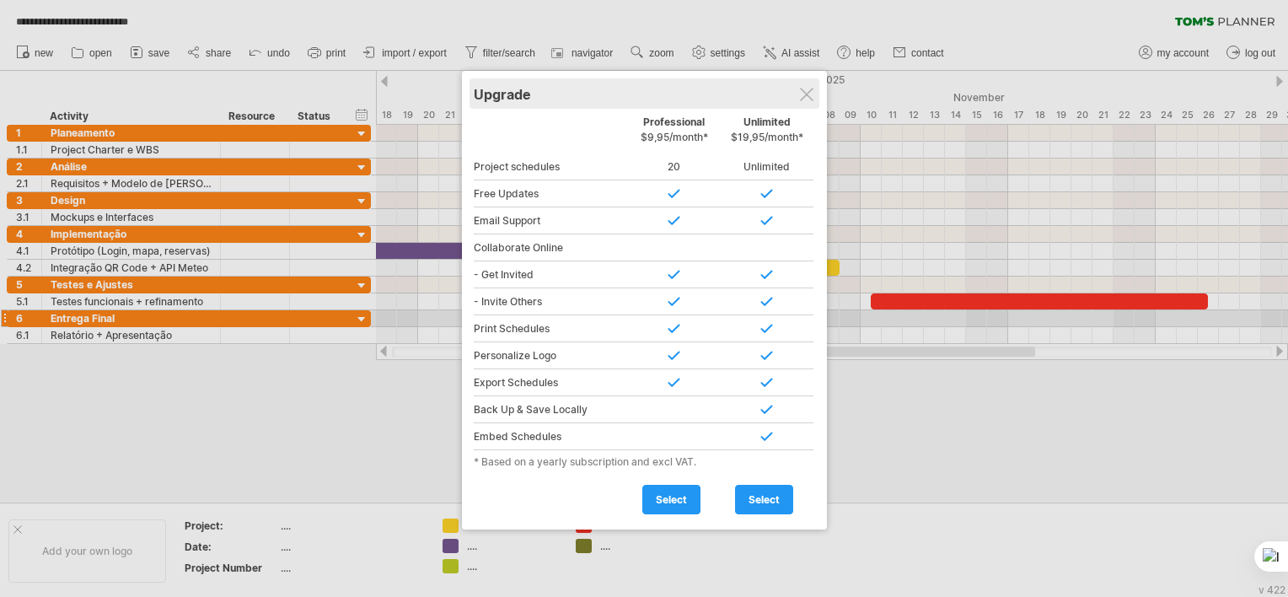
click at [813, 90] on div at bounding box center [806, 94] width 13 height 13
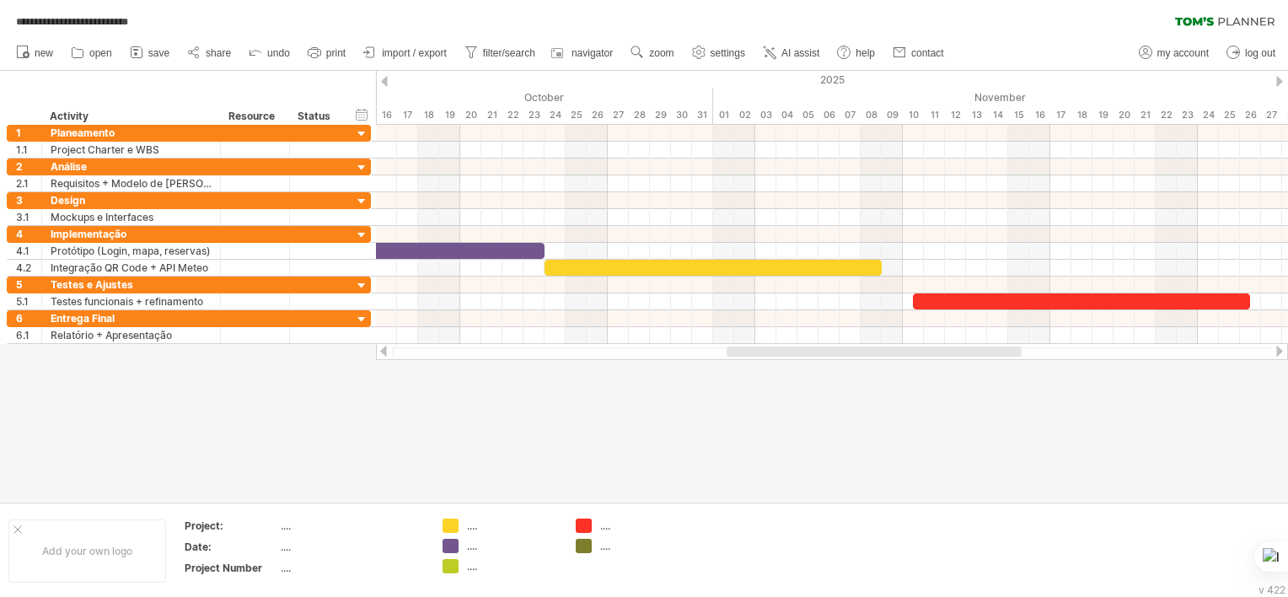
click at [1237, 24] on icon at bounding box center [1224, 21] width 99 height 9
